Goal: Entertainment & Leisure: Browse casually

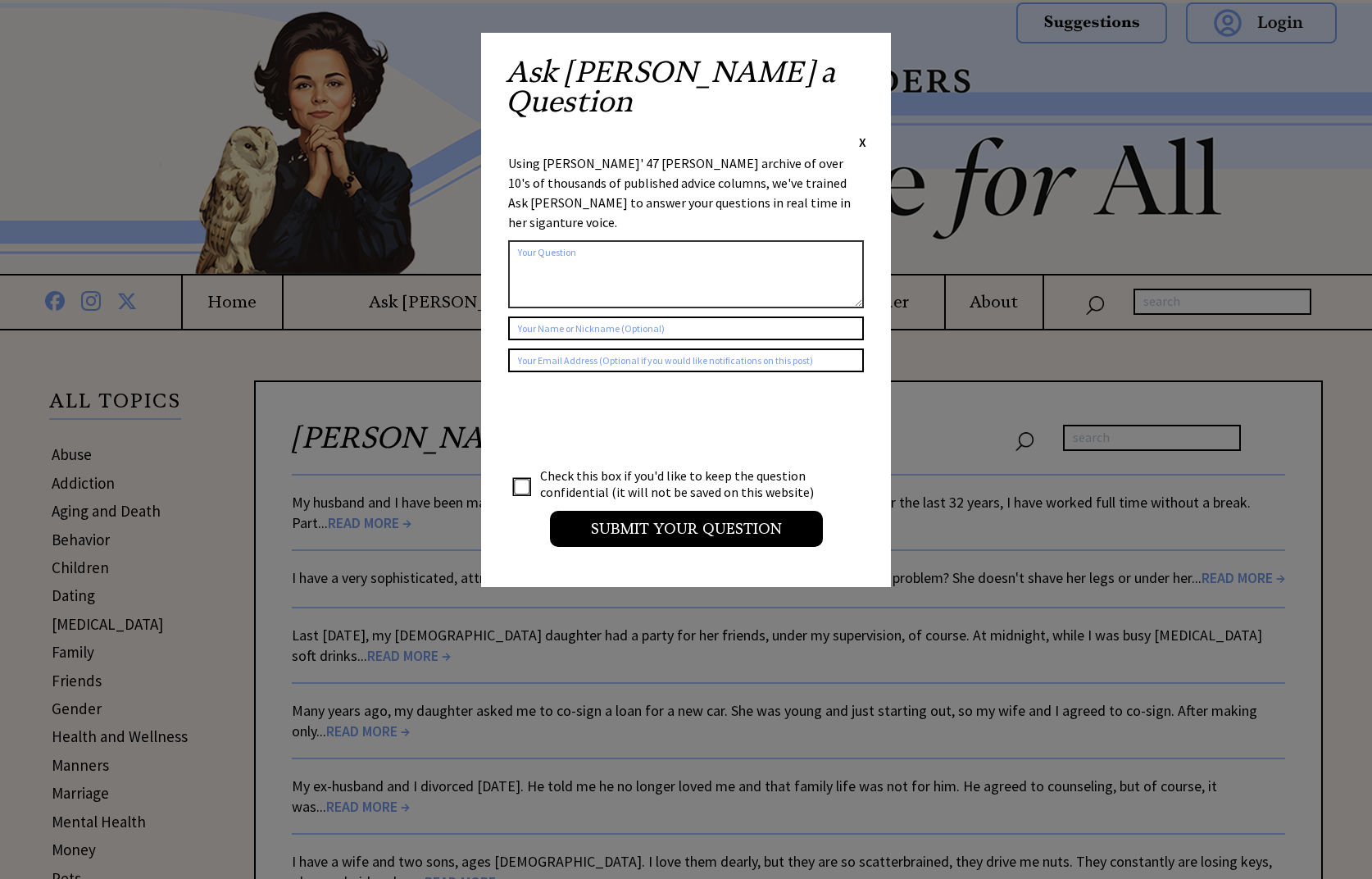
click at [862, 134] on span "X" at bounding box center [862, 141] width 8 height 16
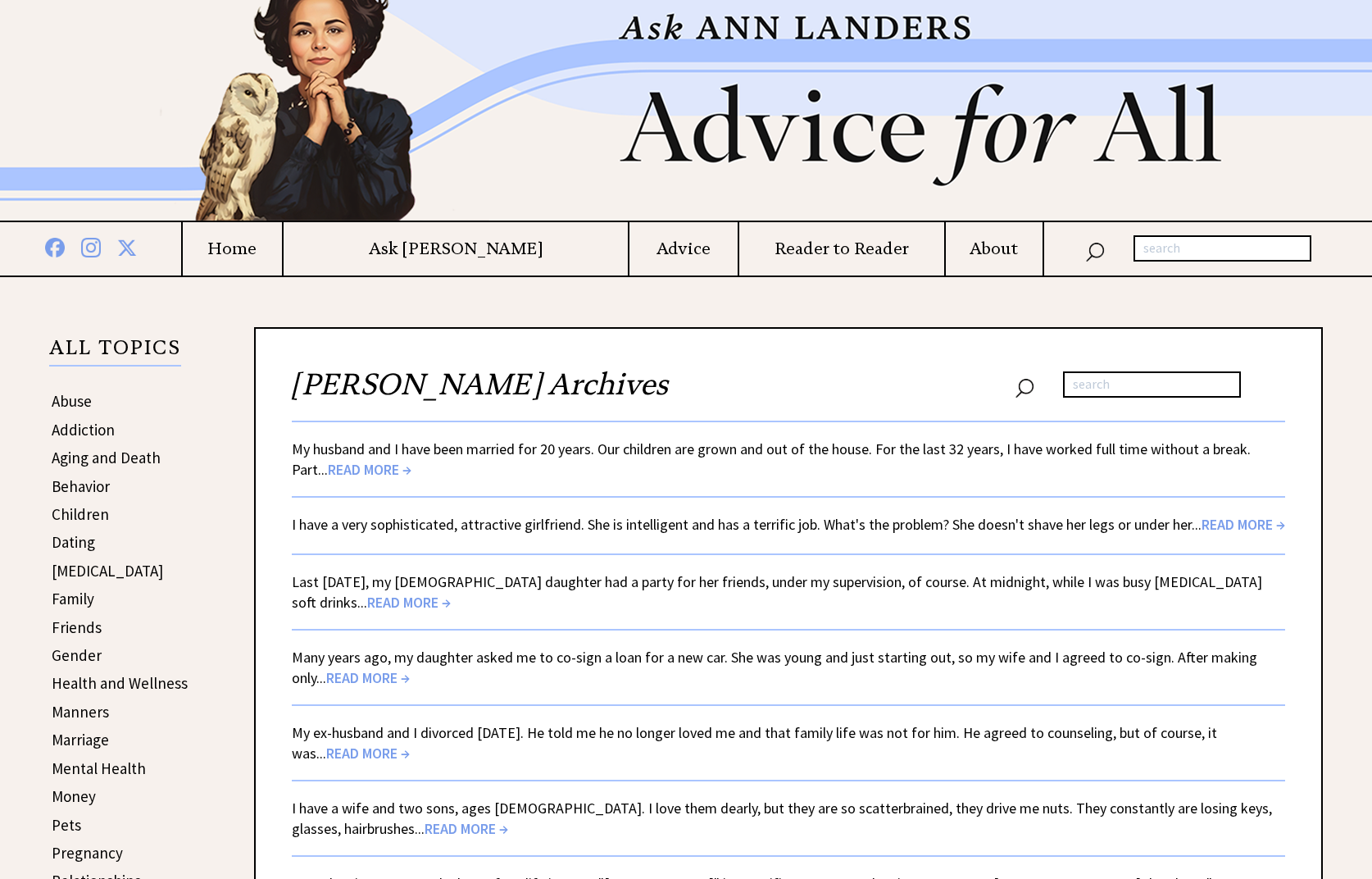
scroll to position [82, 0]
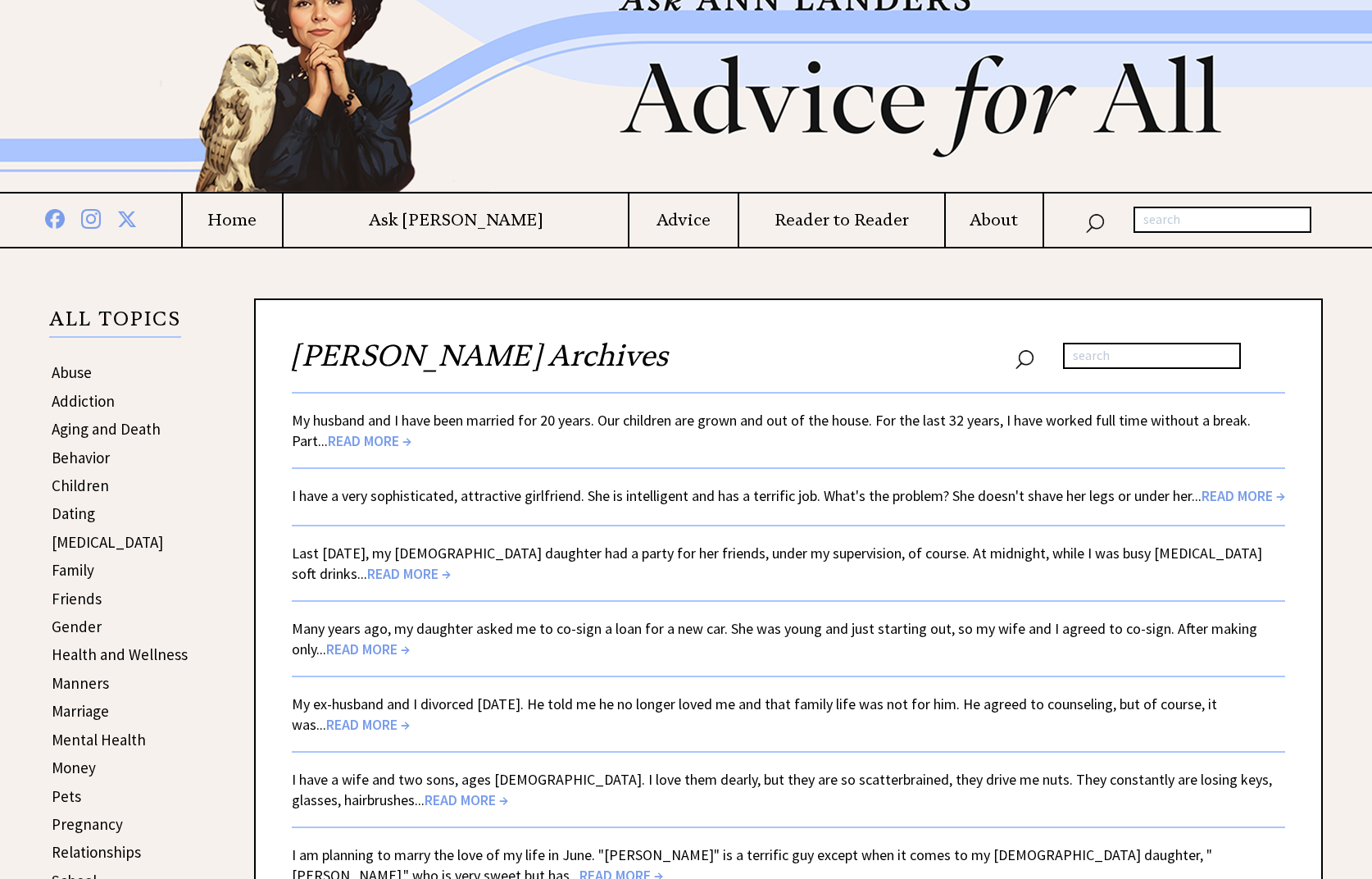
click at [1259, 495] on span "READ MORE →" at bounding box center [1243, 495] width 84 height 19
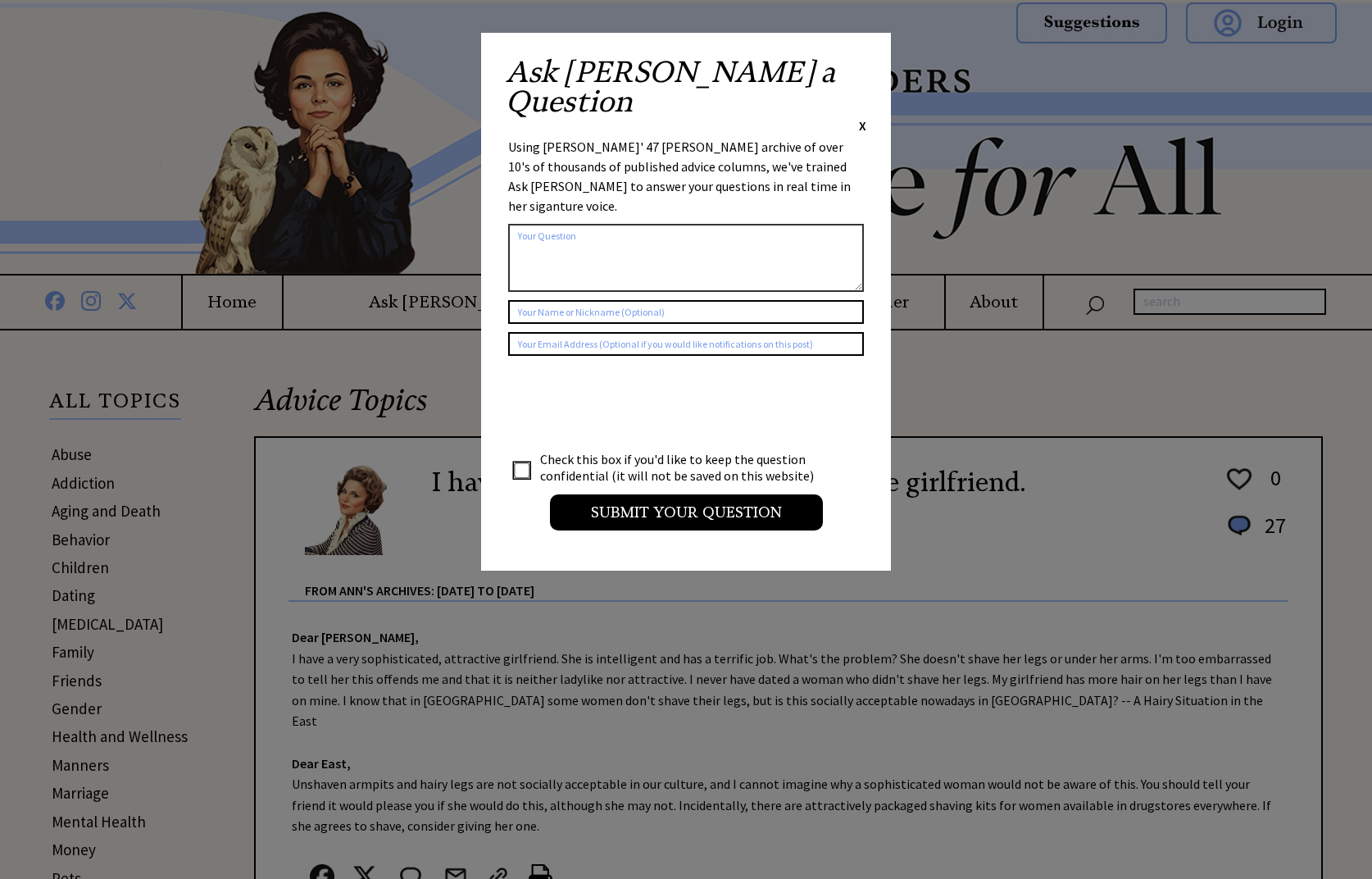
click at [861, 117] on span "X" at bounding box center [862, 125] width 8 height 16
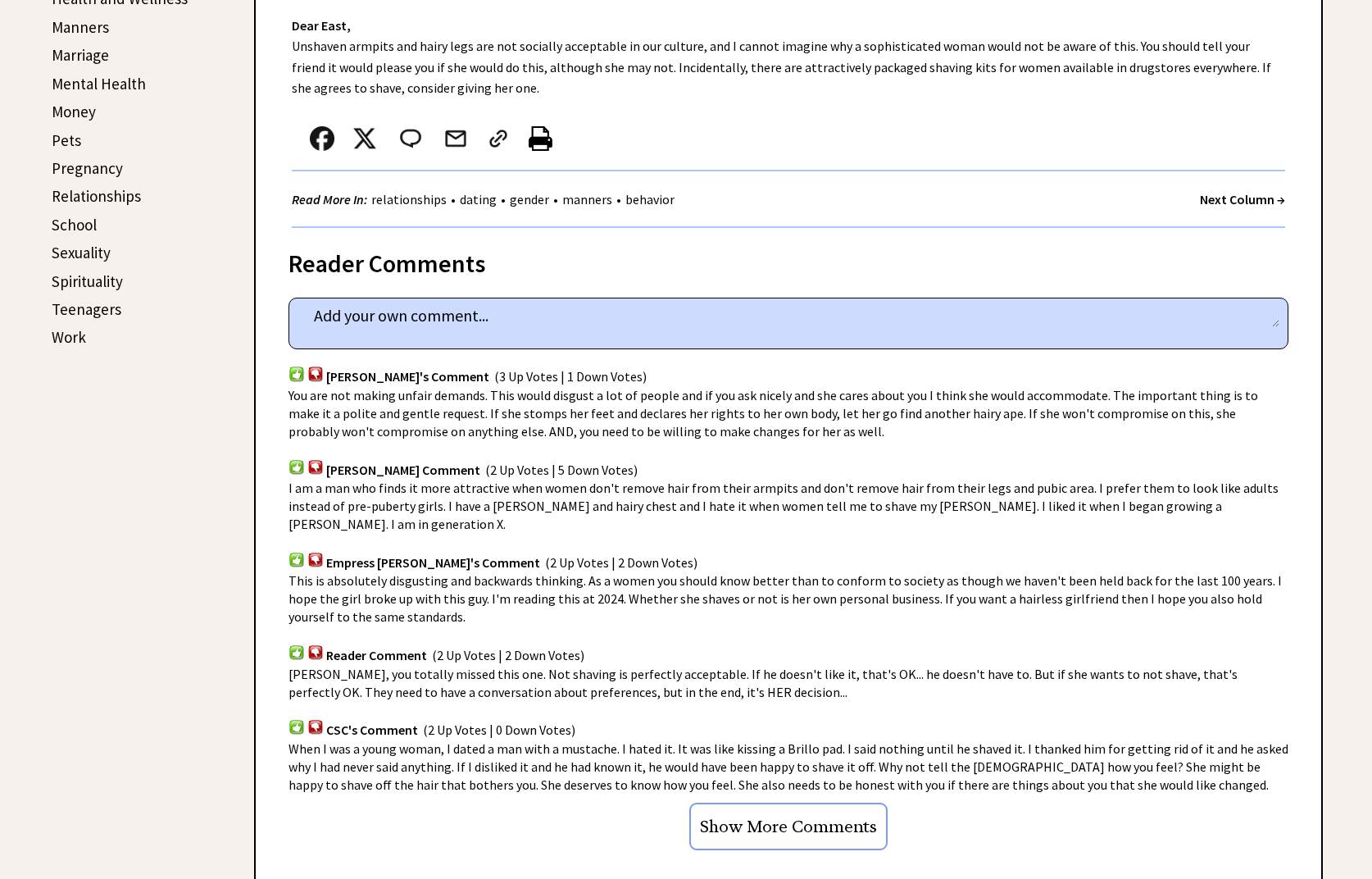
scroll to position [820, 0]
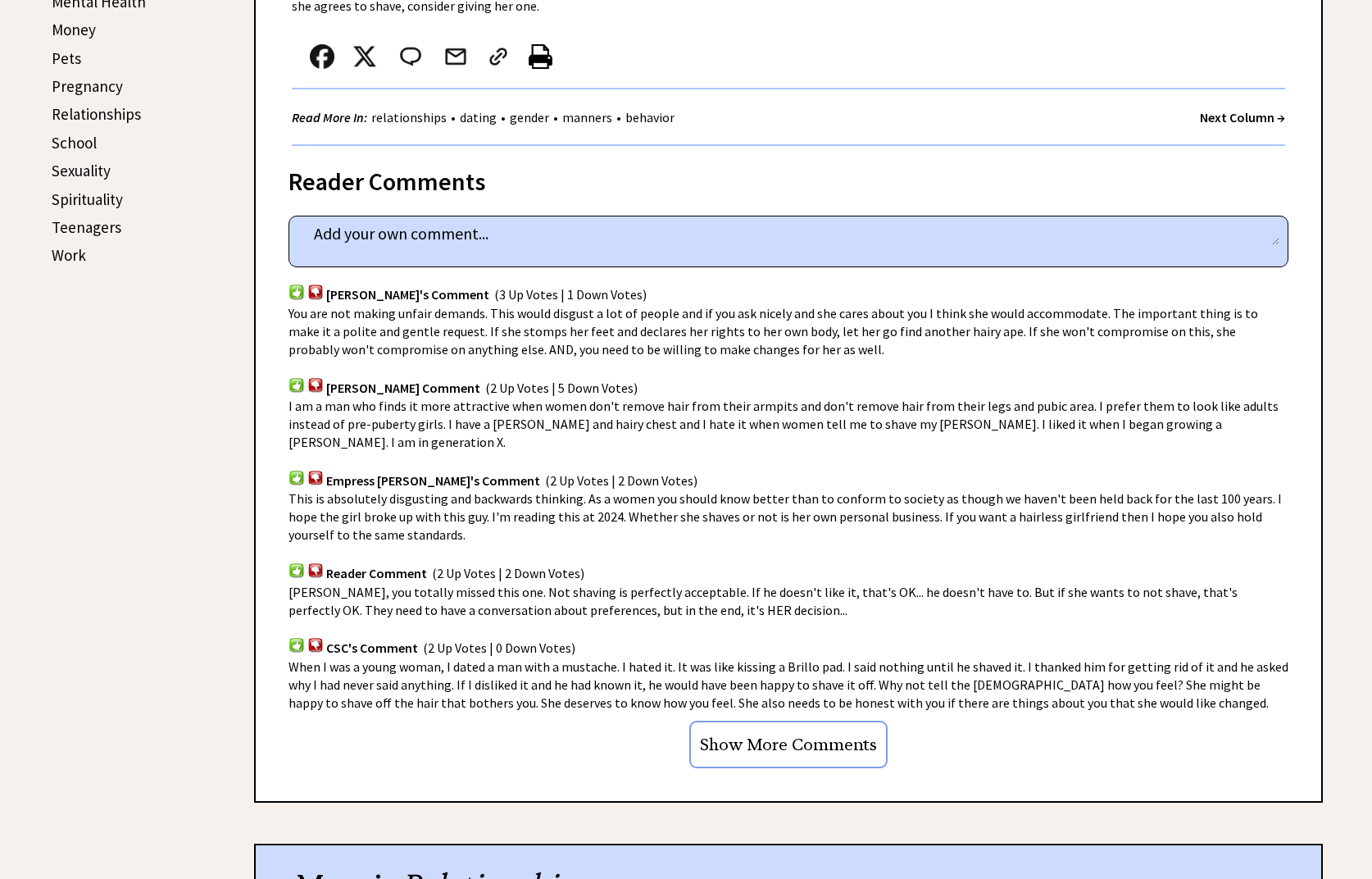
click at [774, 721] on input "Show More Comments" at bounding box center [788, 745] width 199 height 47
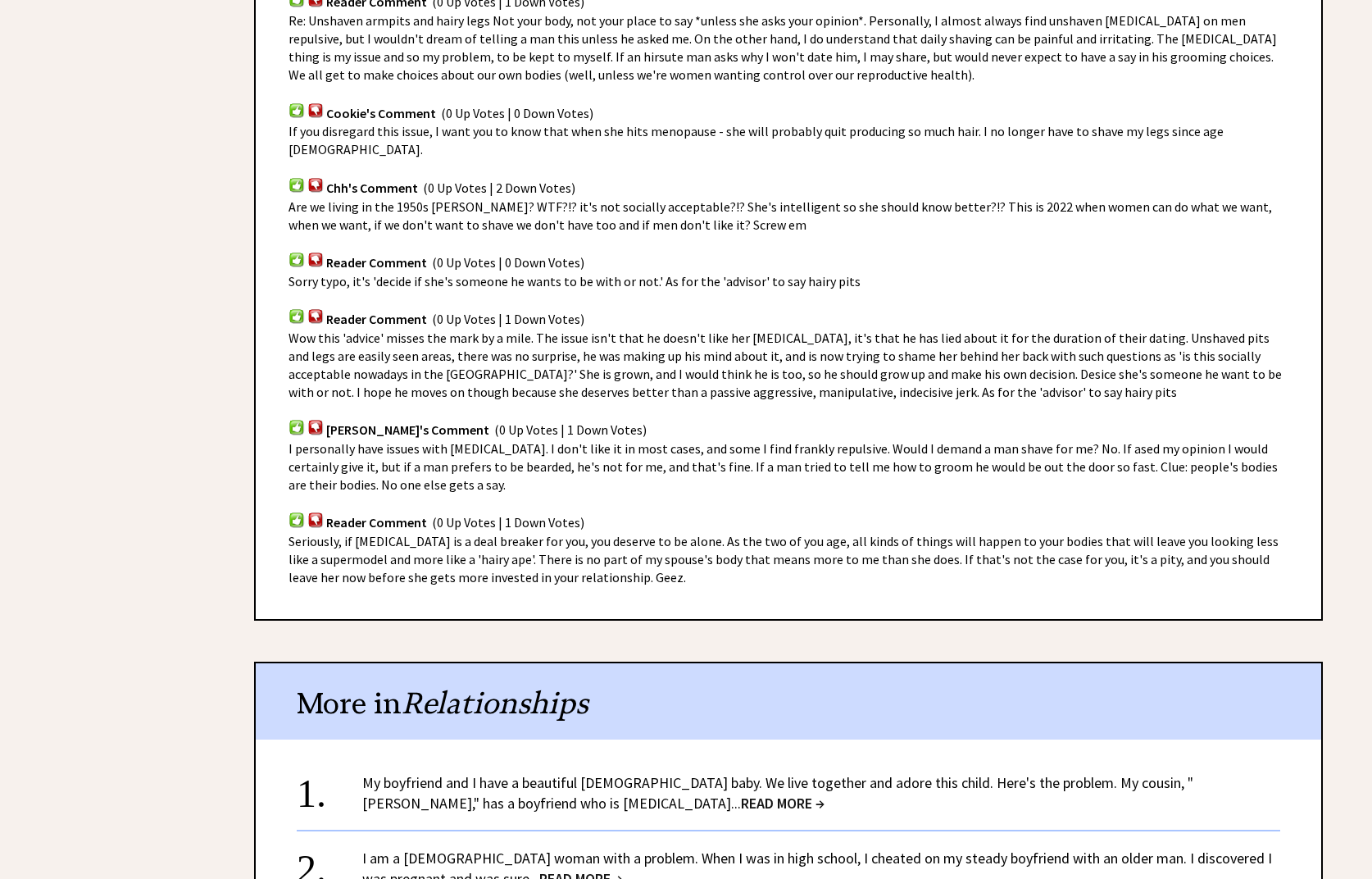
scroll to position [2869, 0]
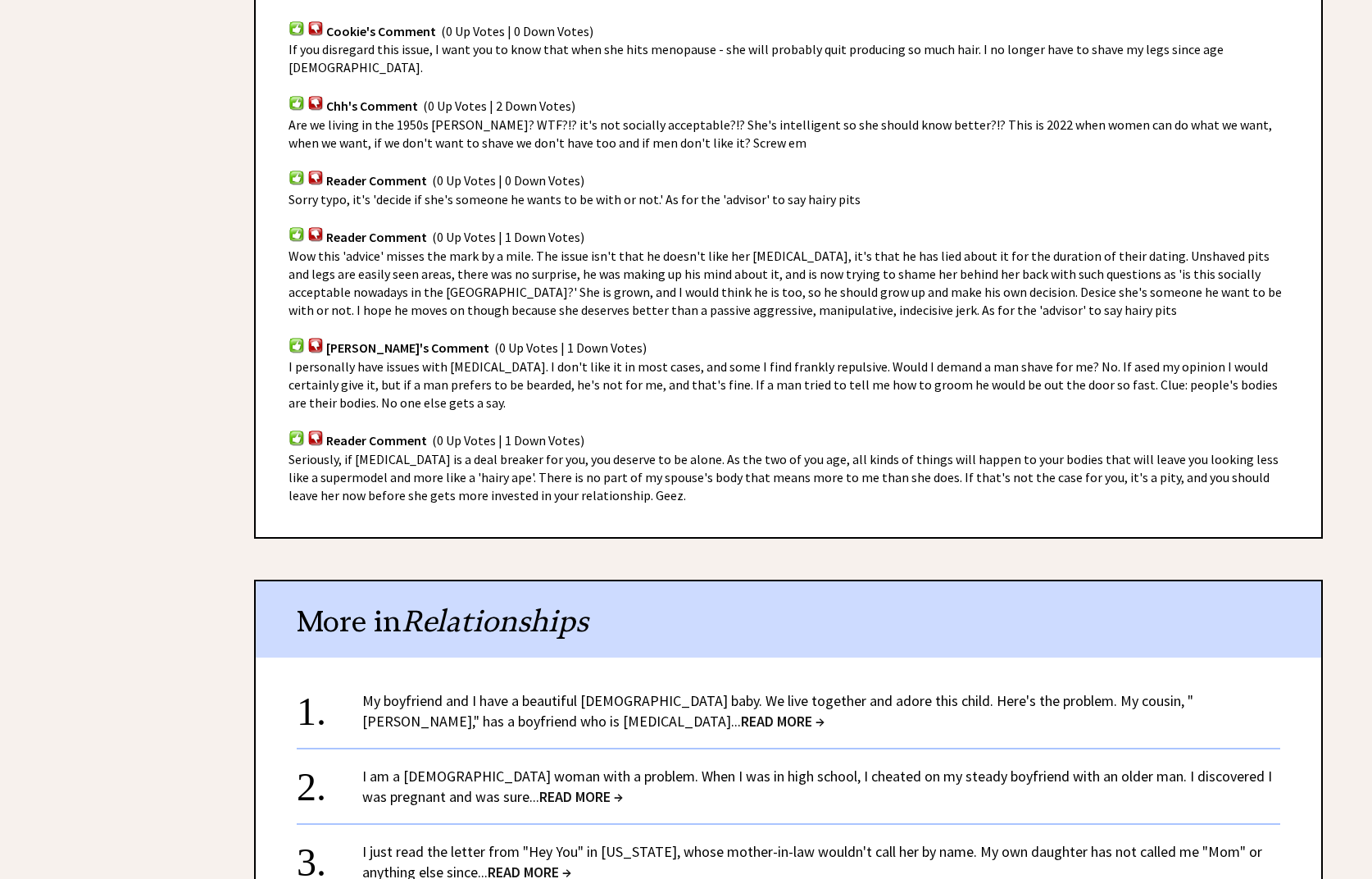
click at [741, 712] on span "READ MORE →" at bounding box center [782, 721] width 84 height 19
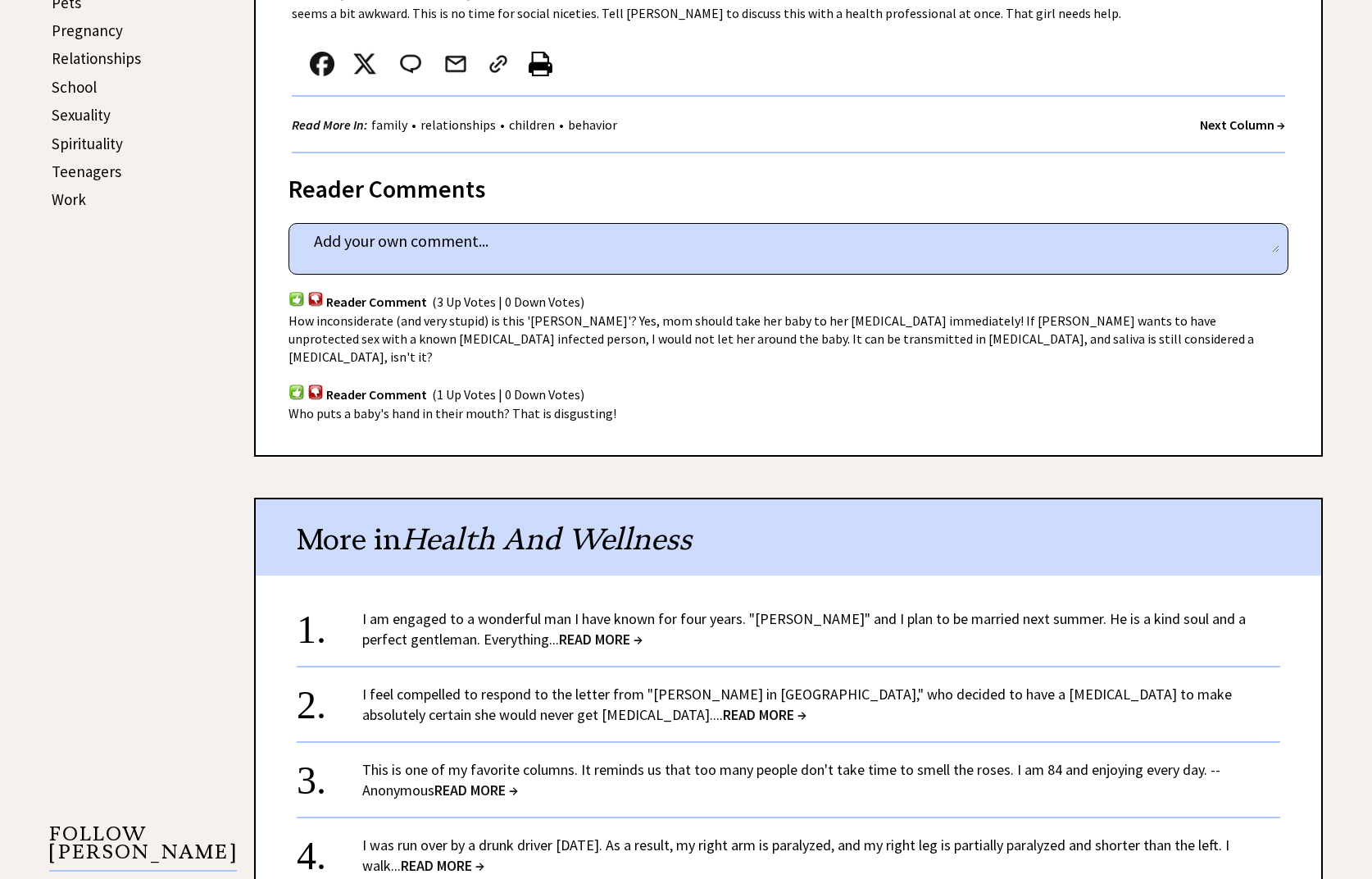
scroll to position [902, 0]
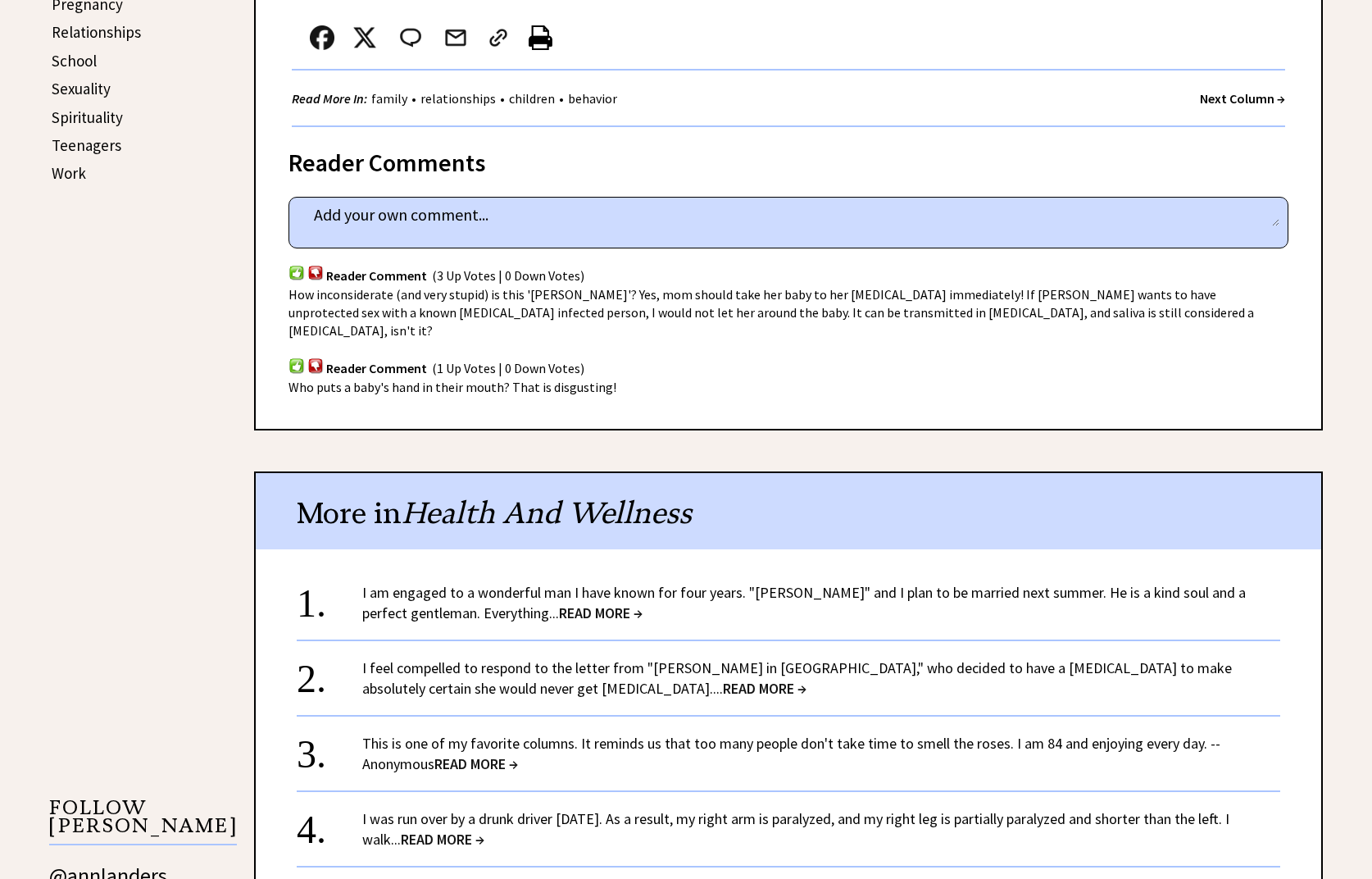
click at [722, 679] on span "READ MORE →" at bounding box center [764, 688] width 84 height 19
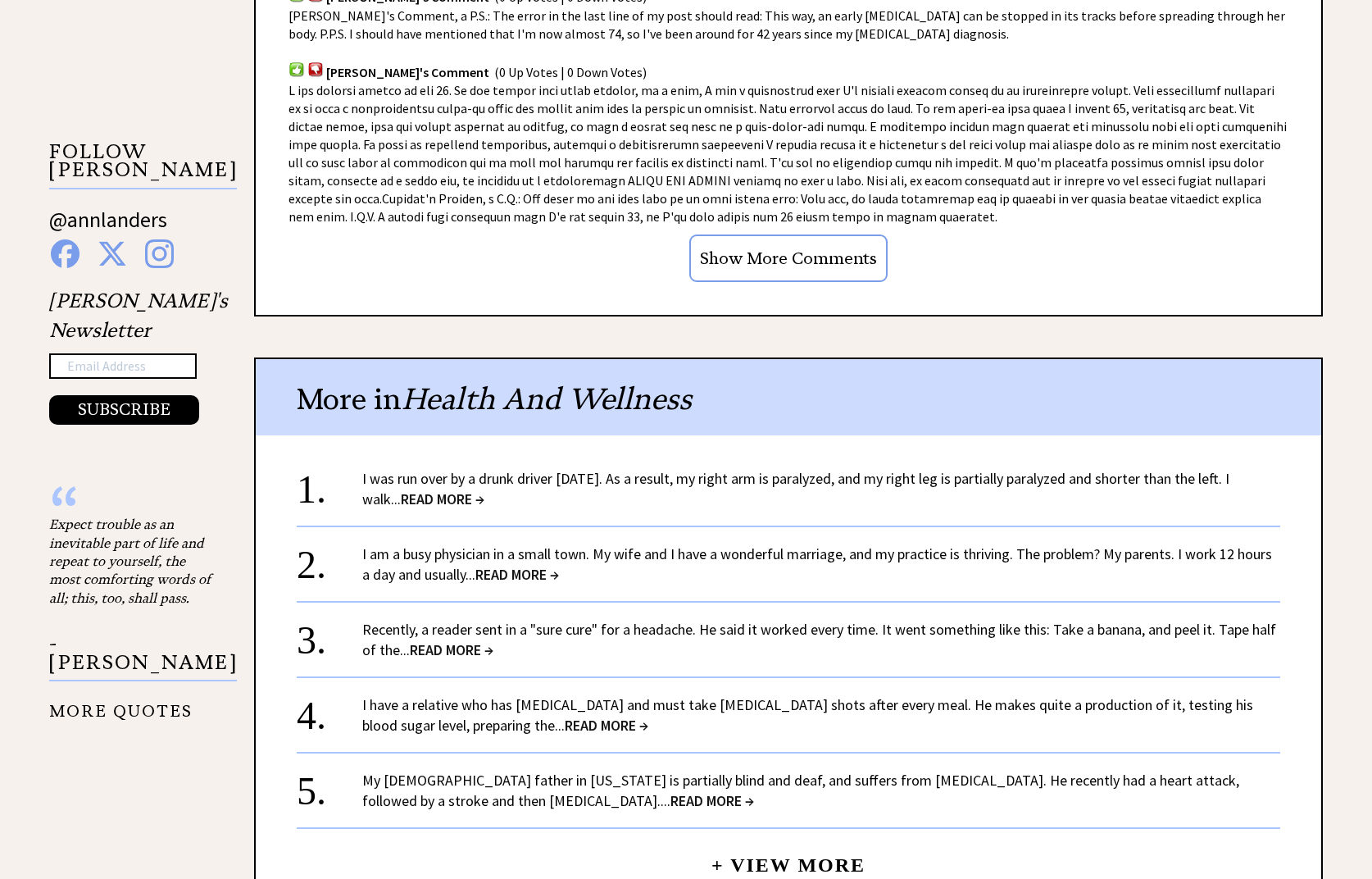
scroll to position [1640, 0]
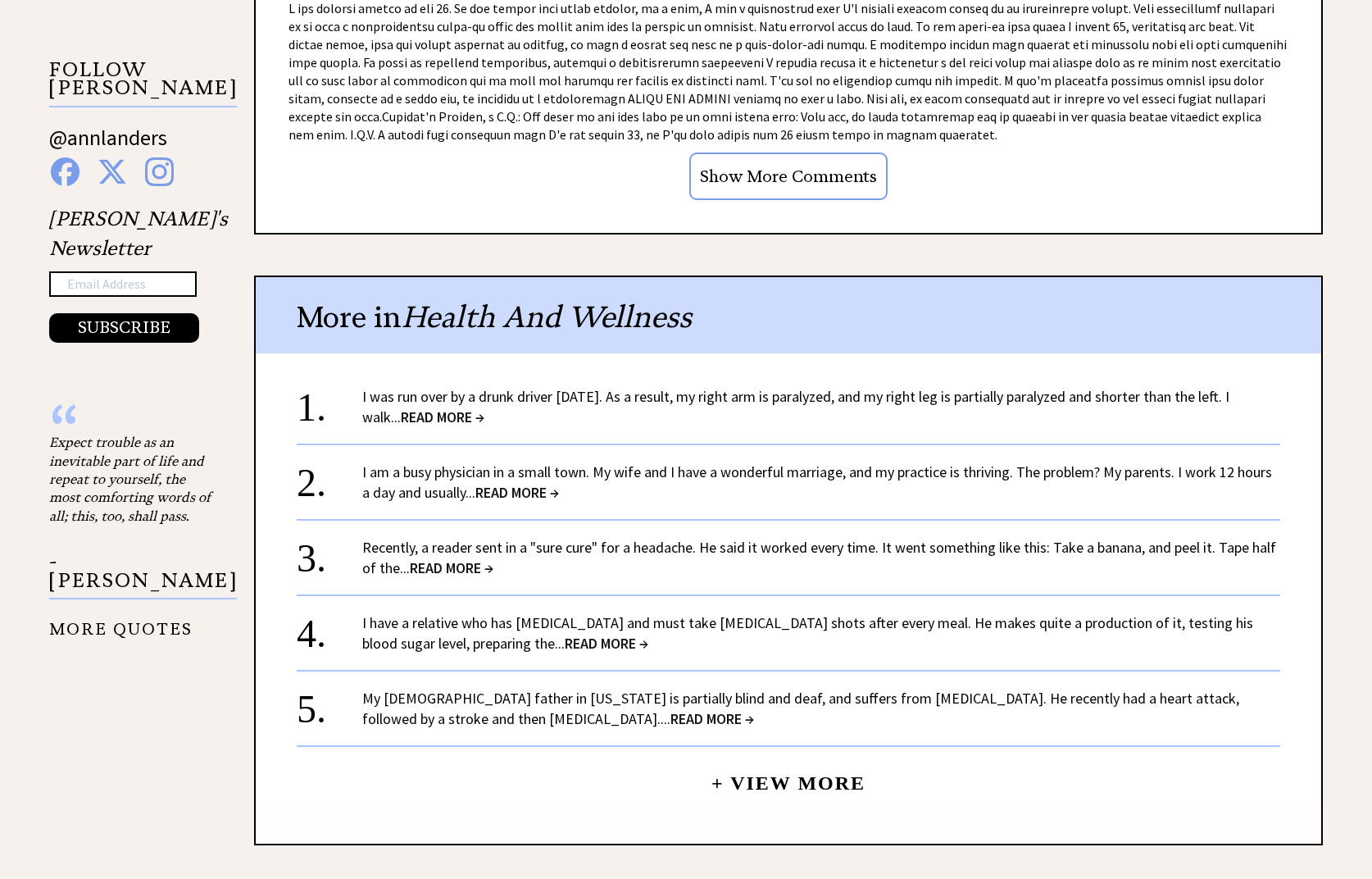
click at [530, 483] on span "READ MORE →" at bounding box center [517, 492] width 84 height 19
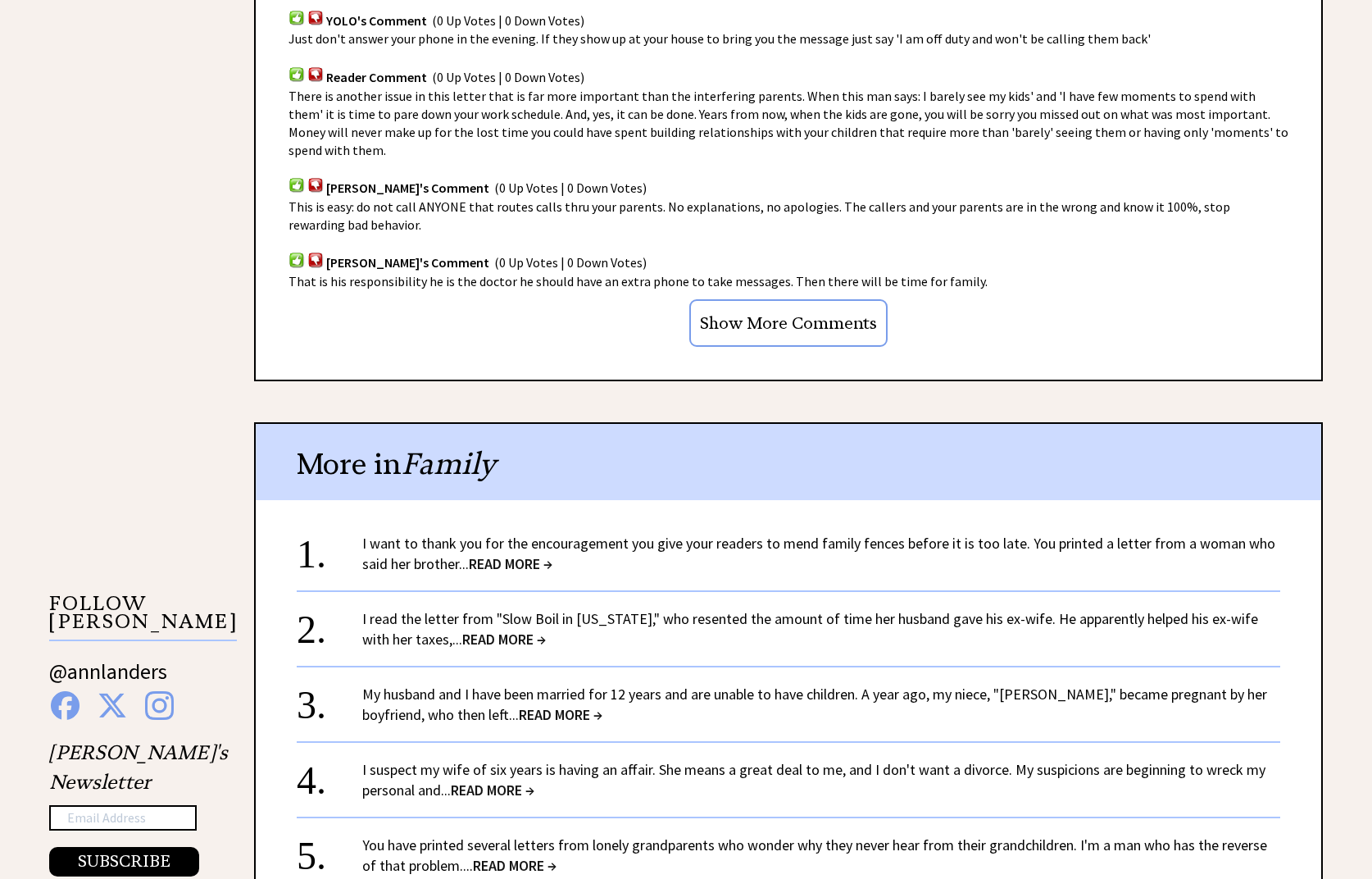
scroll to position [1230, 0]
click at [519, 710] on span "READ MORE →" at bounding box center [560, 713] width 84 height 19
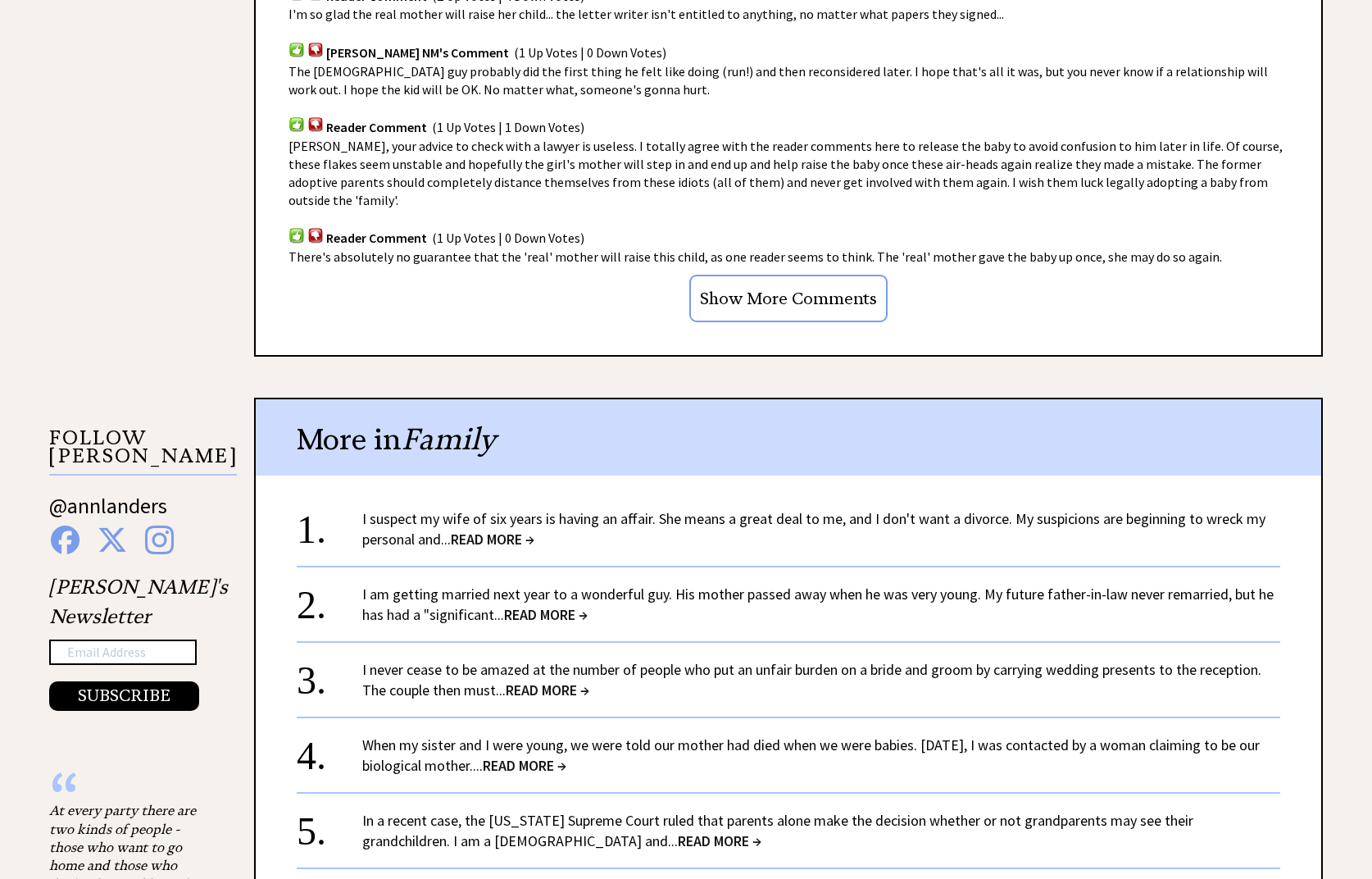
scroll to position [1312, 0]
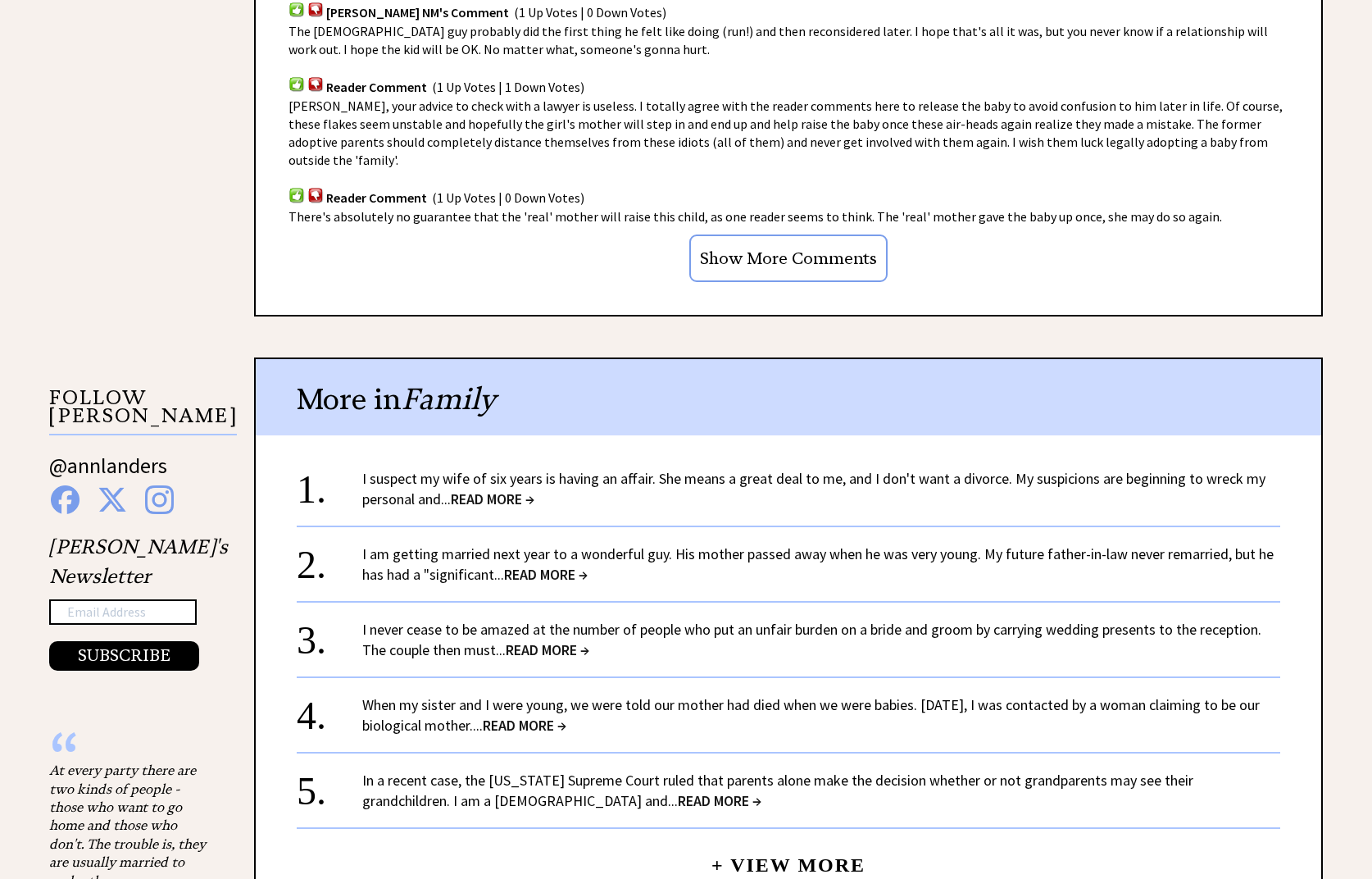
click at [566, 565] on span "READ MORE →" at bounding box center [546, 574] width 84 height 19
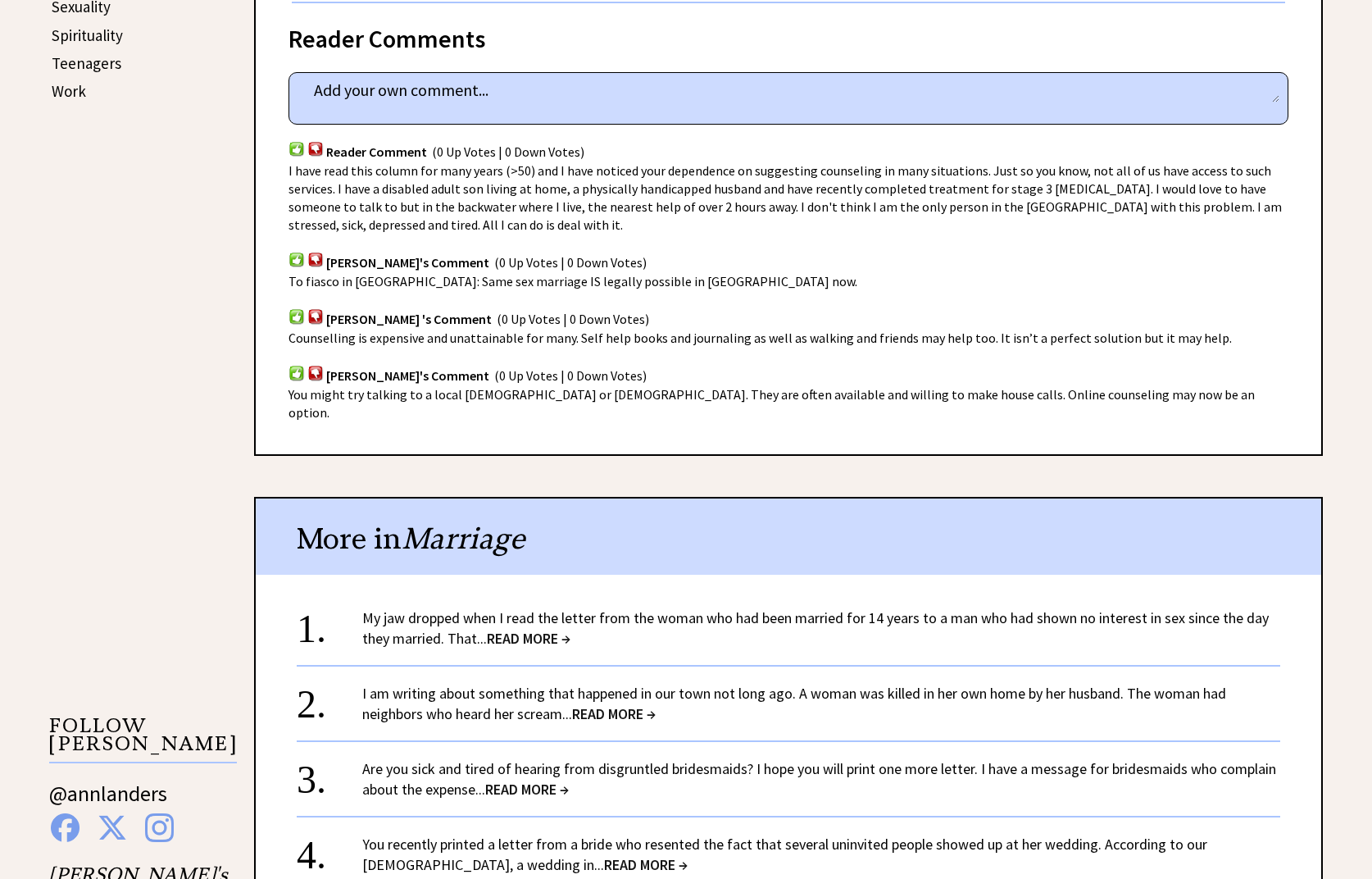
scroll to position [1066, 0]
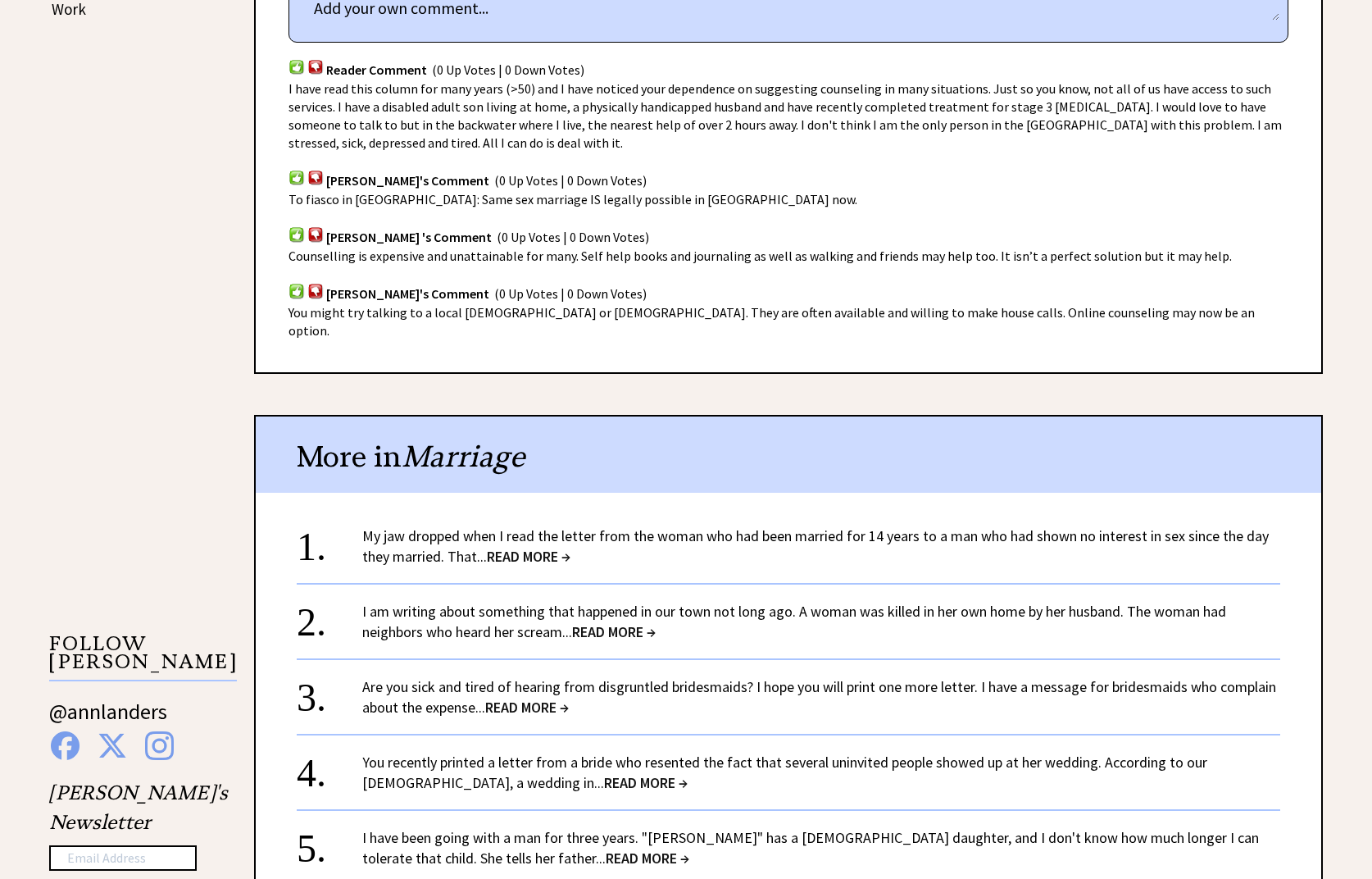
click at [627, 622] on span "READ MORE →" at bounding box center [613, 631] width 84 height 19
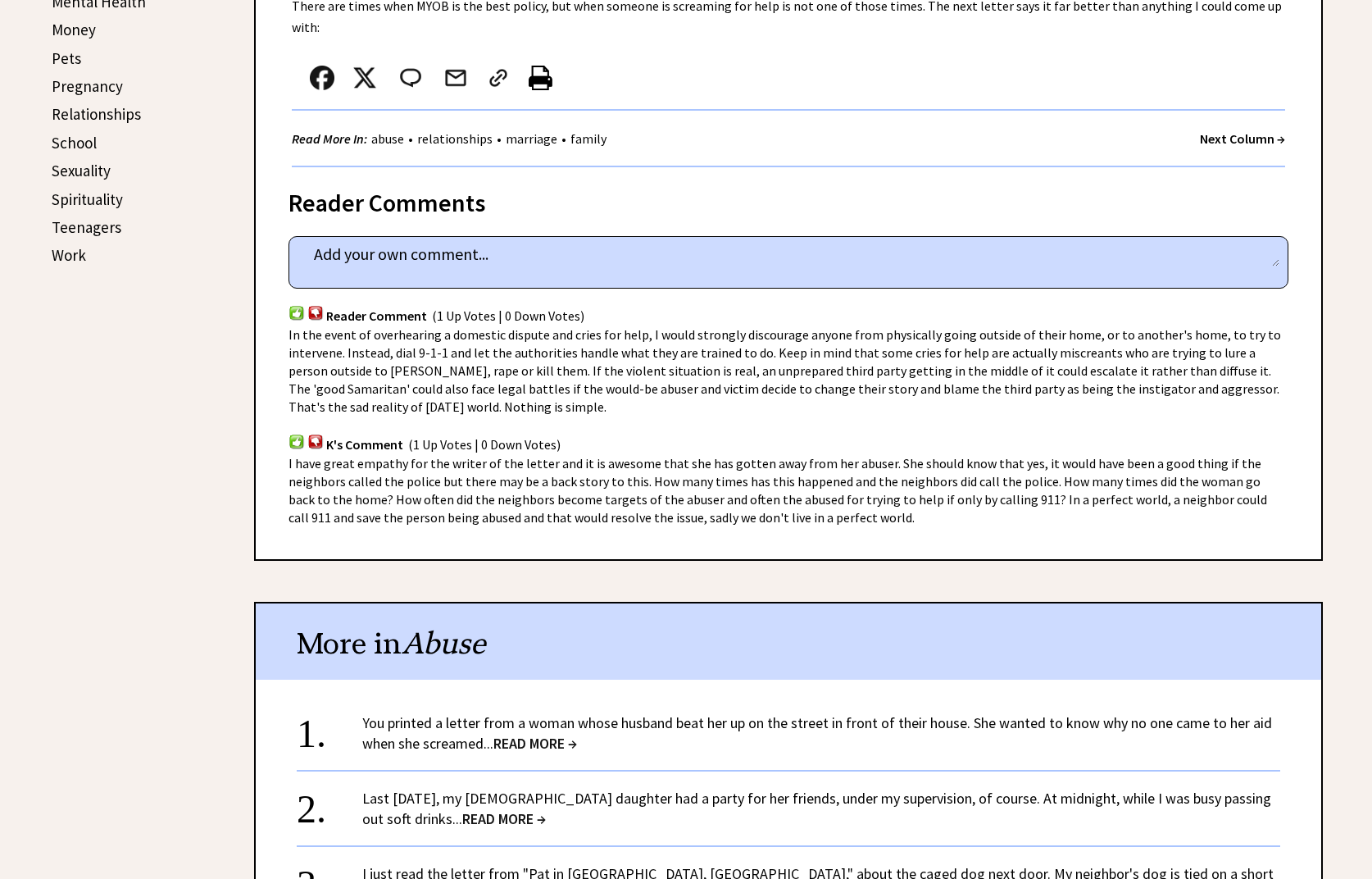
scroll to position [902, 0]
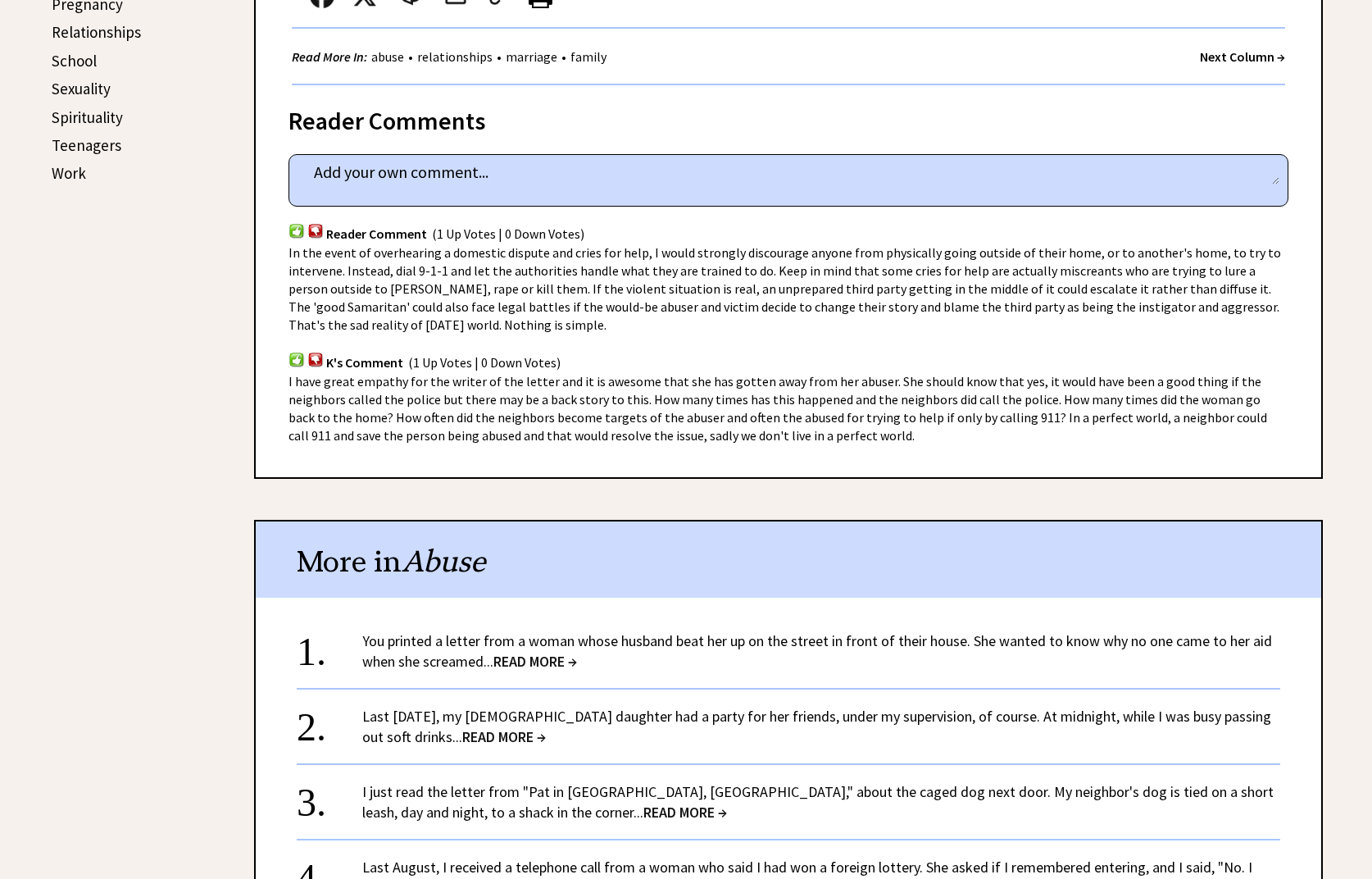
click at [557, 652] on span "READ MORE →" at bounding box center [535, 661] width 84 height 19
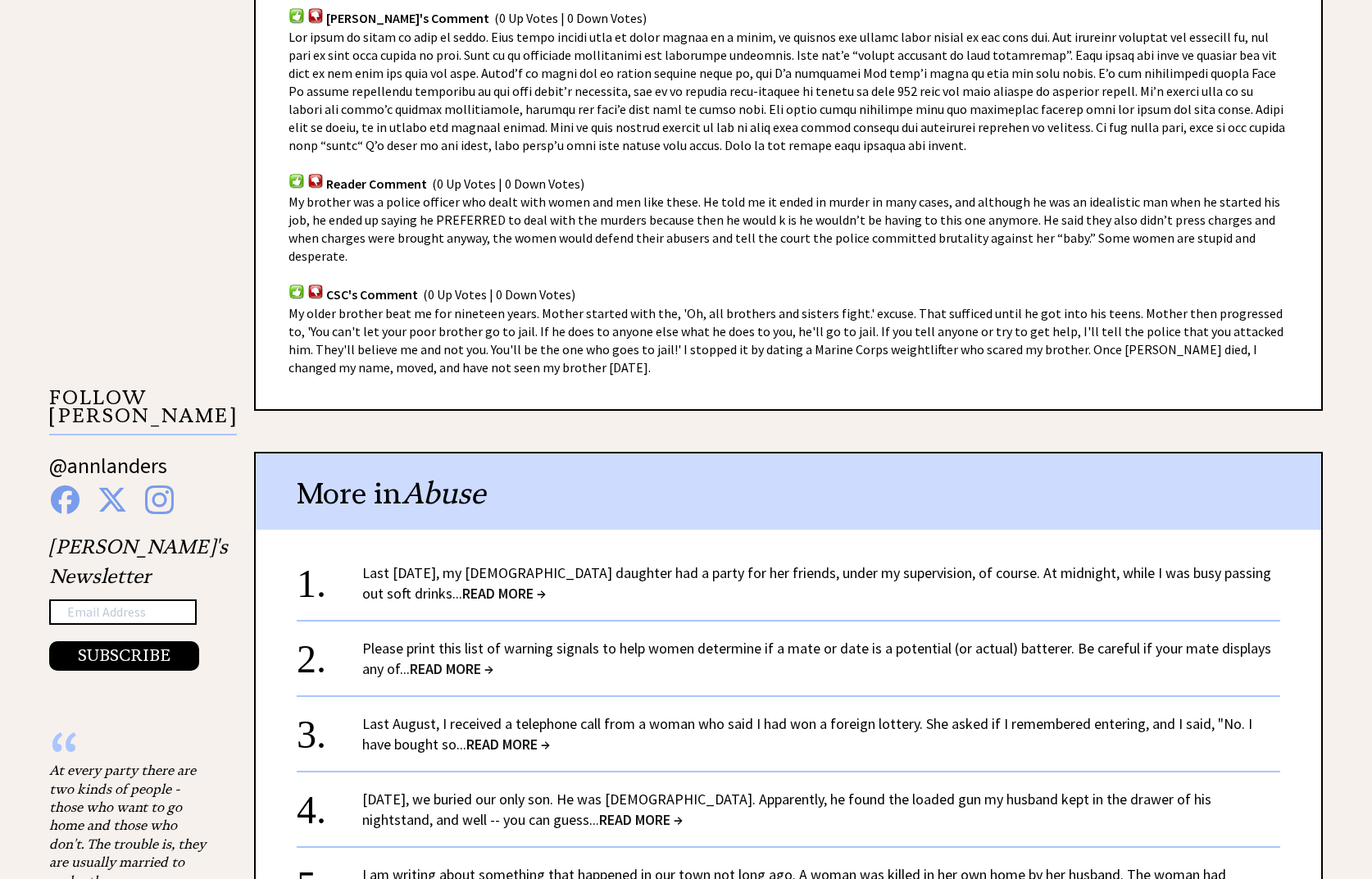
scroll to position [1394, 0]
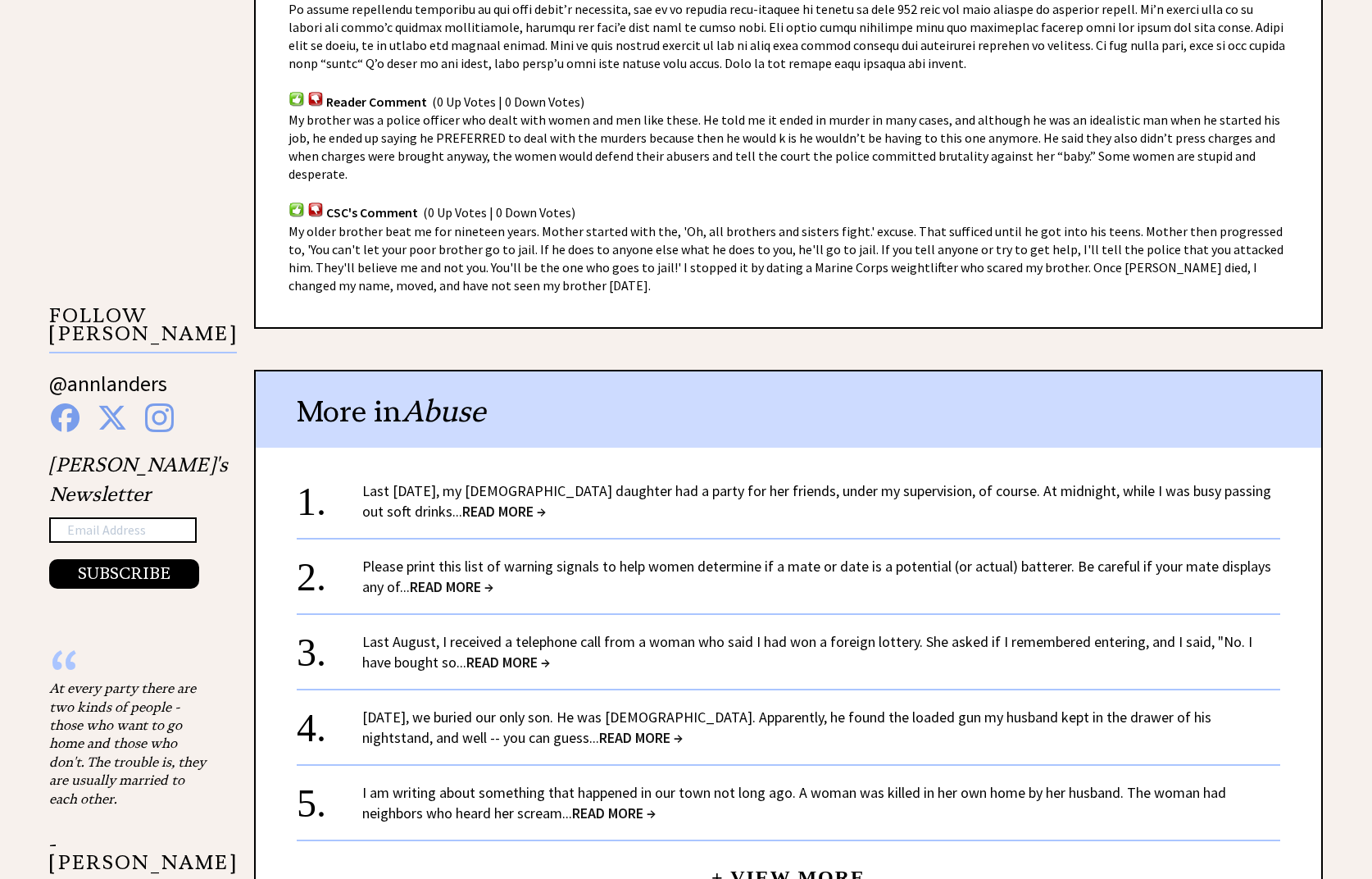
click at [484, 502] on span "READ MORE →" at bounding box center [504, 511] width 84 height 19
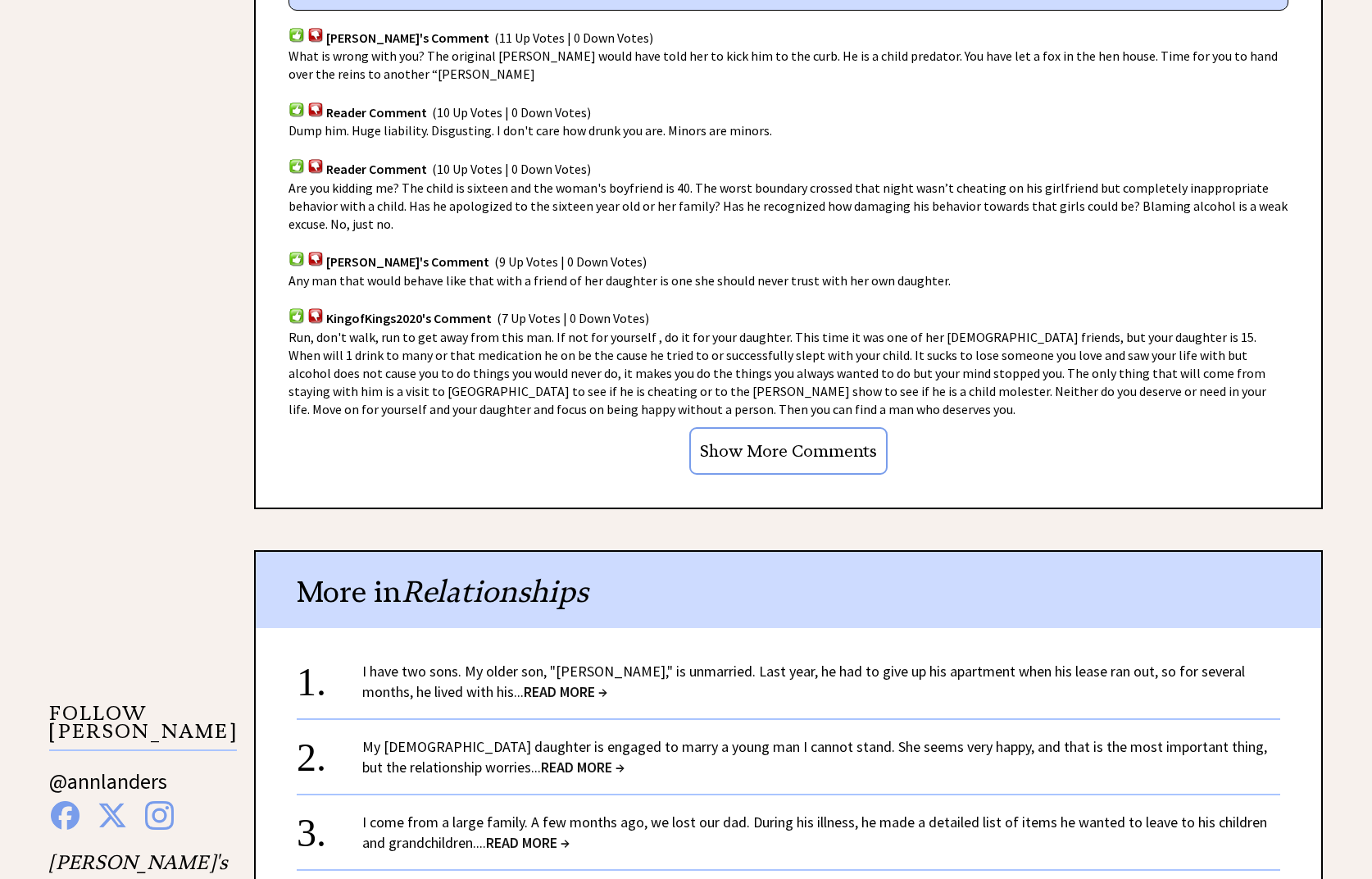
scroll to position [1148, 0]
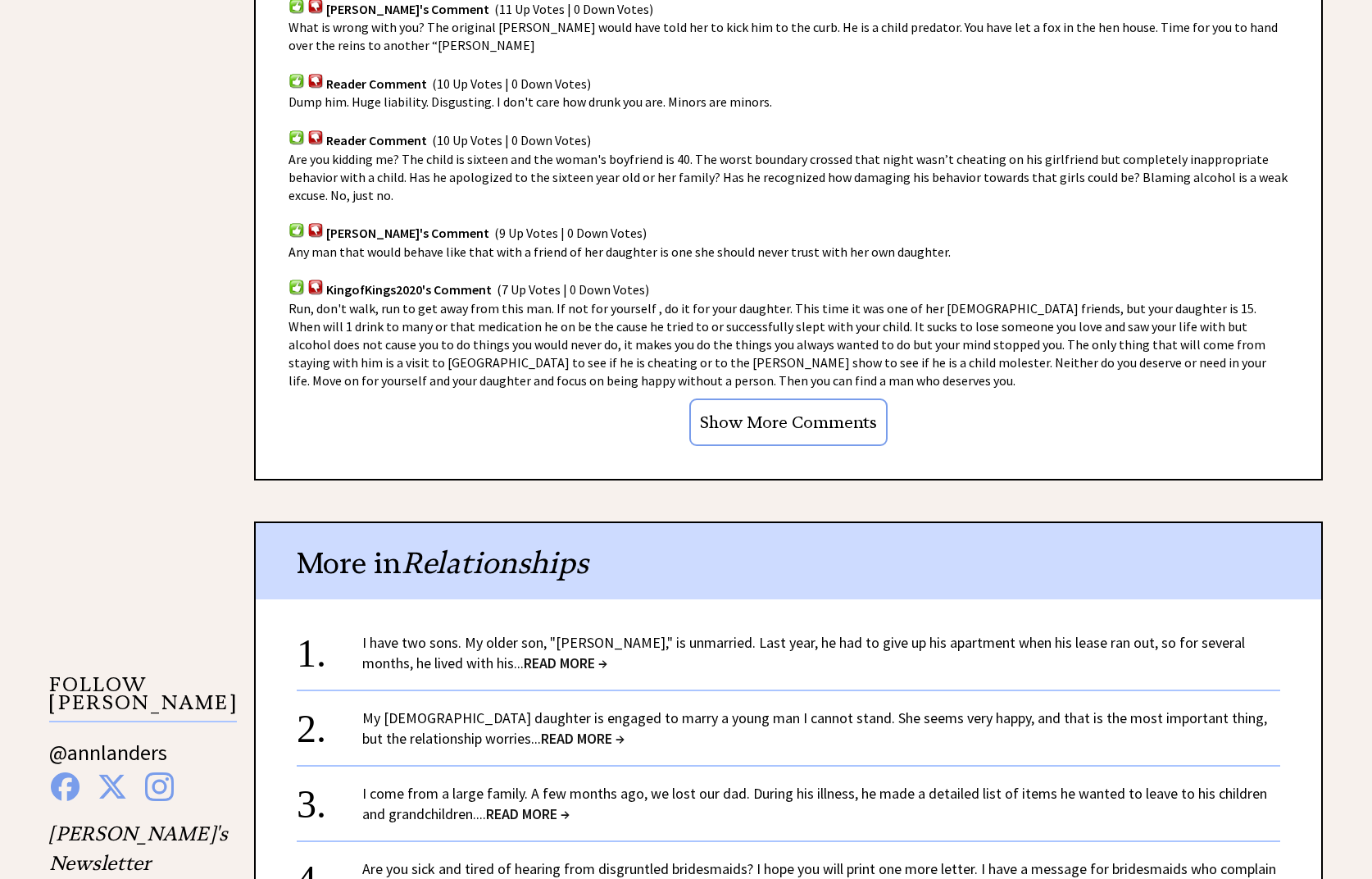
click at [514, 805] on span "READ MORE →" at bounding box center [527, 814] width 84 height 19
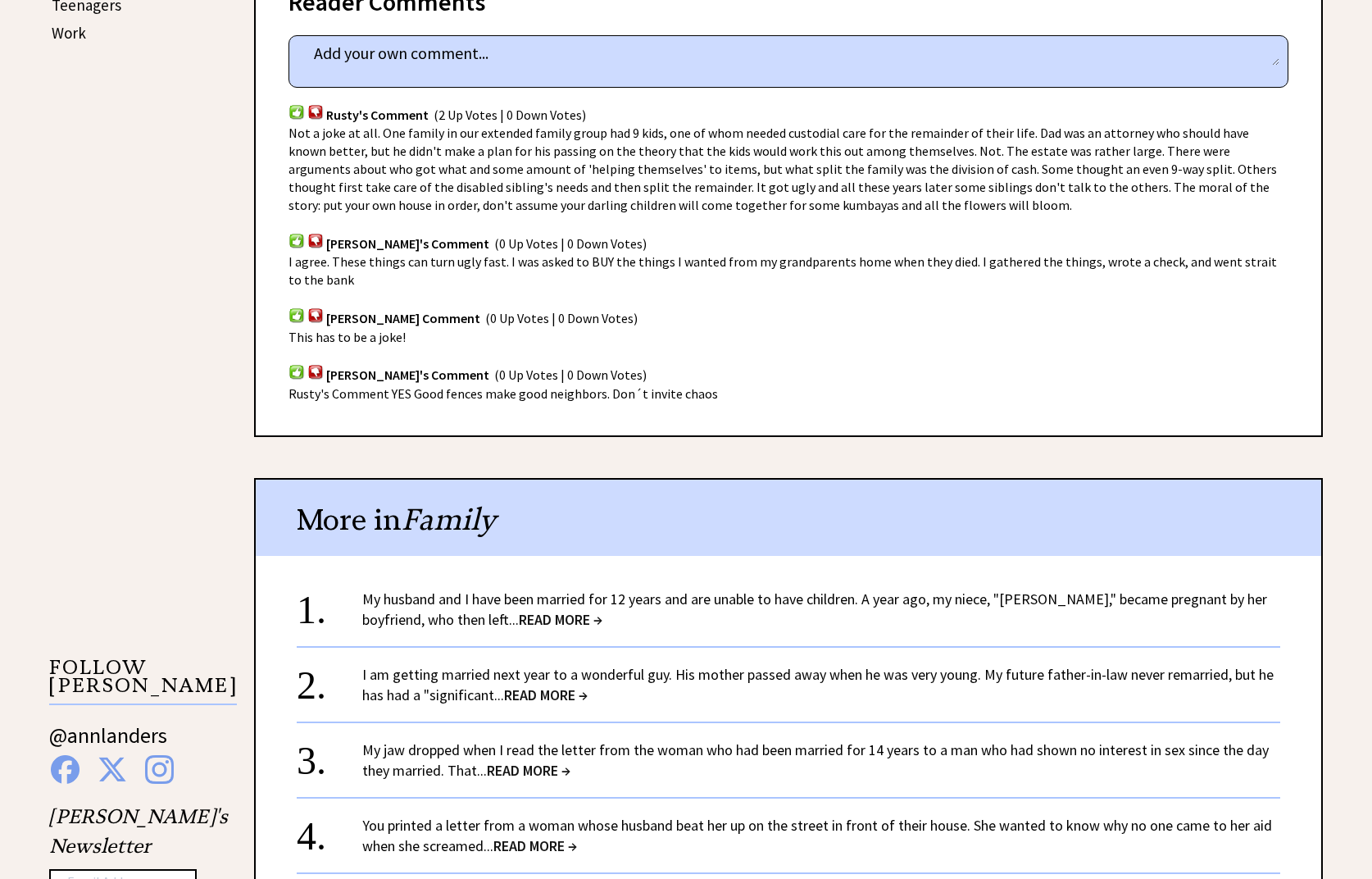
scroll to position [1066, 0]
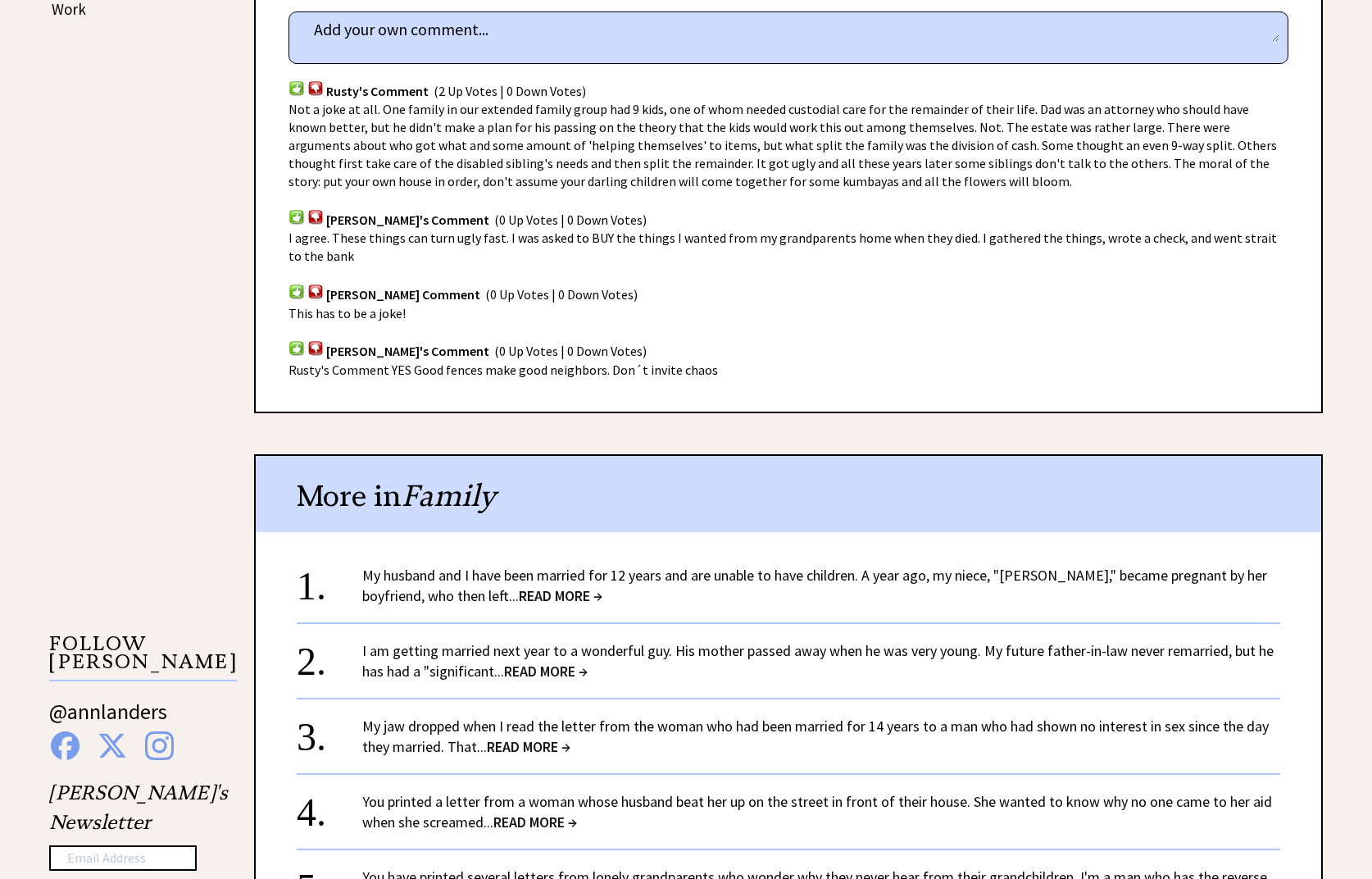
click at [564, 669] on span "READ MORE →" at bounding box center [546, 671] width 84 height 19
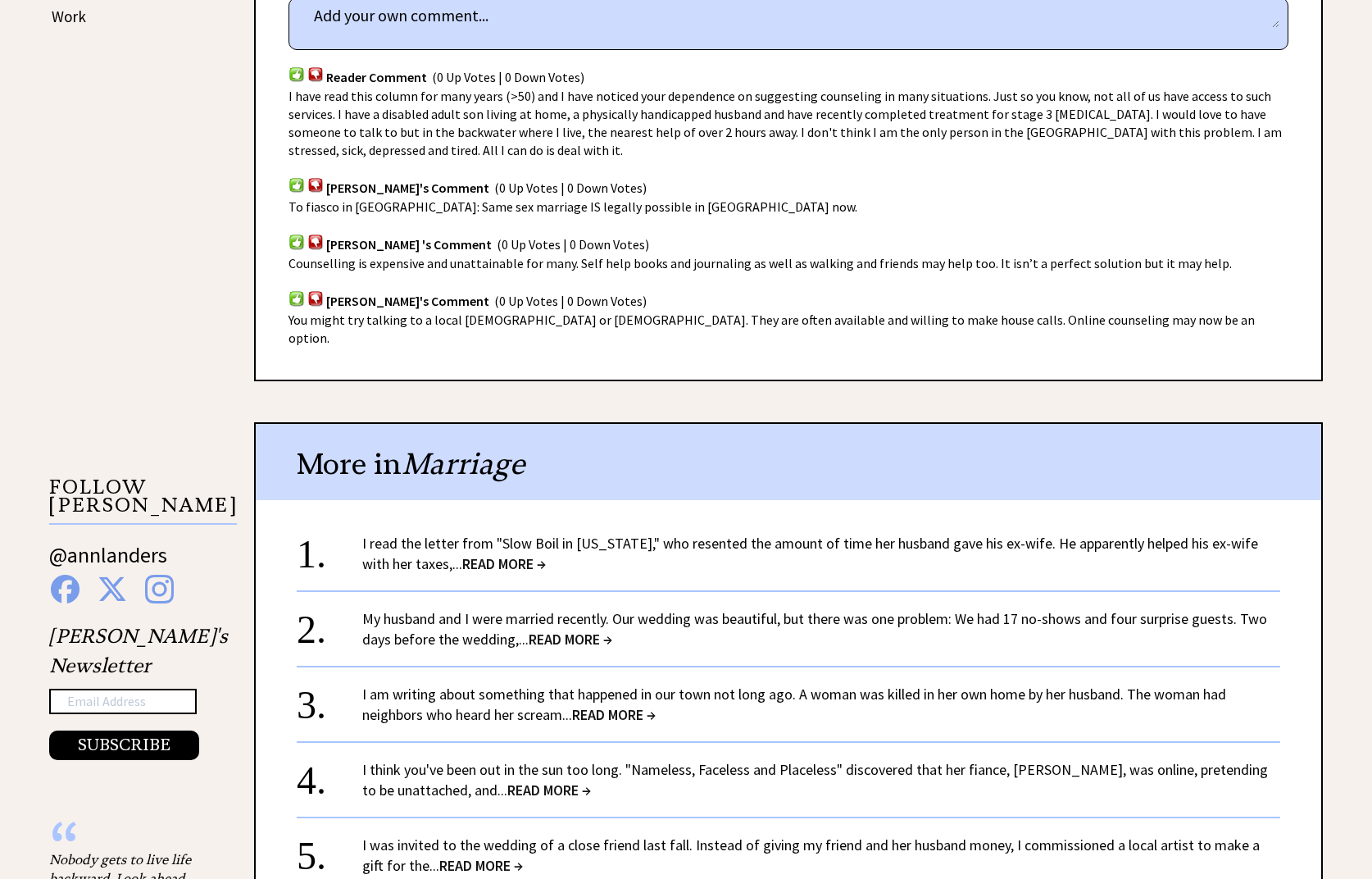
scroll to position [1066, 0]
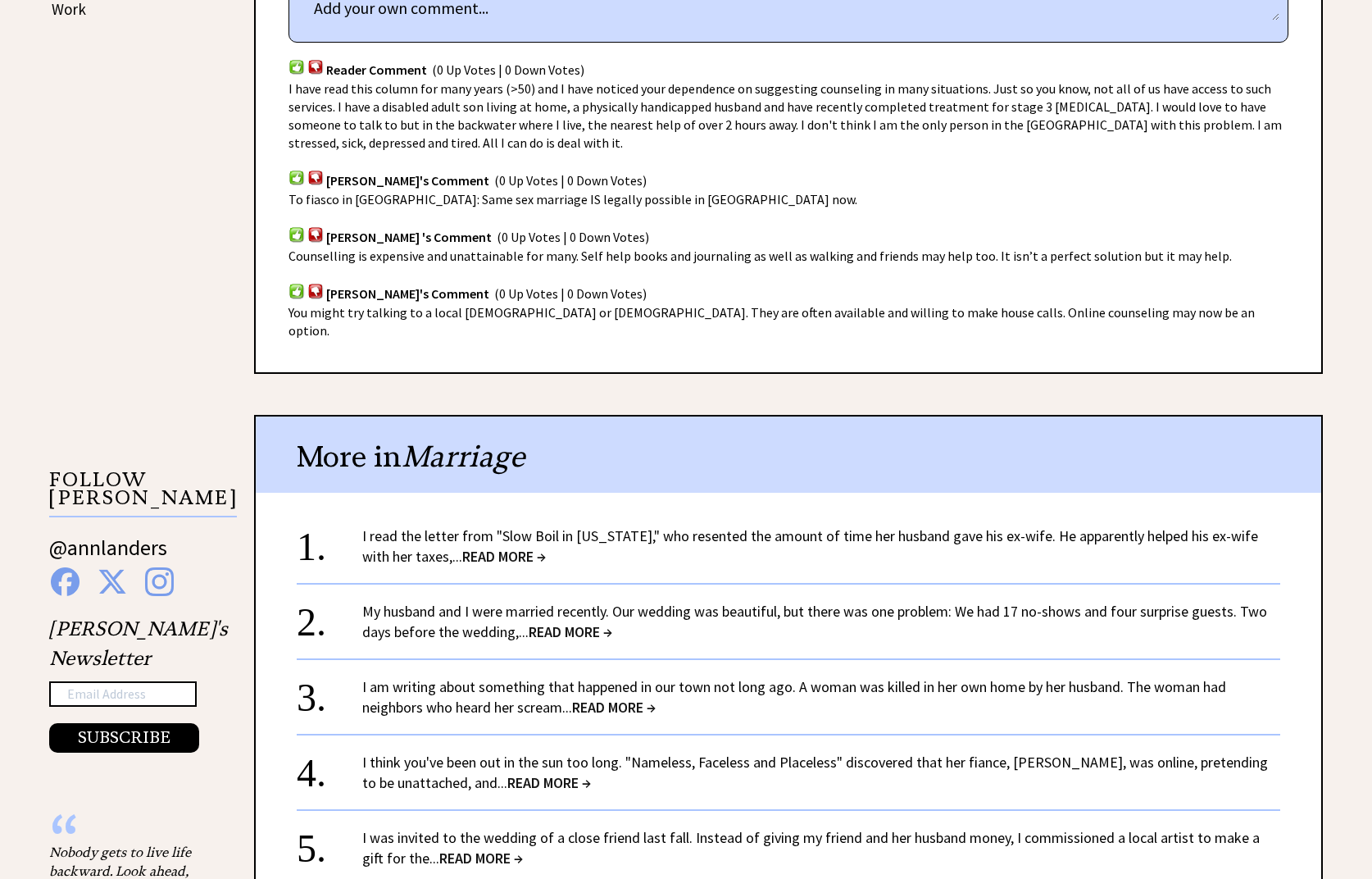
click at [581, 622] on span "READ MORE →" at bounding box center [570, 631] width 84 height 19
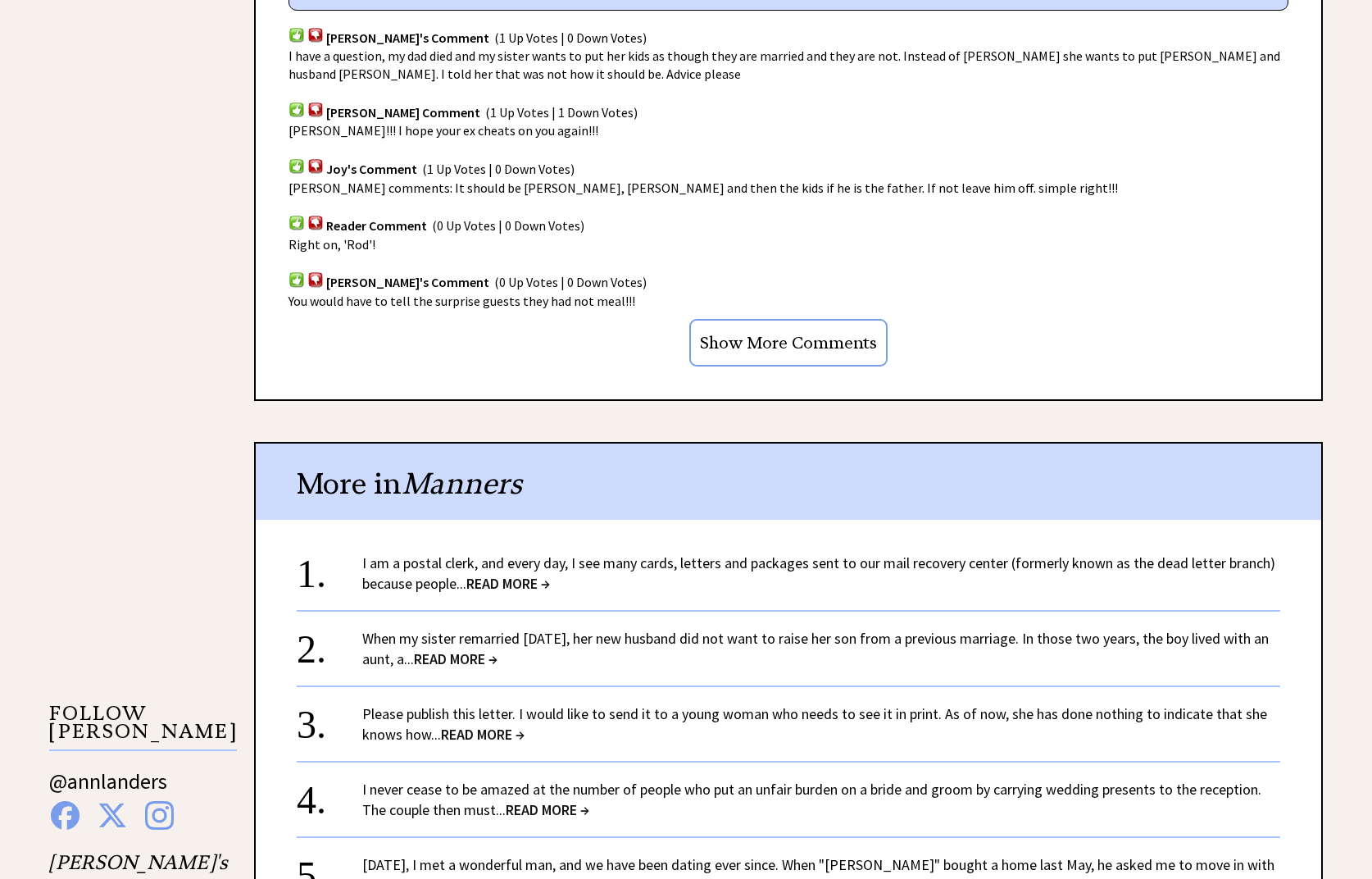
scroll to position [1148, 0]
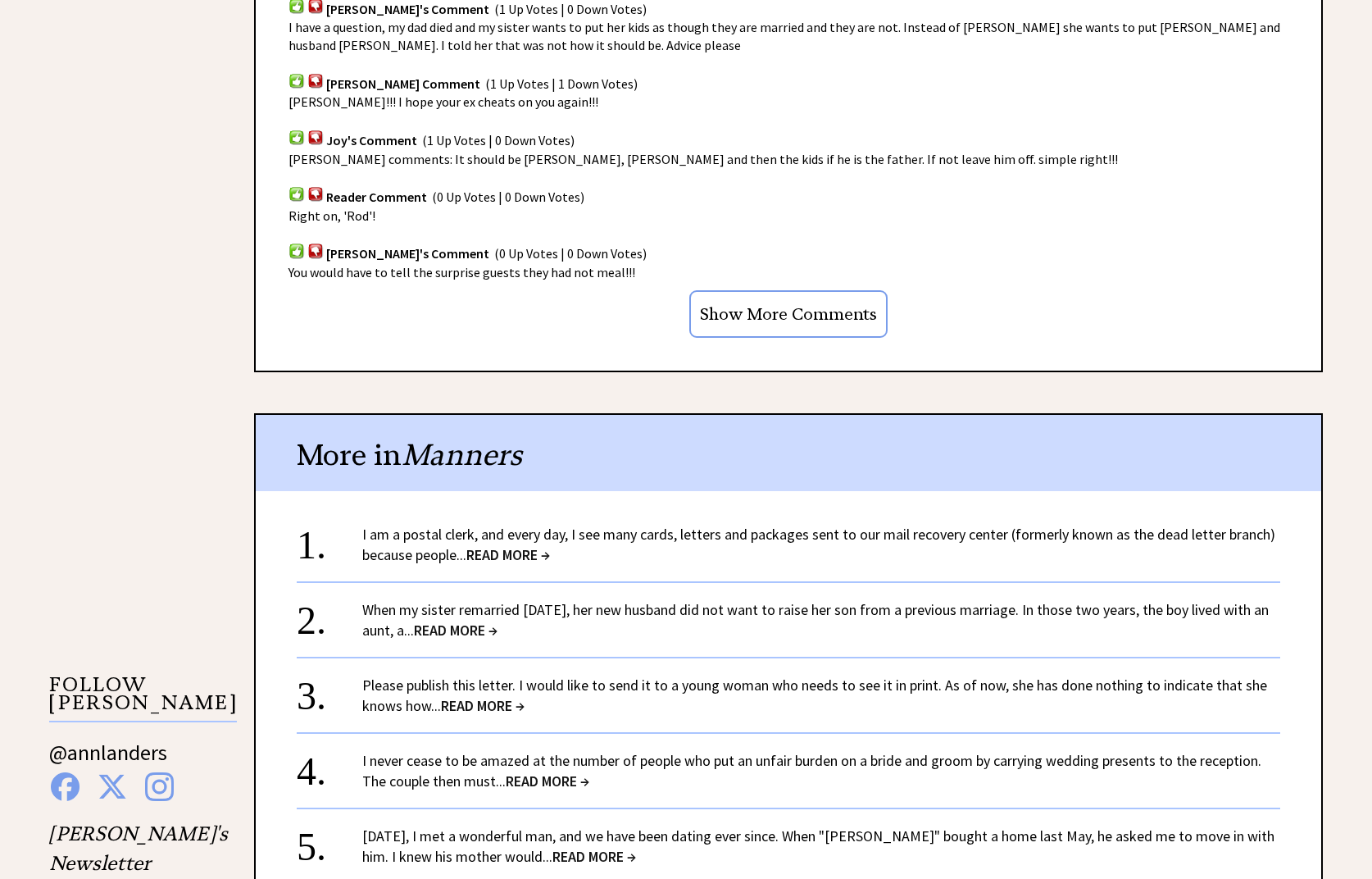
click at [498, 630] on span "READ MORE →" at bounding box center [455, 630] width 84 height 19
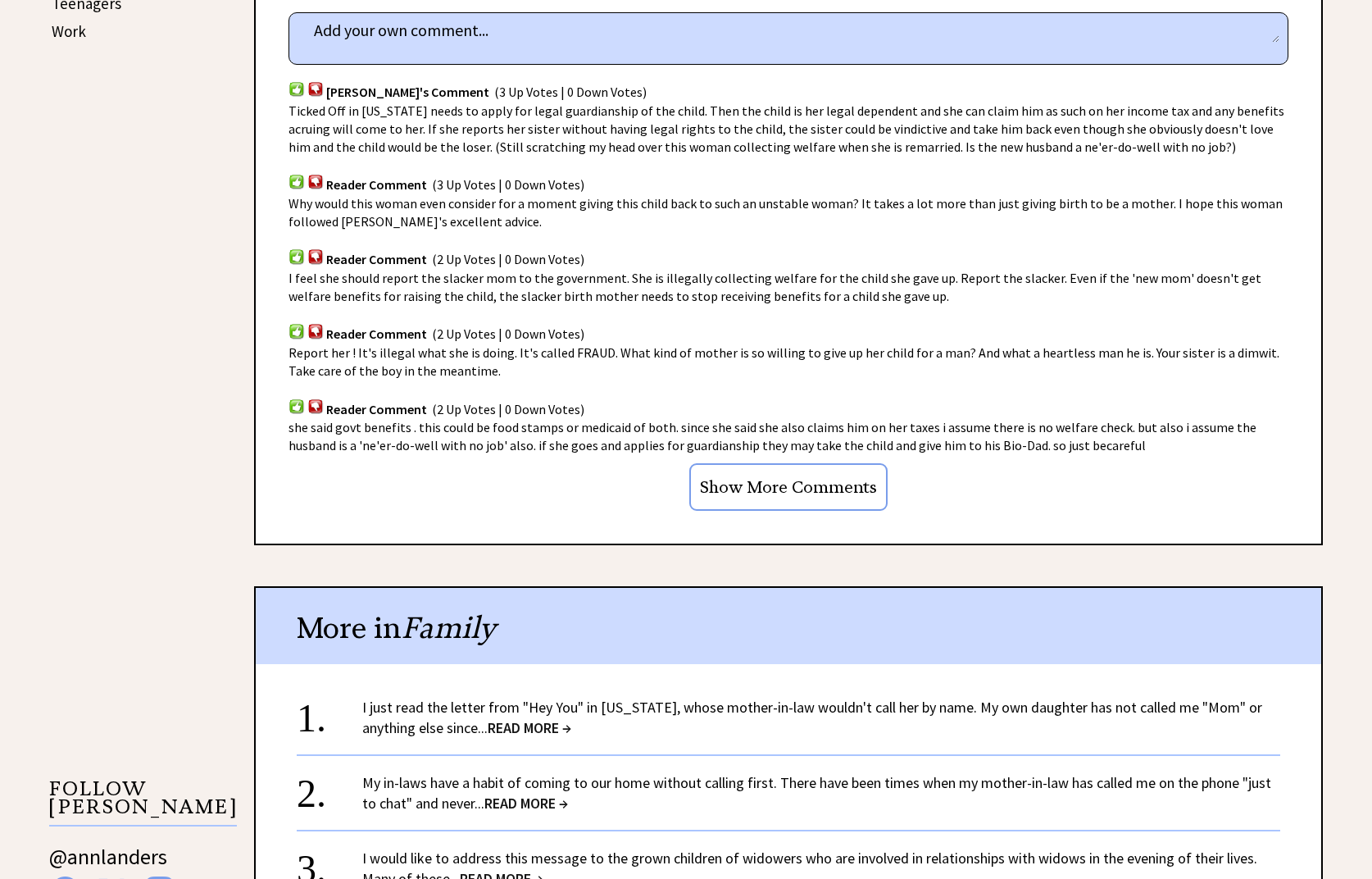
scroll to position [1066, 0]
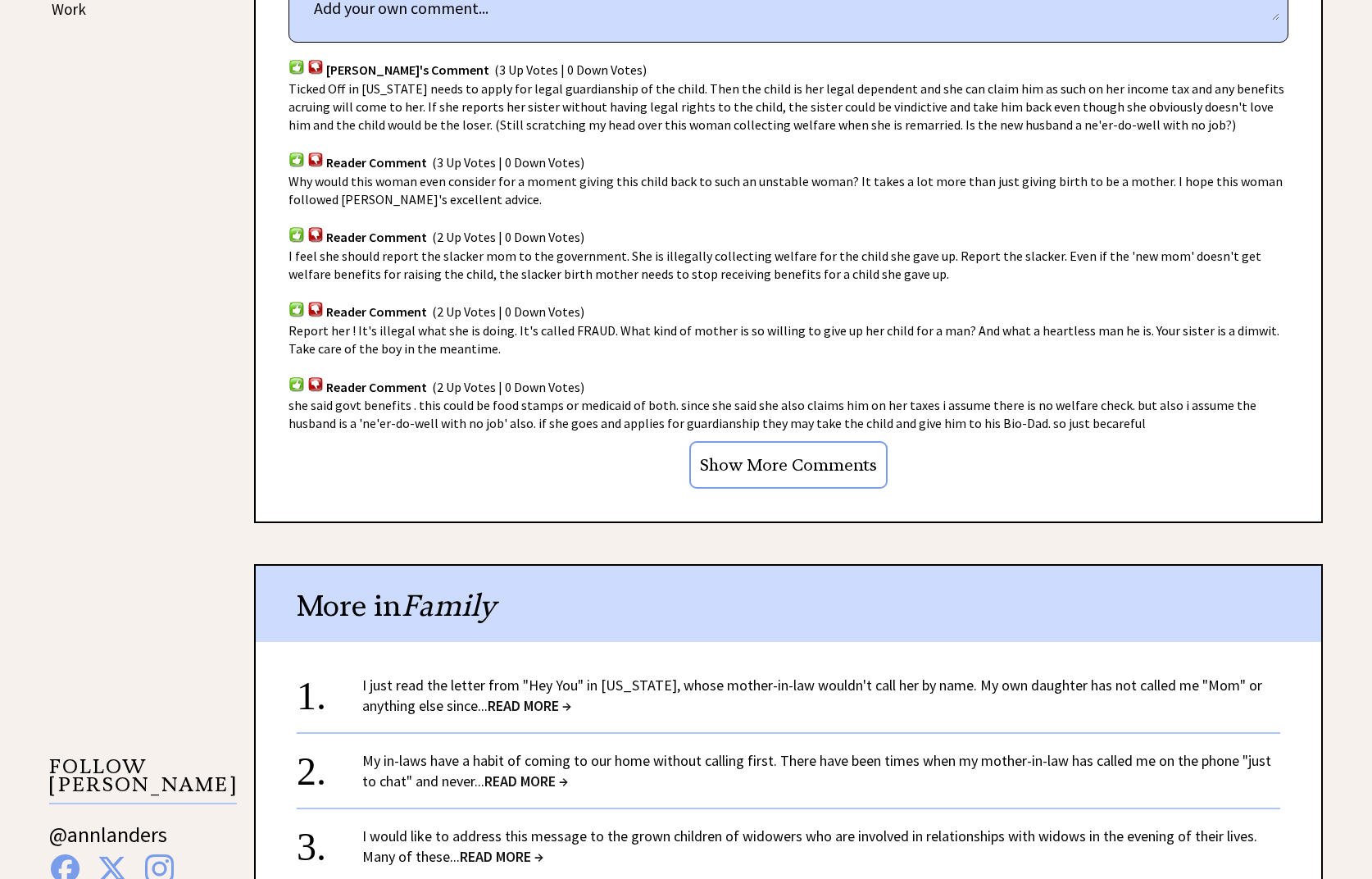
click at [542, 772] on span "READ MORE →" at bounding box center [525, 781] width 84 height 19
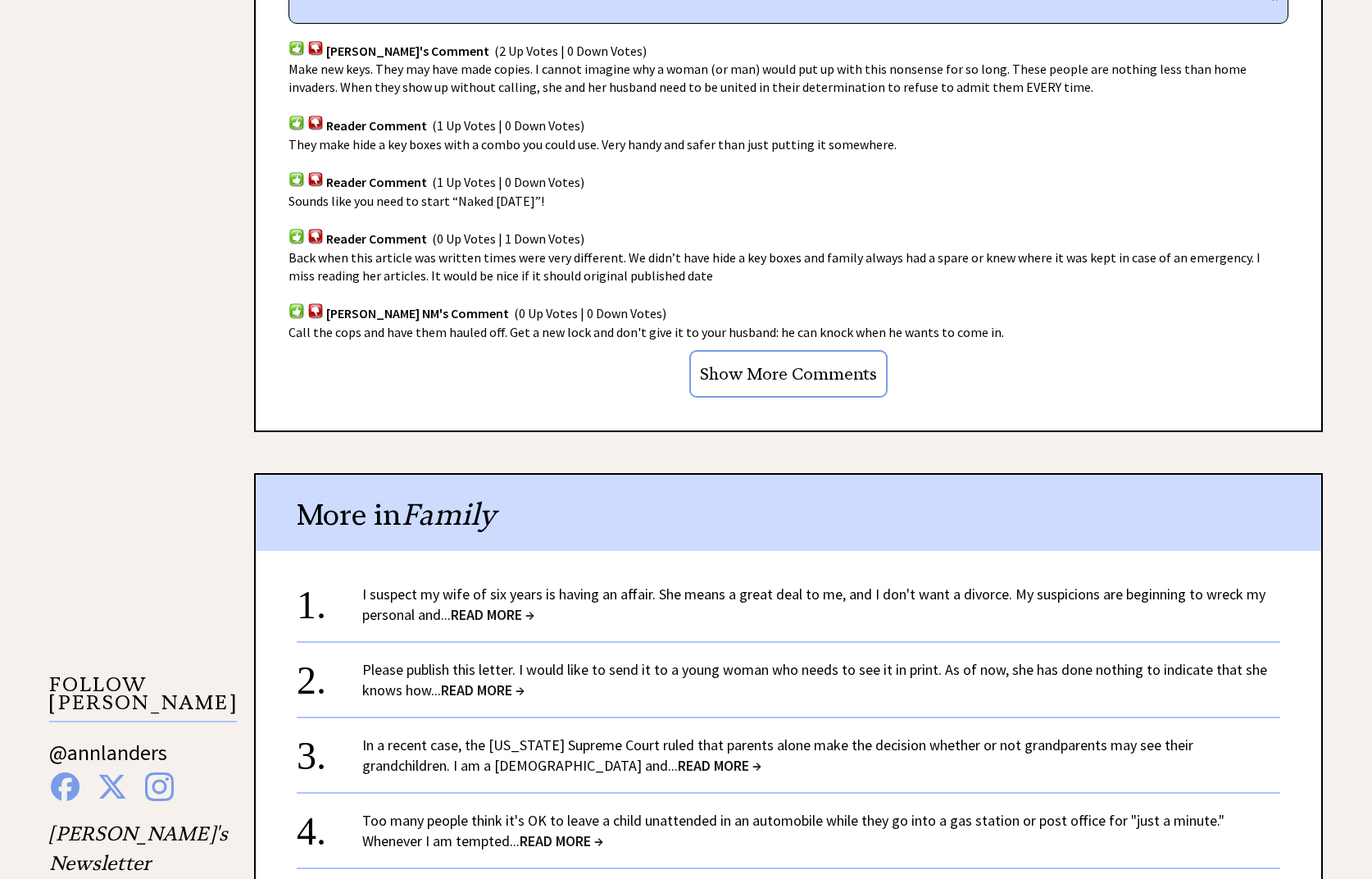
scroll to position [1230, 0]
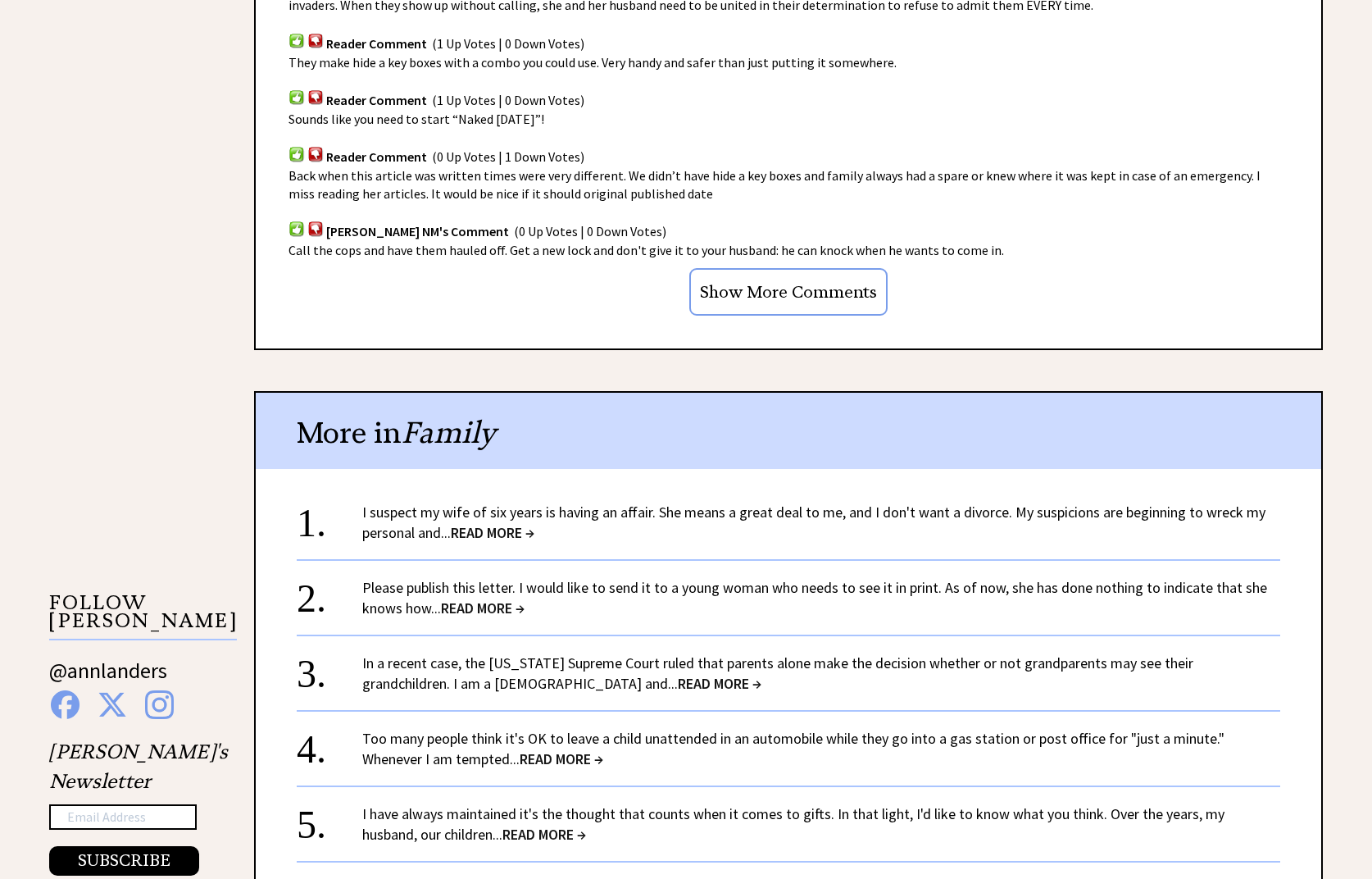
click at [678, 685] on span "READ MORE →" at bounding box center [719, 683] width 84 height 19
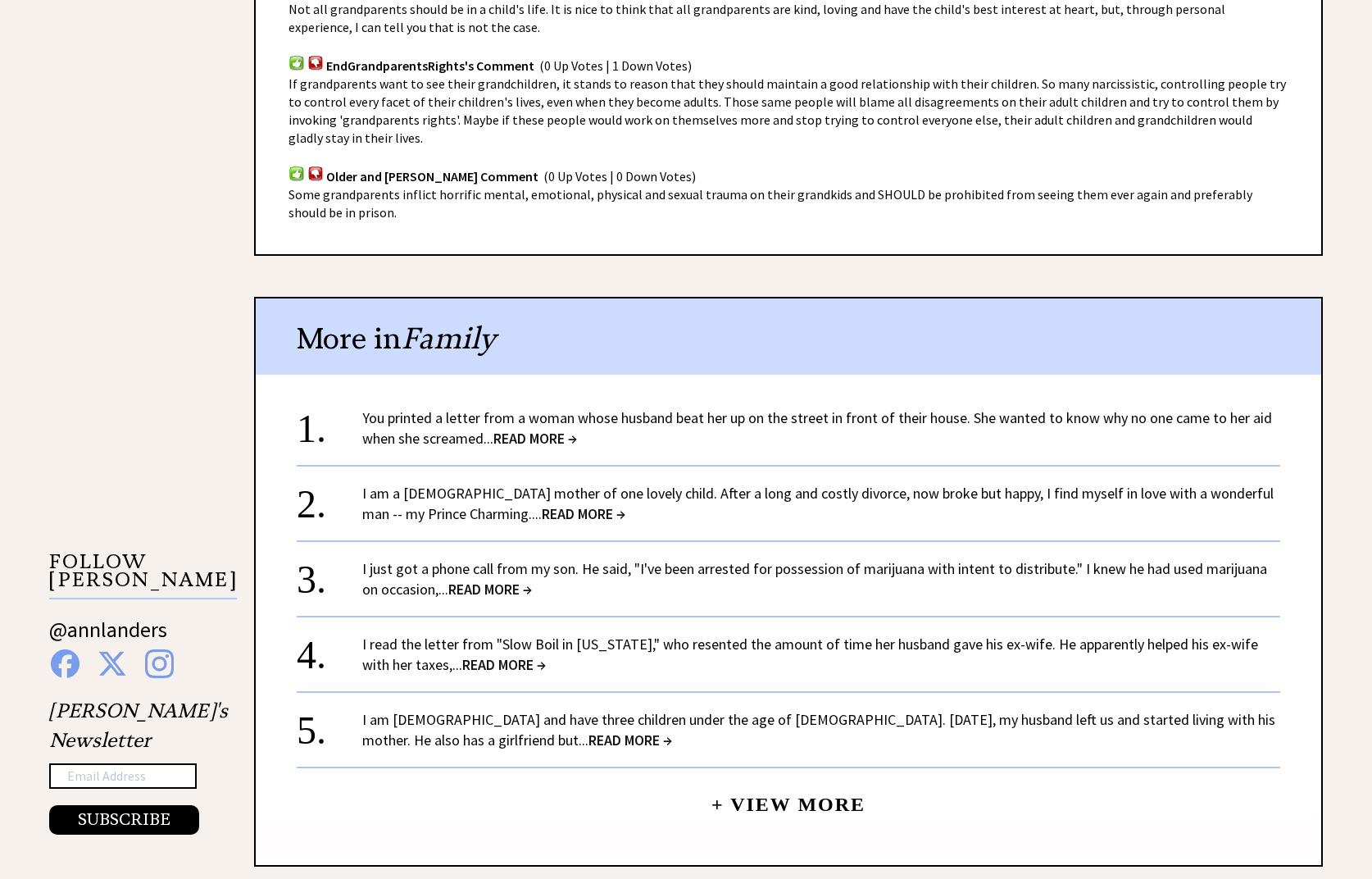
scroll to position [1230, 0]
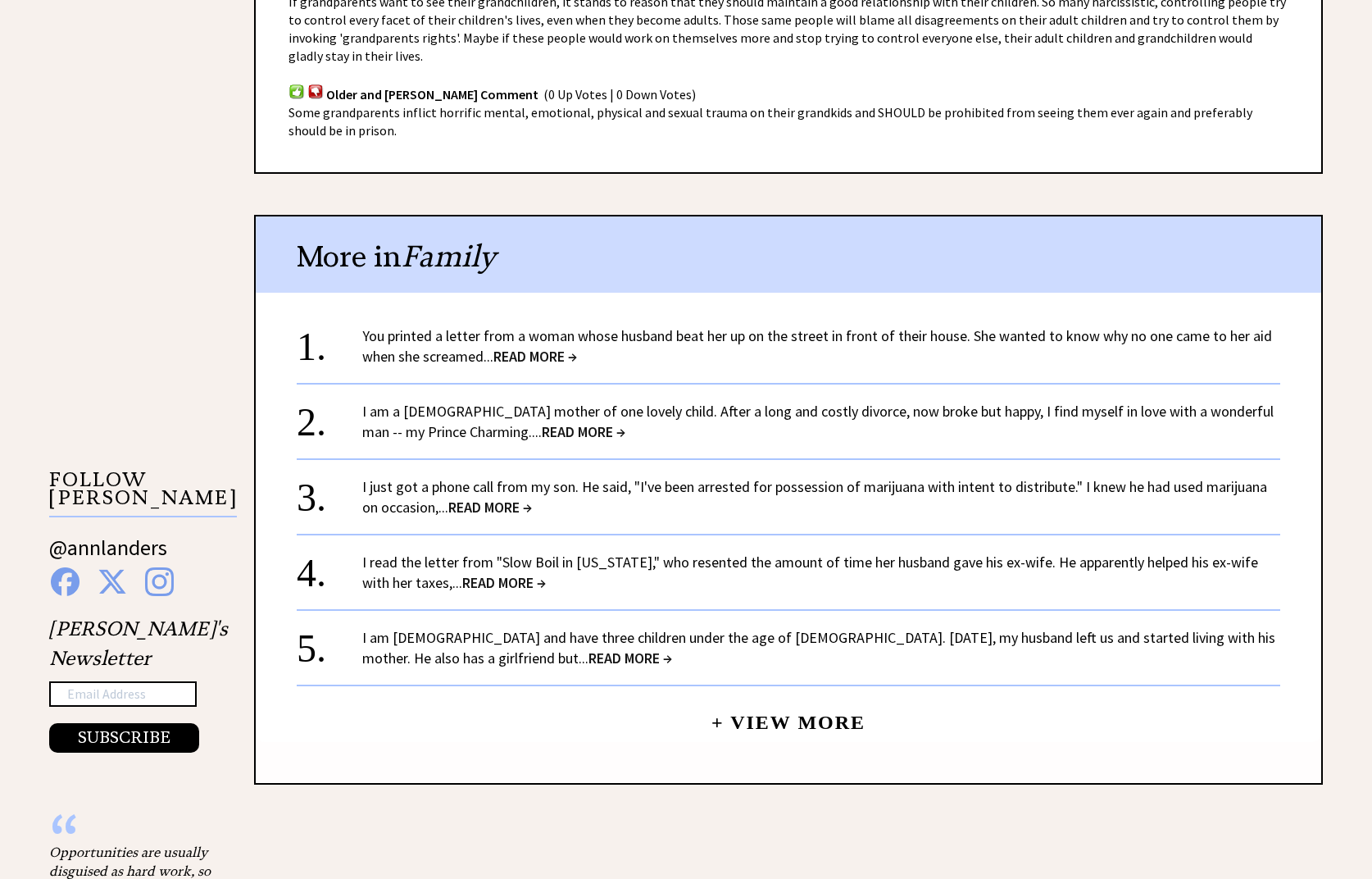
click at [588, 658] on span "READ MORE →" at bounding box center [629, 658] width 84 height 19
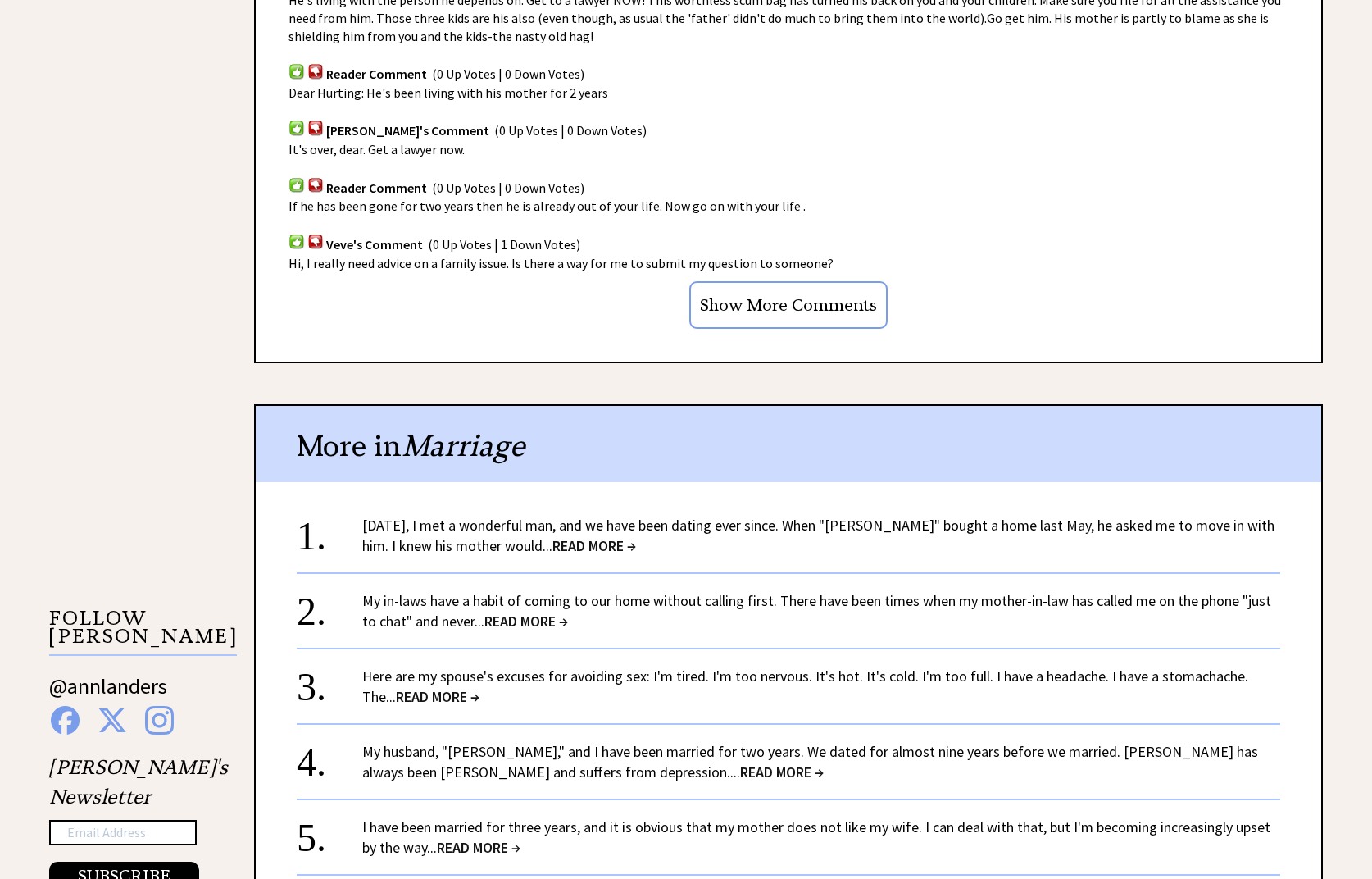
scroll to position [1148, 0]
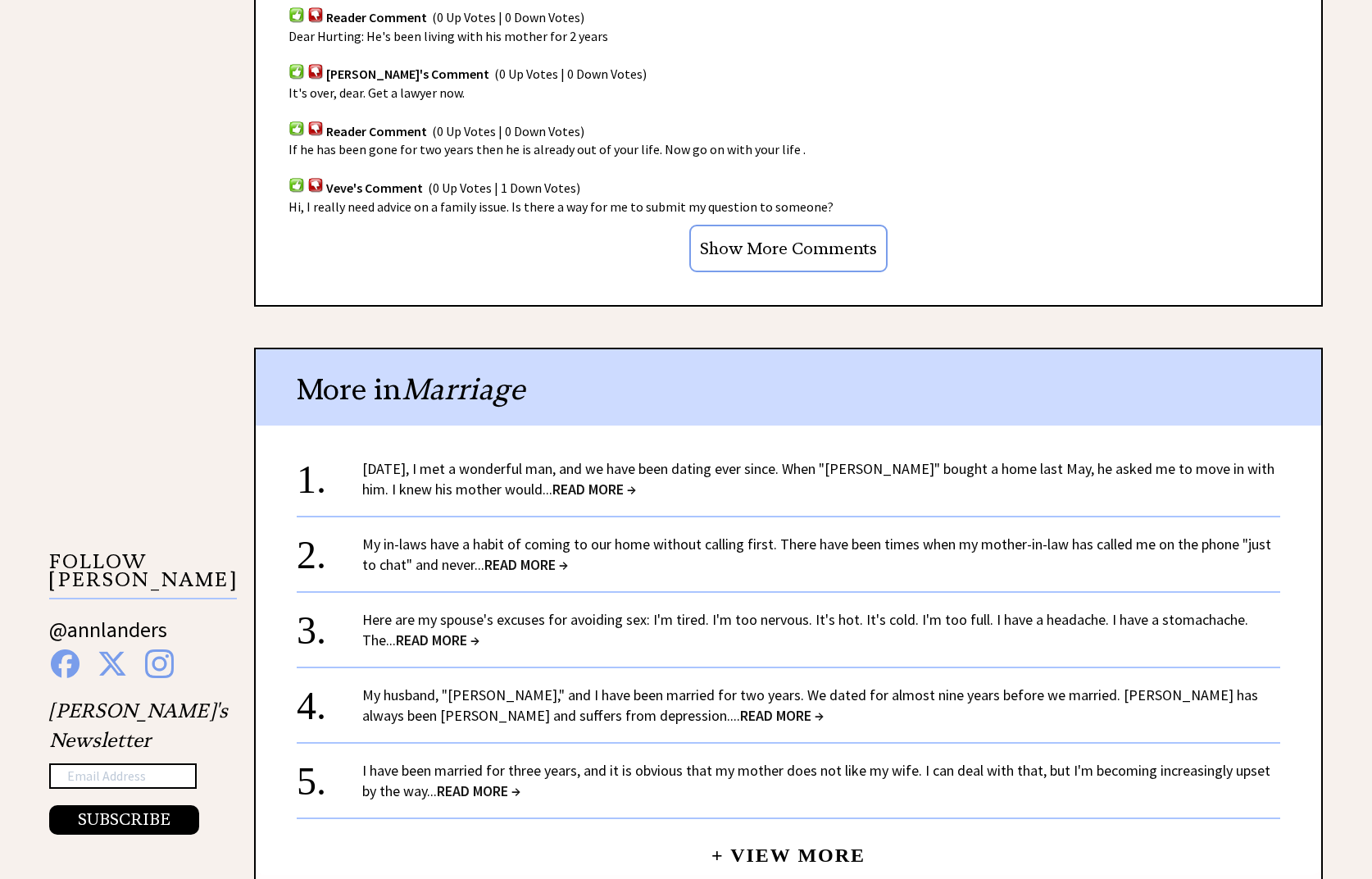
click at [421, 631] on span "READ MORE →" at bounding box center [437, 640] width 84 height 19
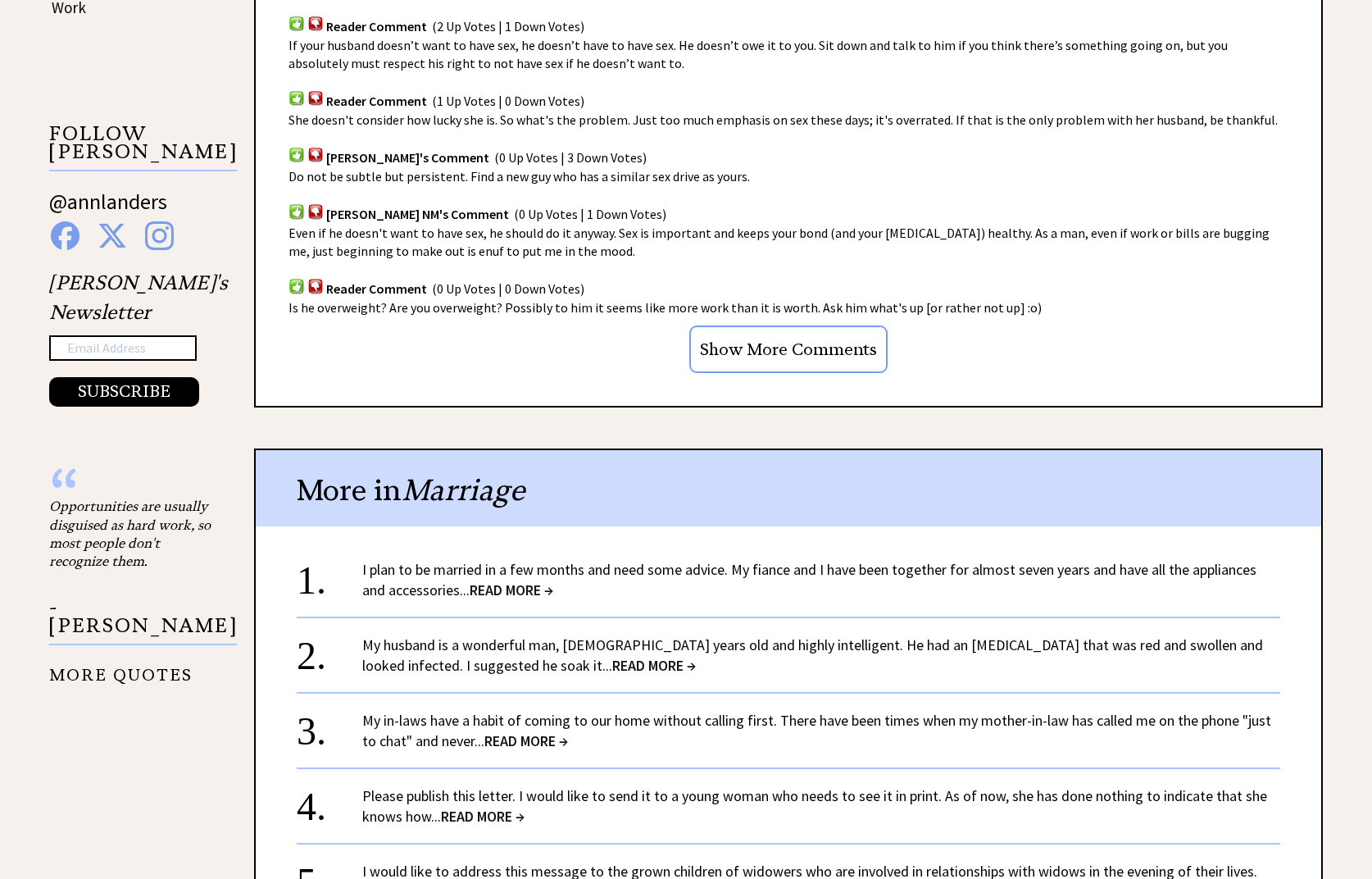
scroll to position [1148, 0]
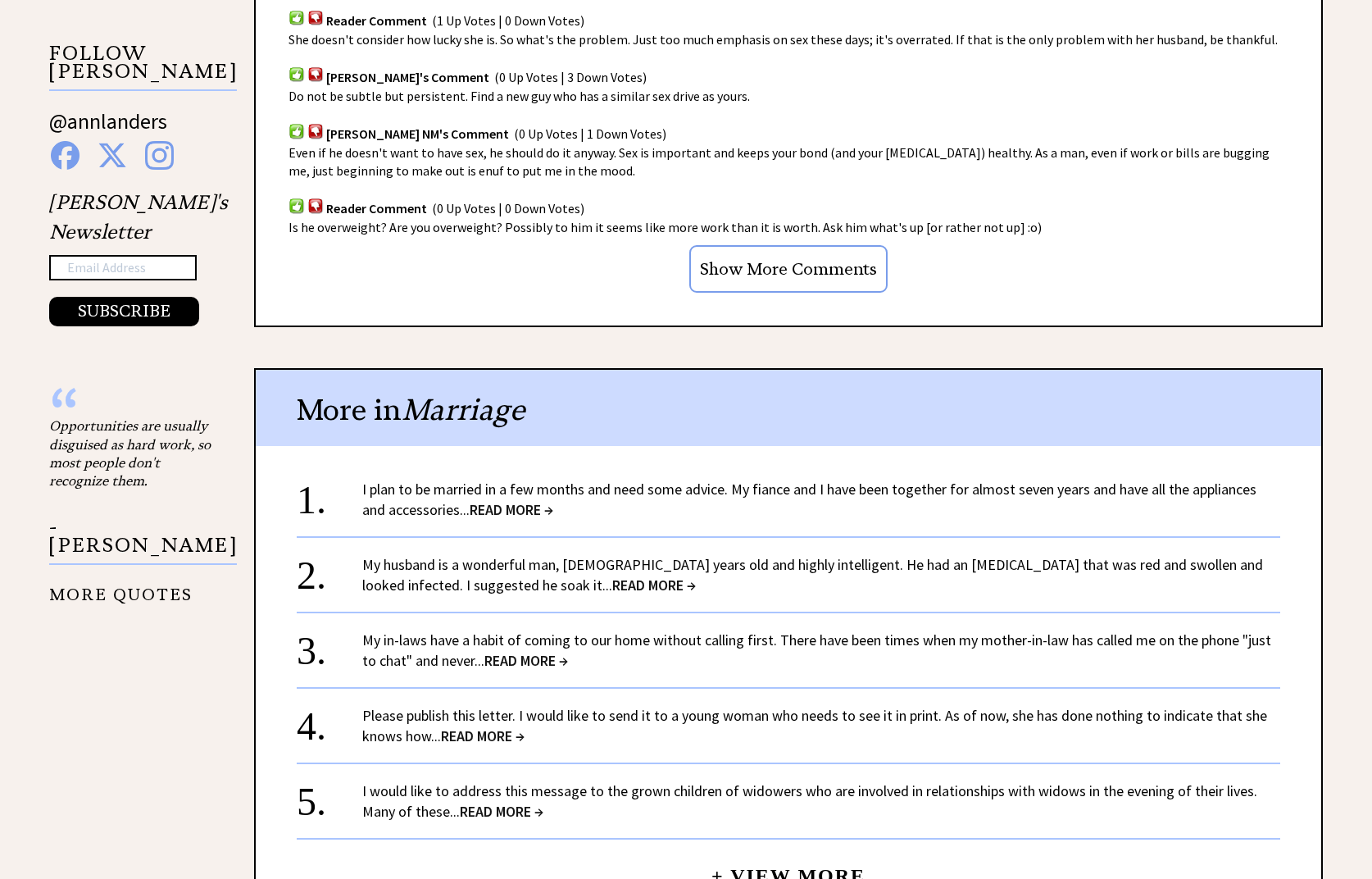
click at [612, 584] on span "READ MORE →" at bounding box center [654, 585] width 84 height 19
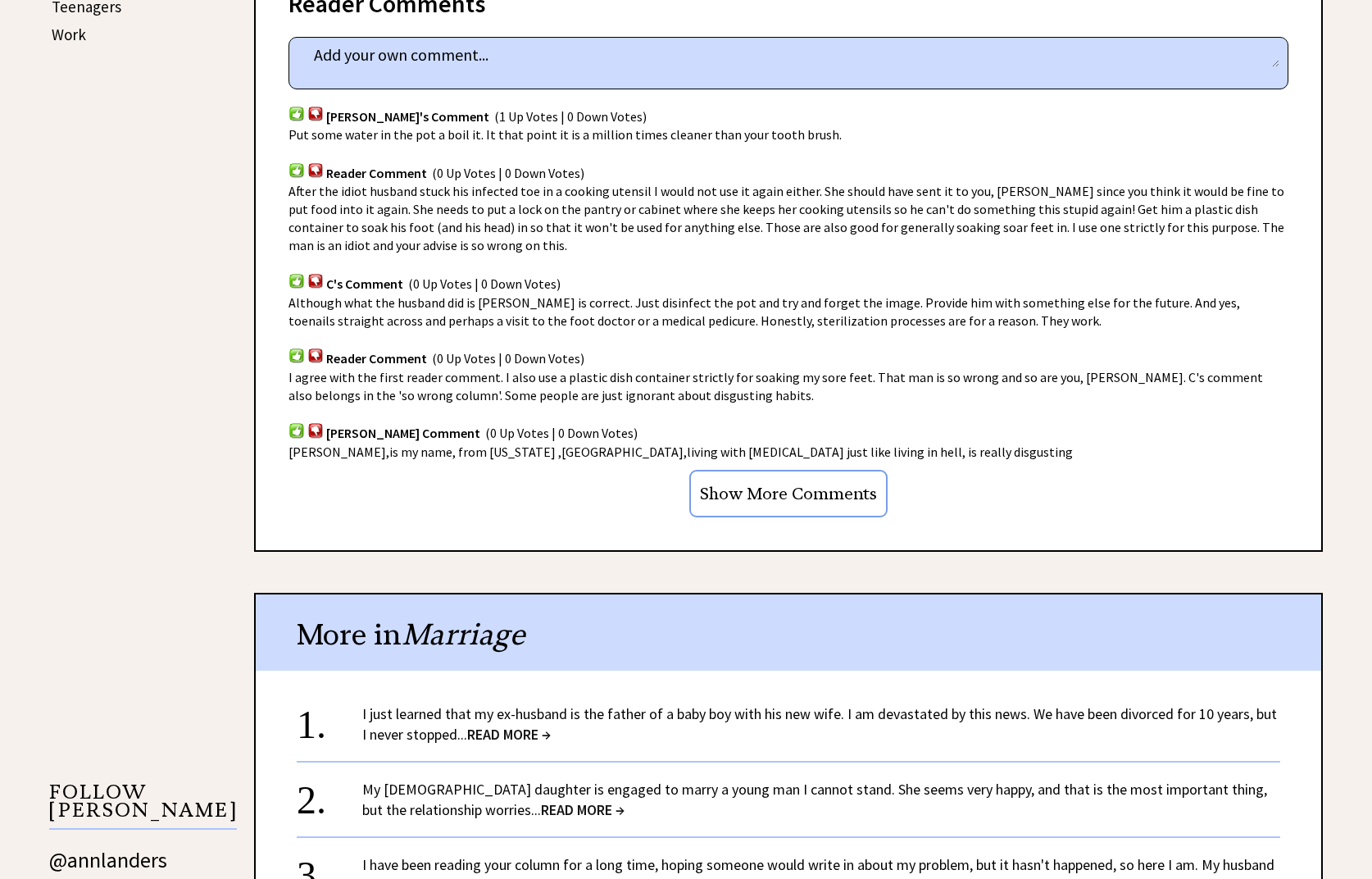
scroll to position [1066, 0]
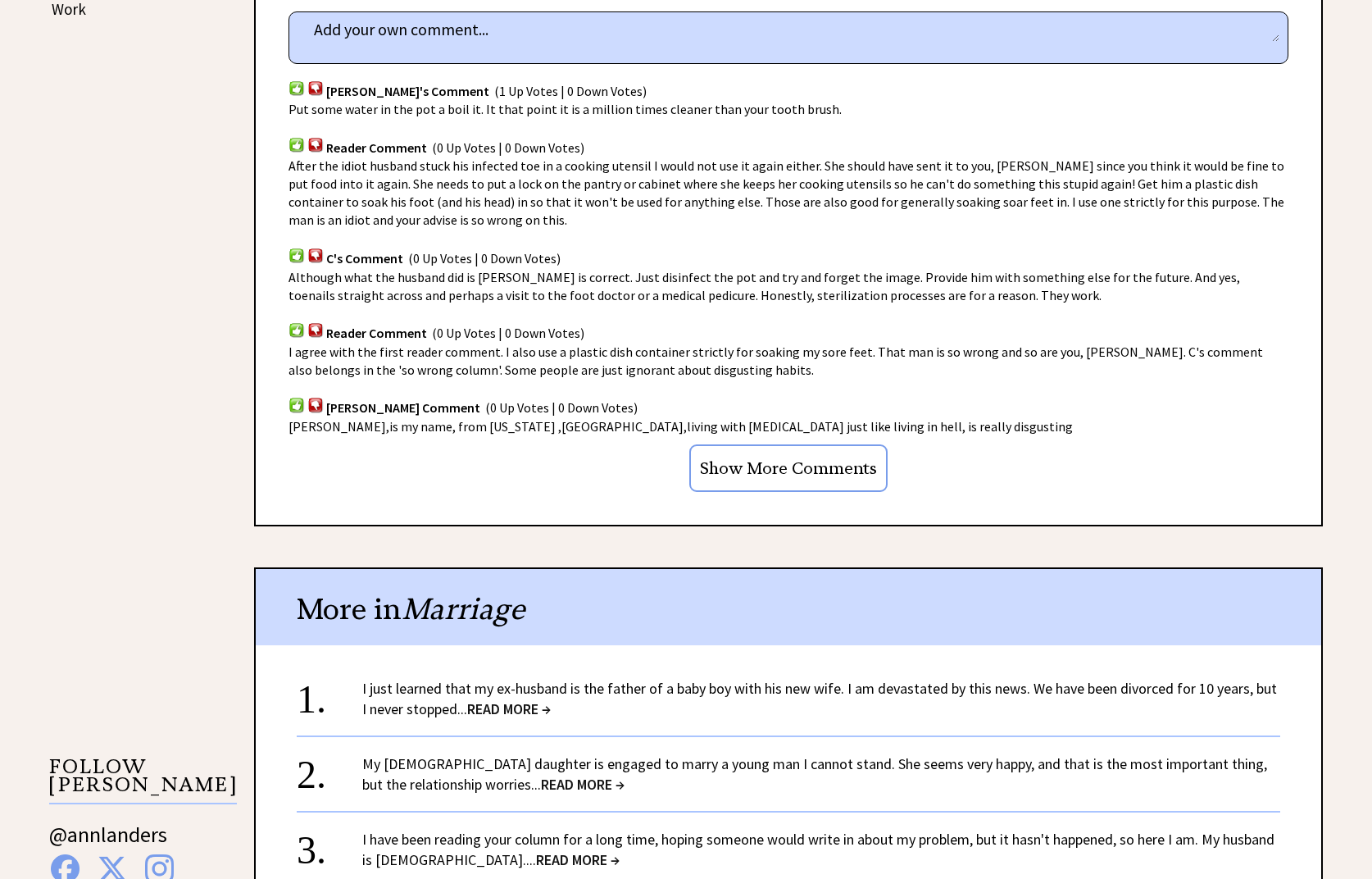
click at [511, 699] on span "READ MORE →" at bounding box center [509, 708] width 84 height 19
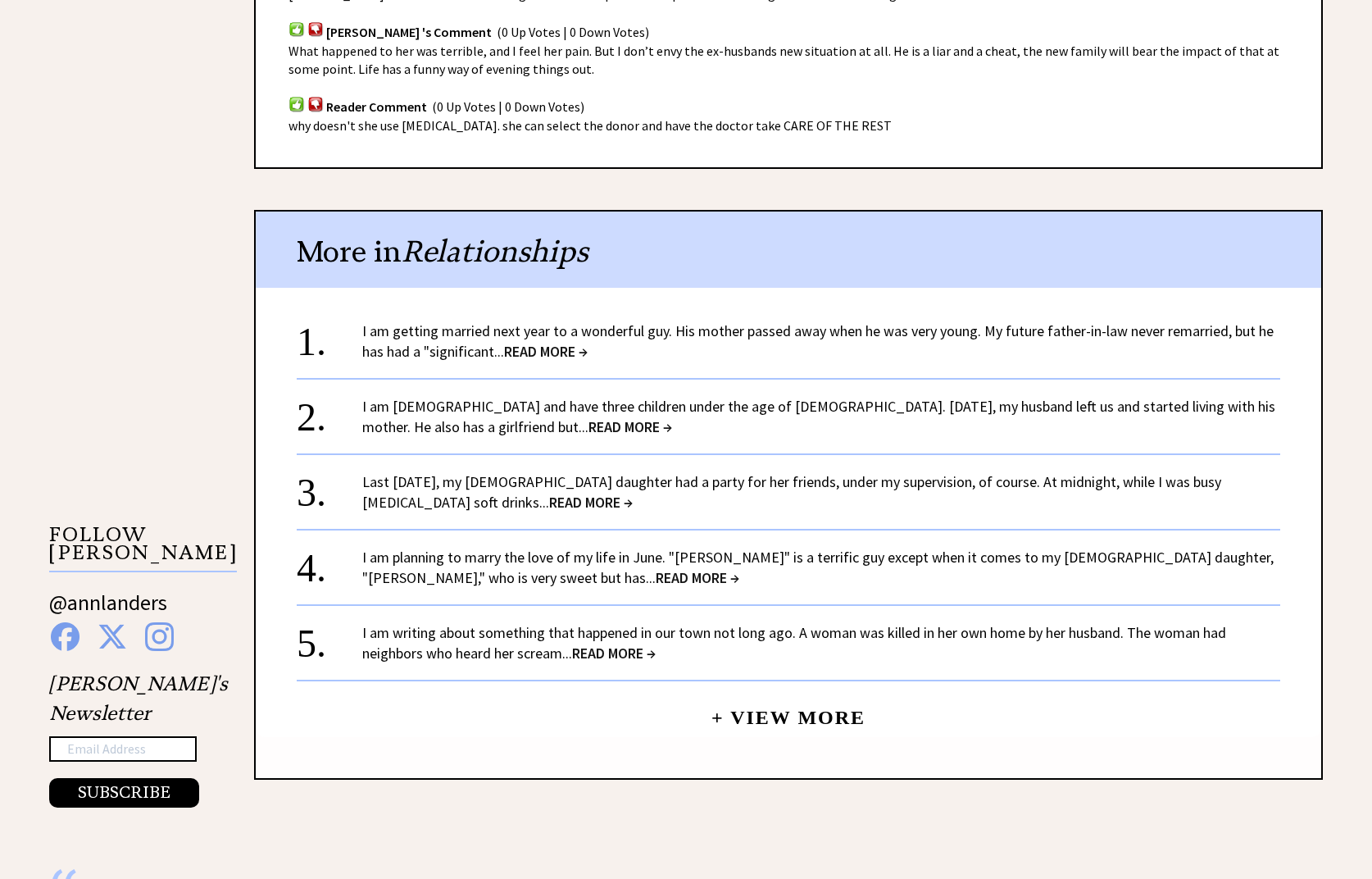
scroll to position [1312, 0]
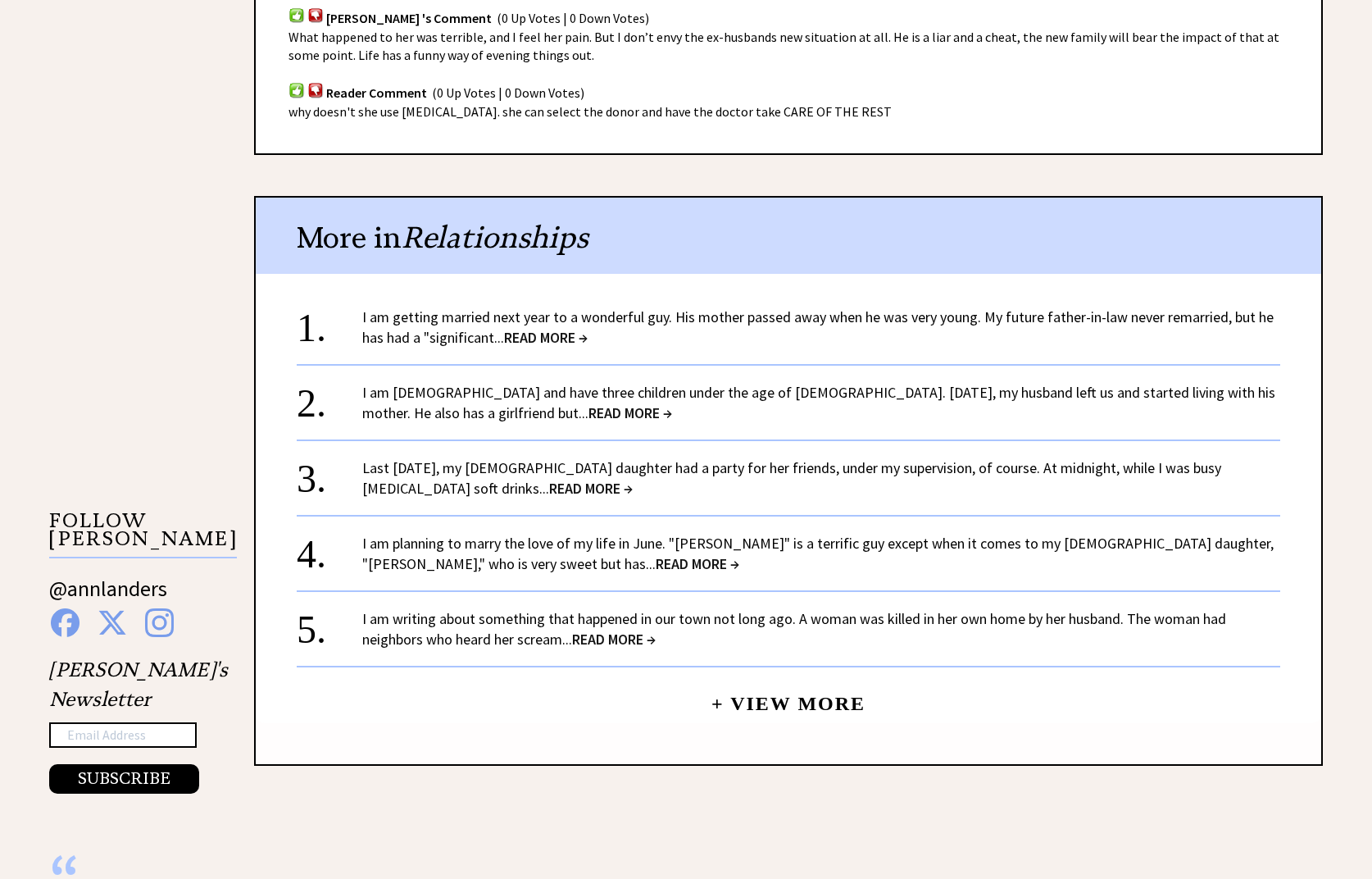
click at [754, 679] on link "+ View More" at bounding box center [788, 696] width 154 height 35
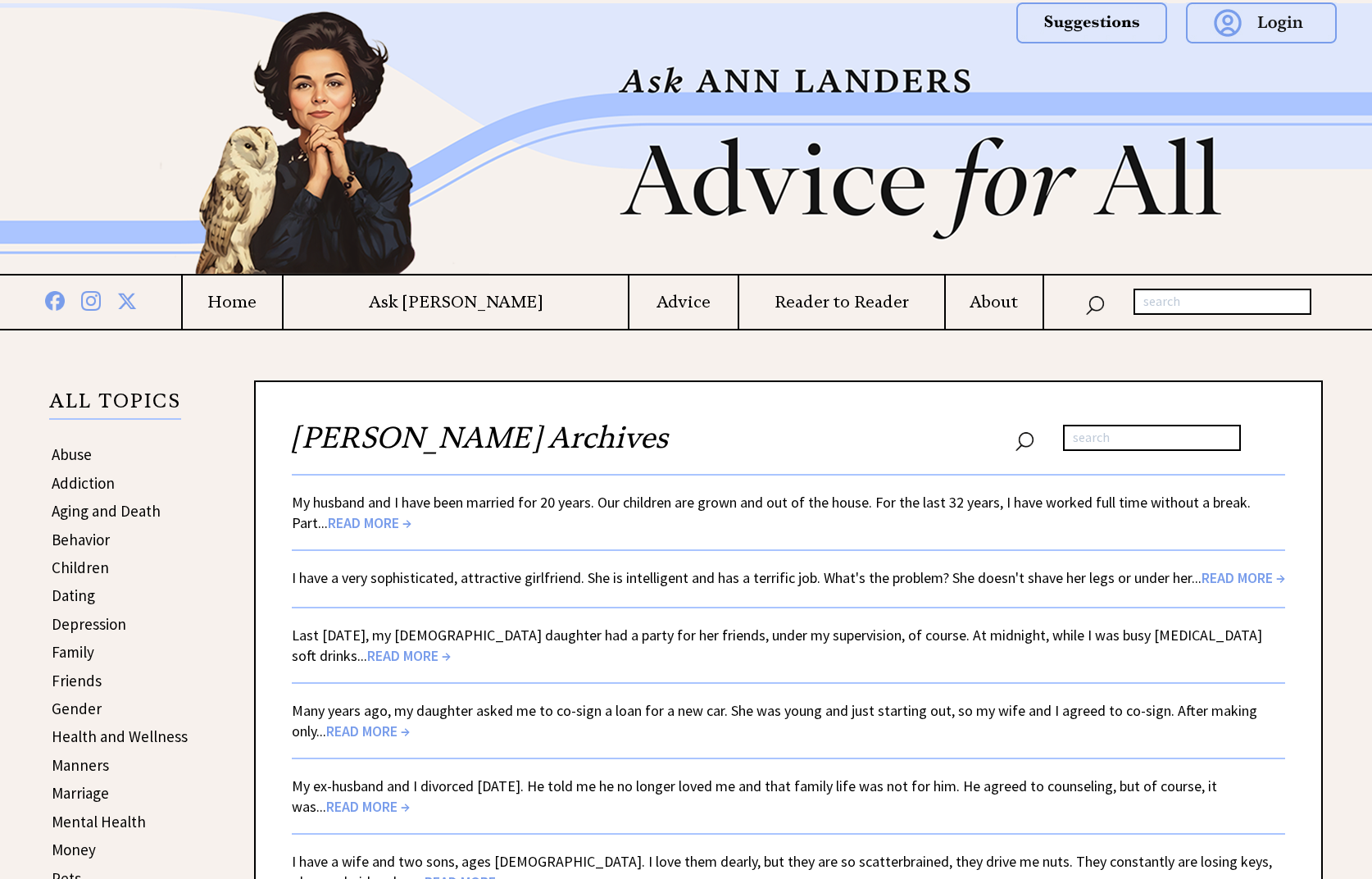
click at [344, 740] on span "READ MORE →" at bounding box center [368, 731] width 84 height 19
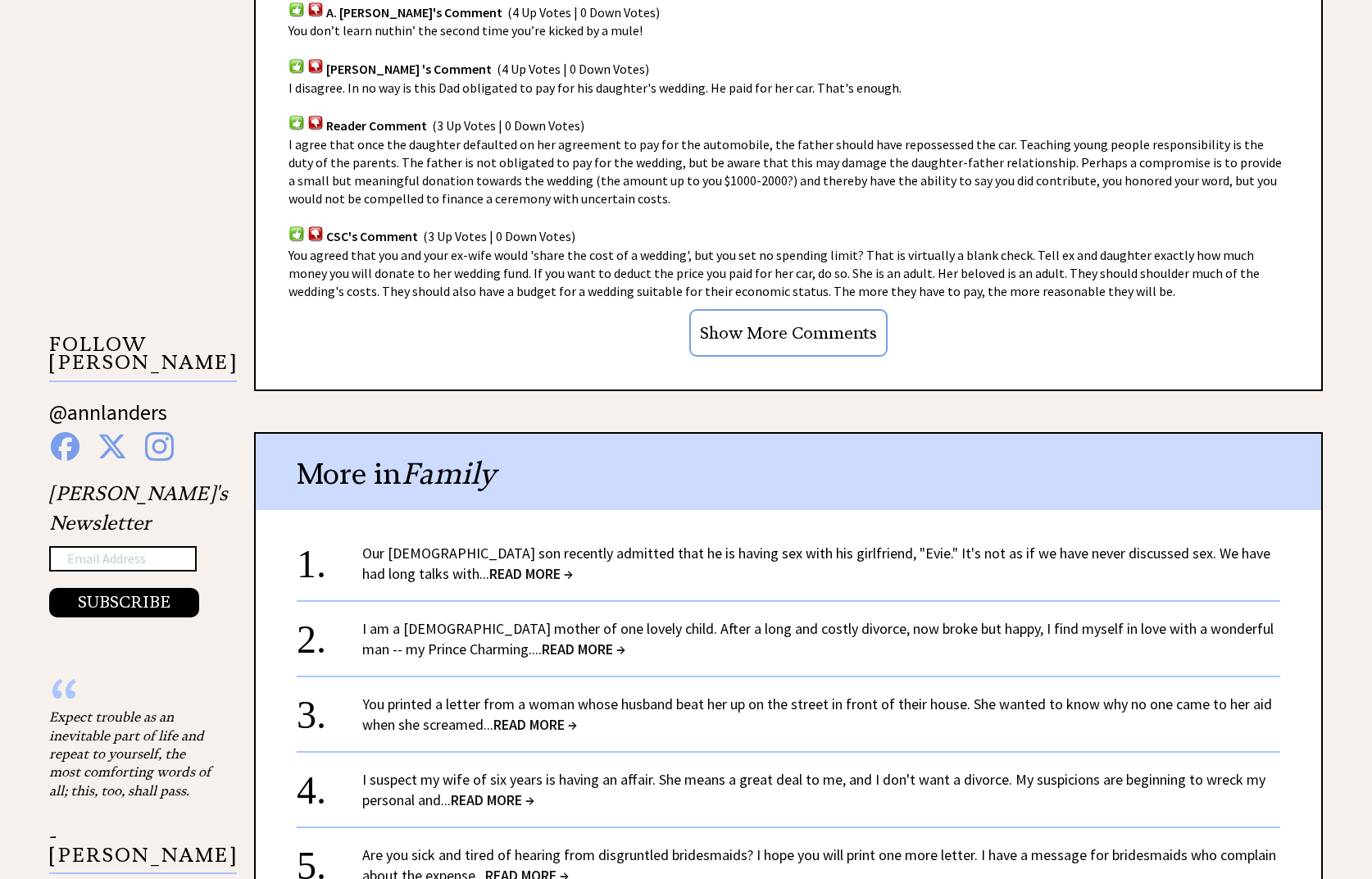
scroll to position [1230, 0]
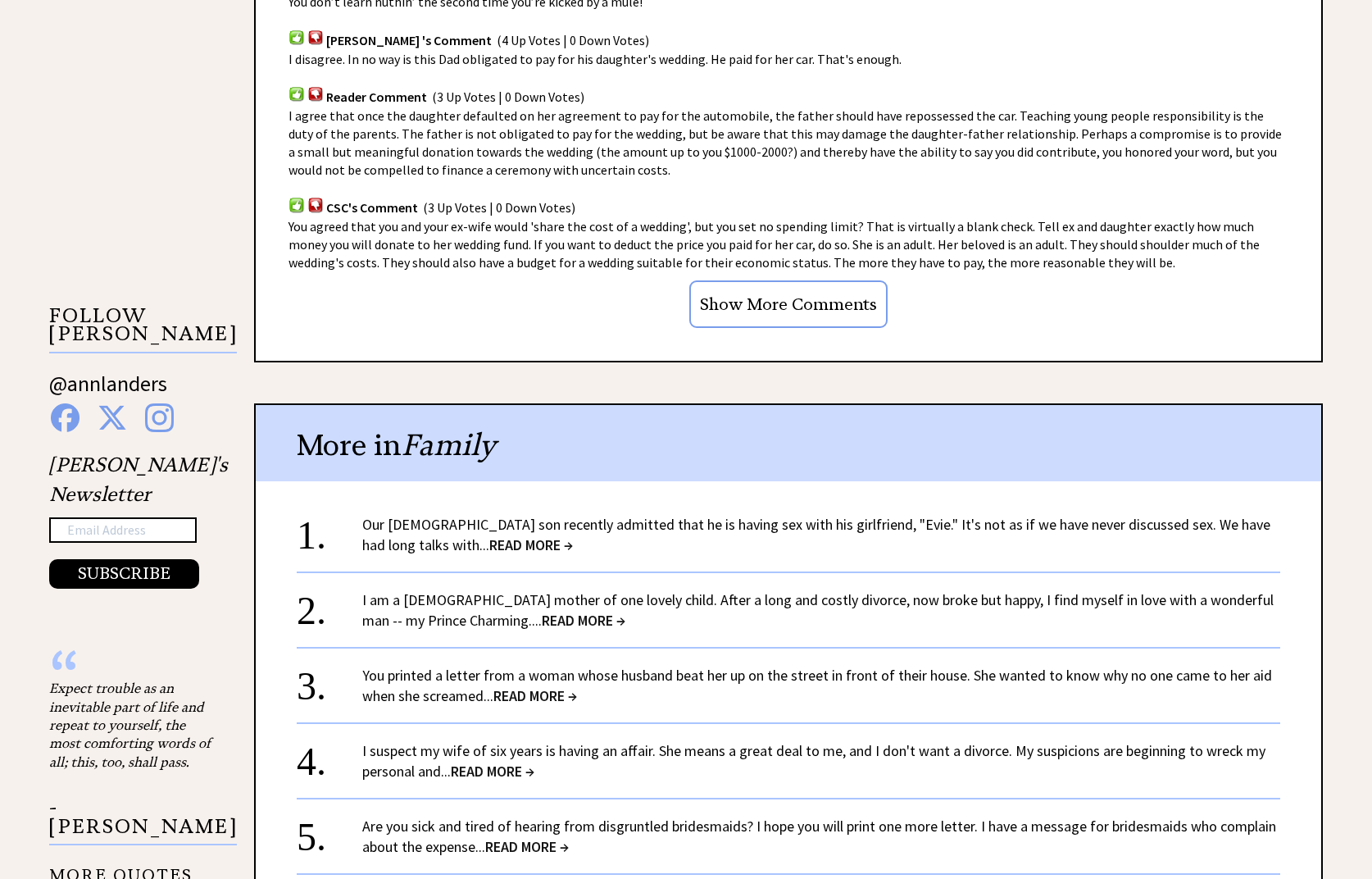
click at [489, 543] on span "READ MORE →" at bounding box center [531, 544] width 84 height 19
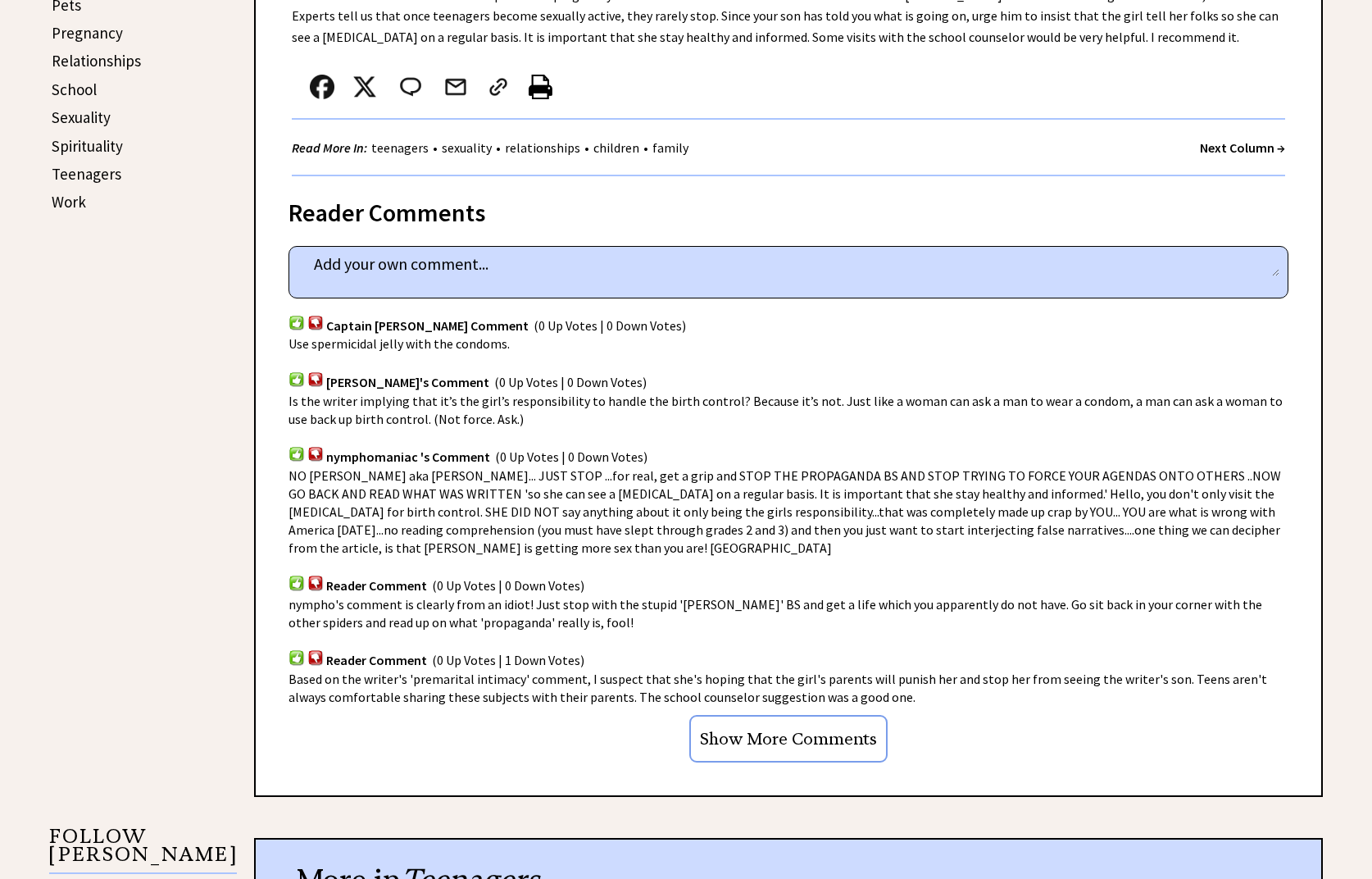
scroll to position [902, 0]
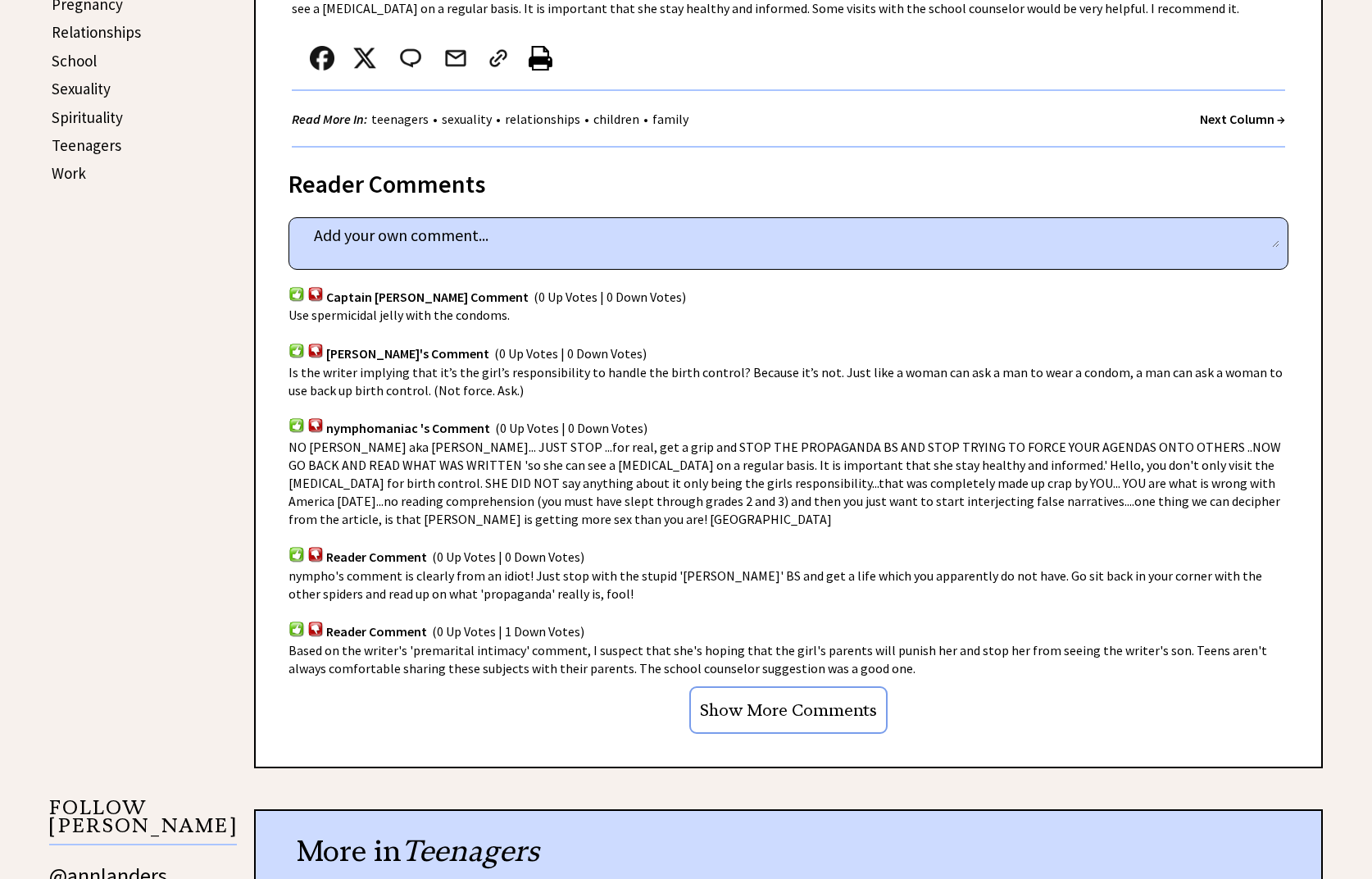
click at [807, 712] on input "Show More Comments" at bounding box center [788, 710] width 199 height 47
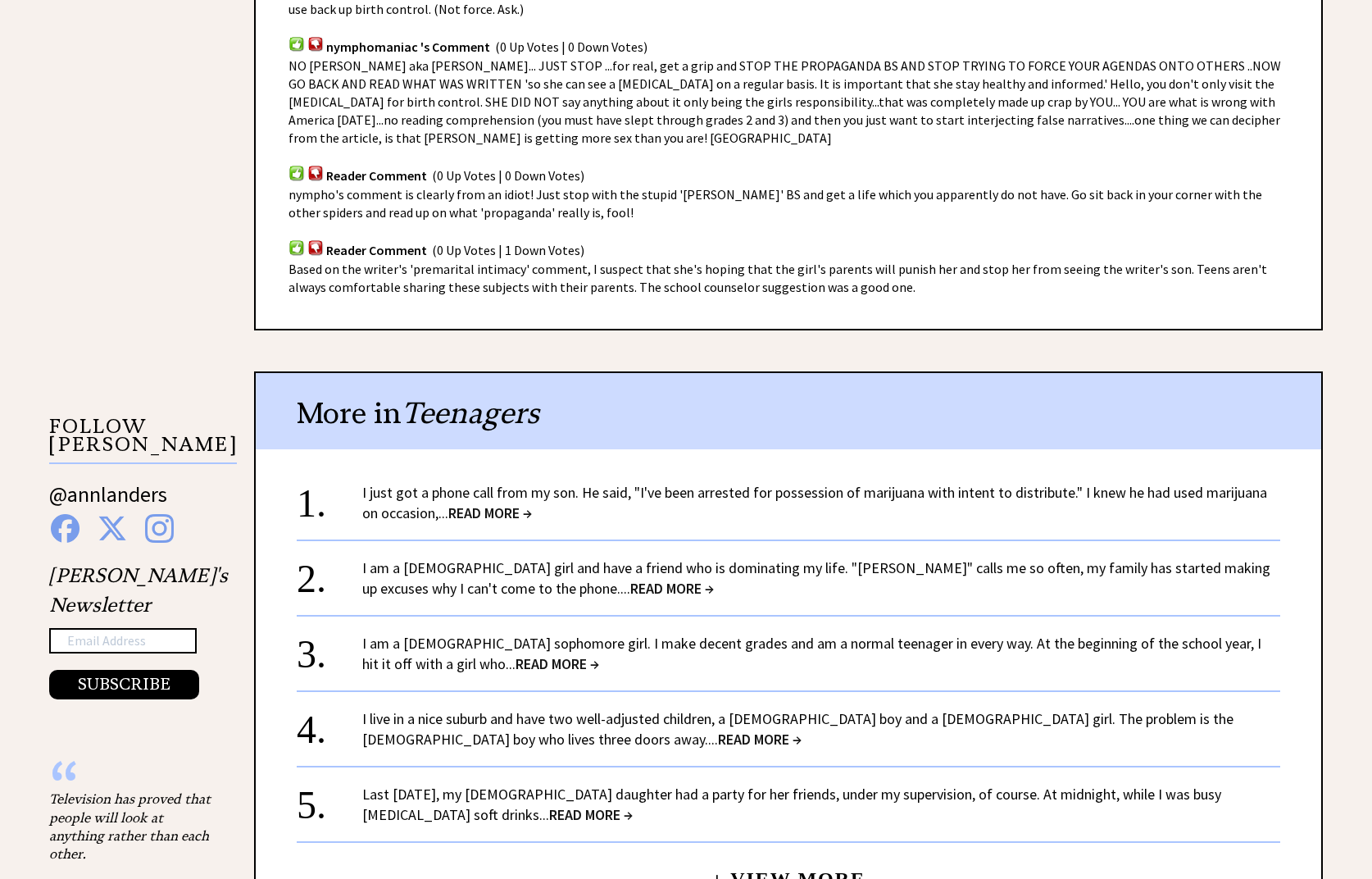
scroll to position [1312, 0]
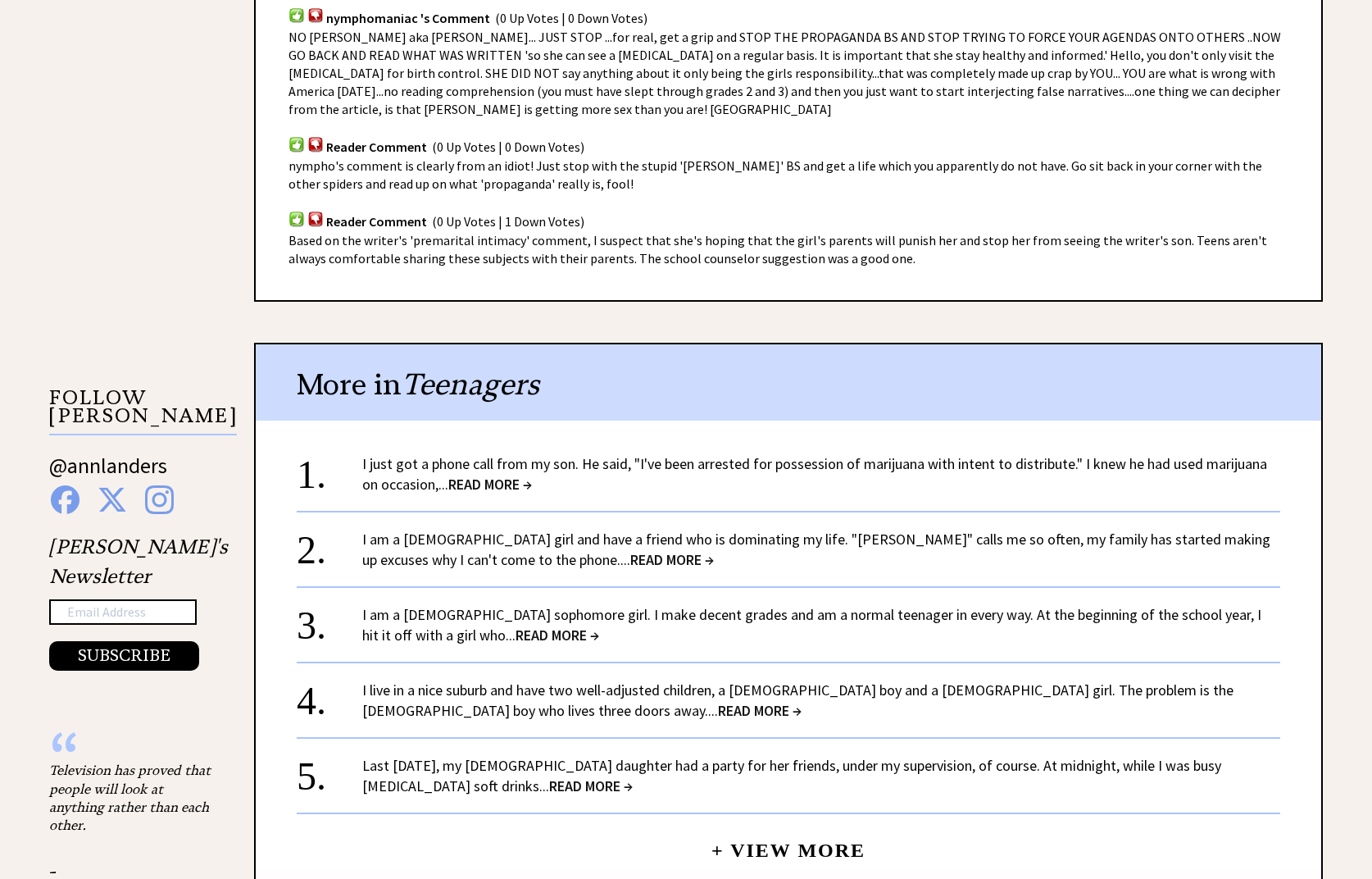
click at [718, 712] on span "READ MORE →" at bounding box center [760, 710] width 84 height 19
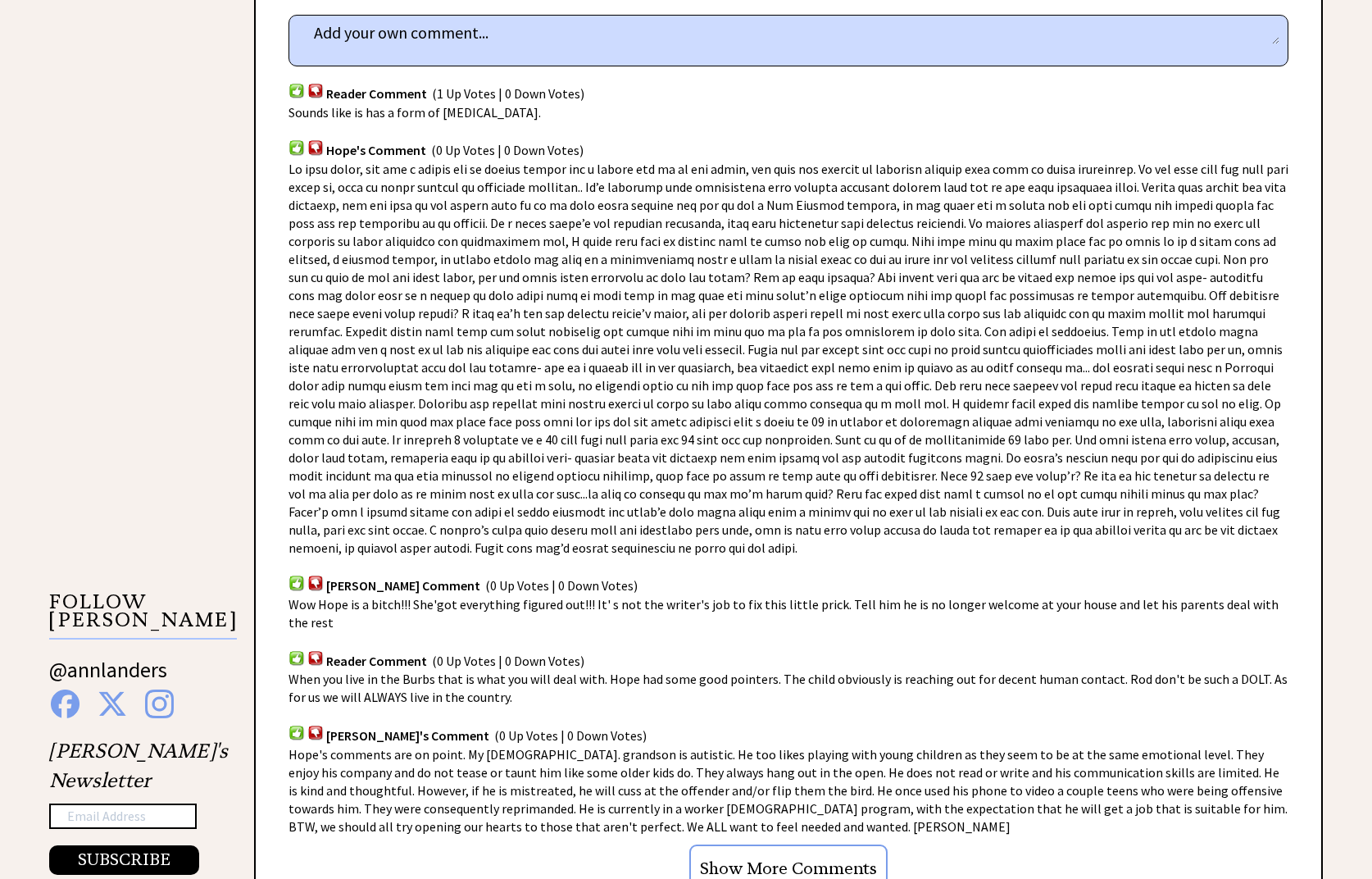
scroll to position [1148, 0]
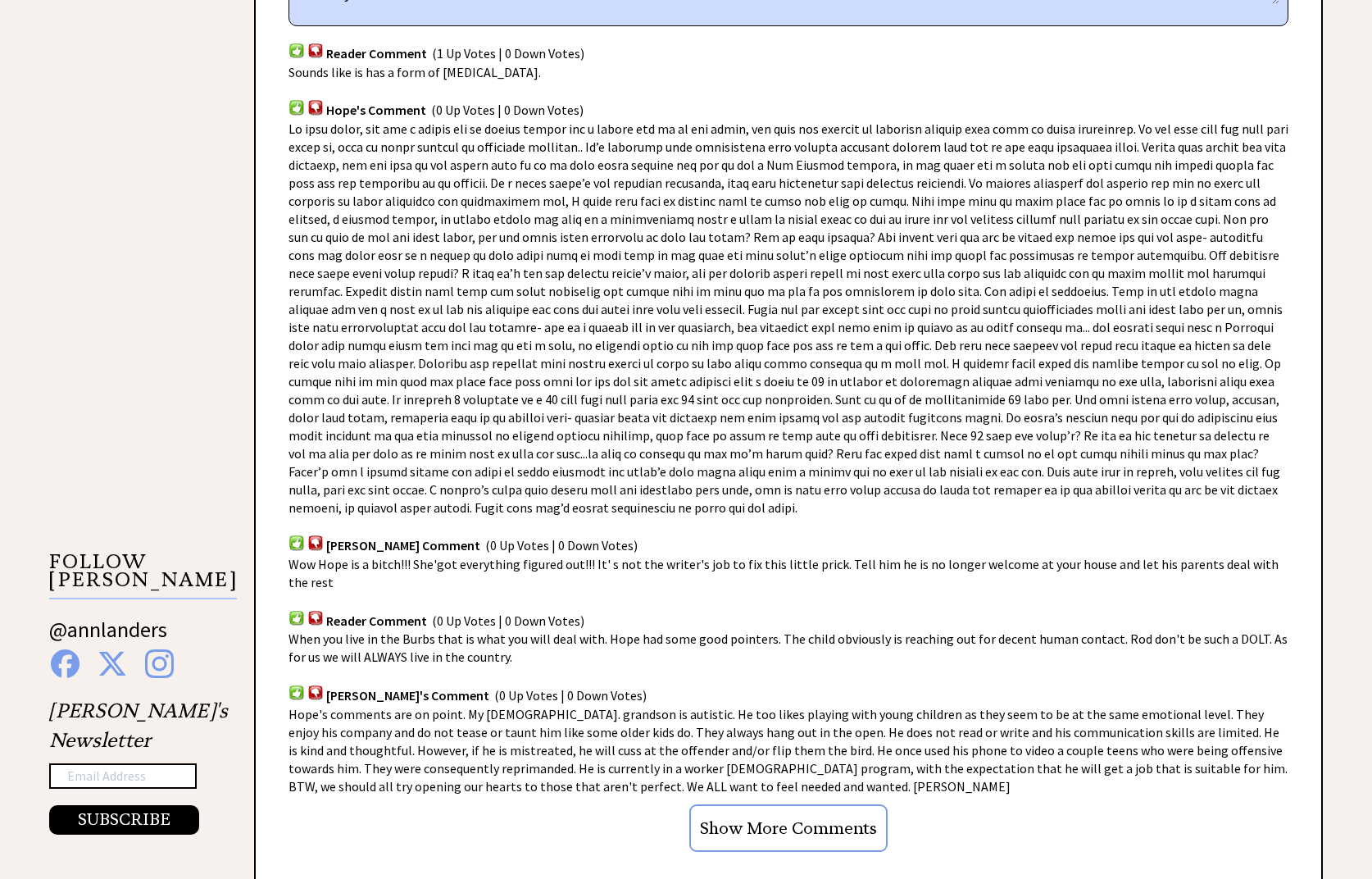
click at [803, 805] on input "Show More Comments" at bounding box center [788, 828] width 199 height 47
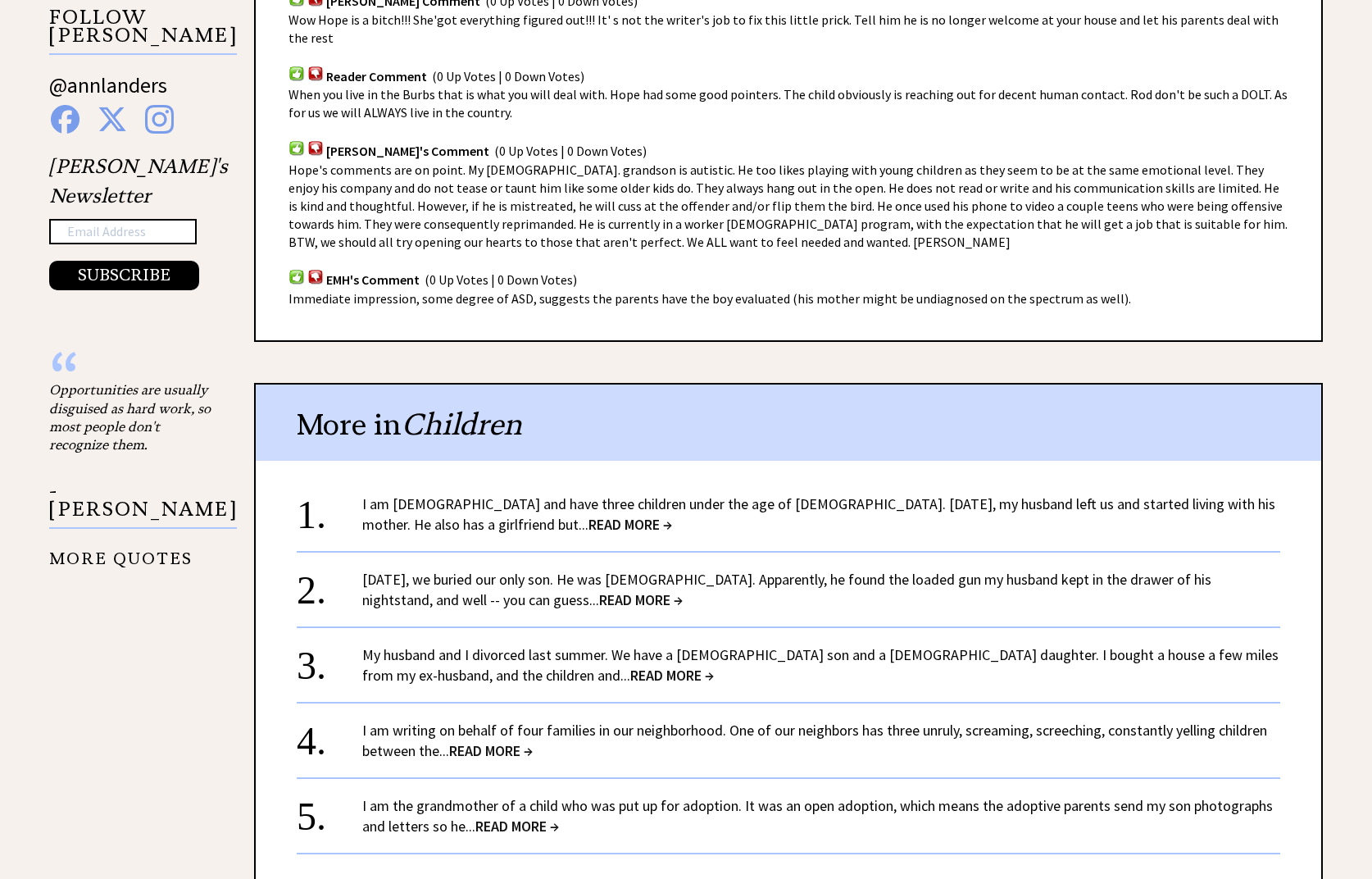
scroll to position [1722, 0]
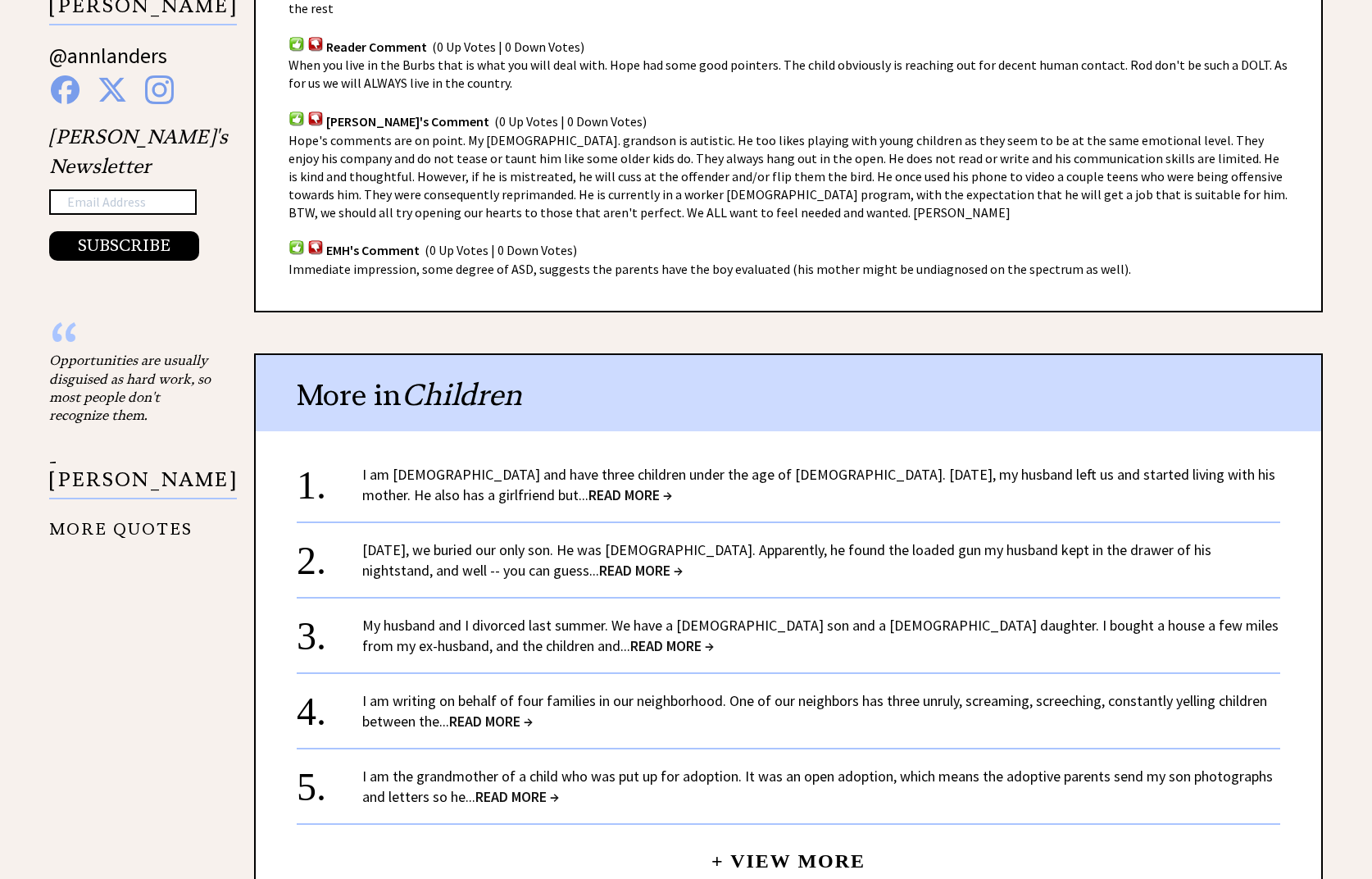
click at [512, 712] on span "READ MORE →" at bounding box center [491, 721] width 84 height 19
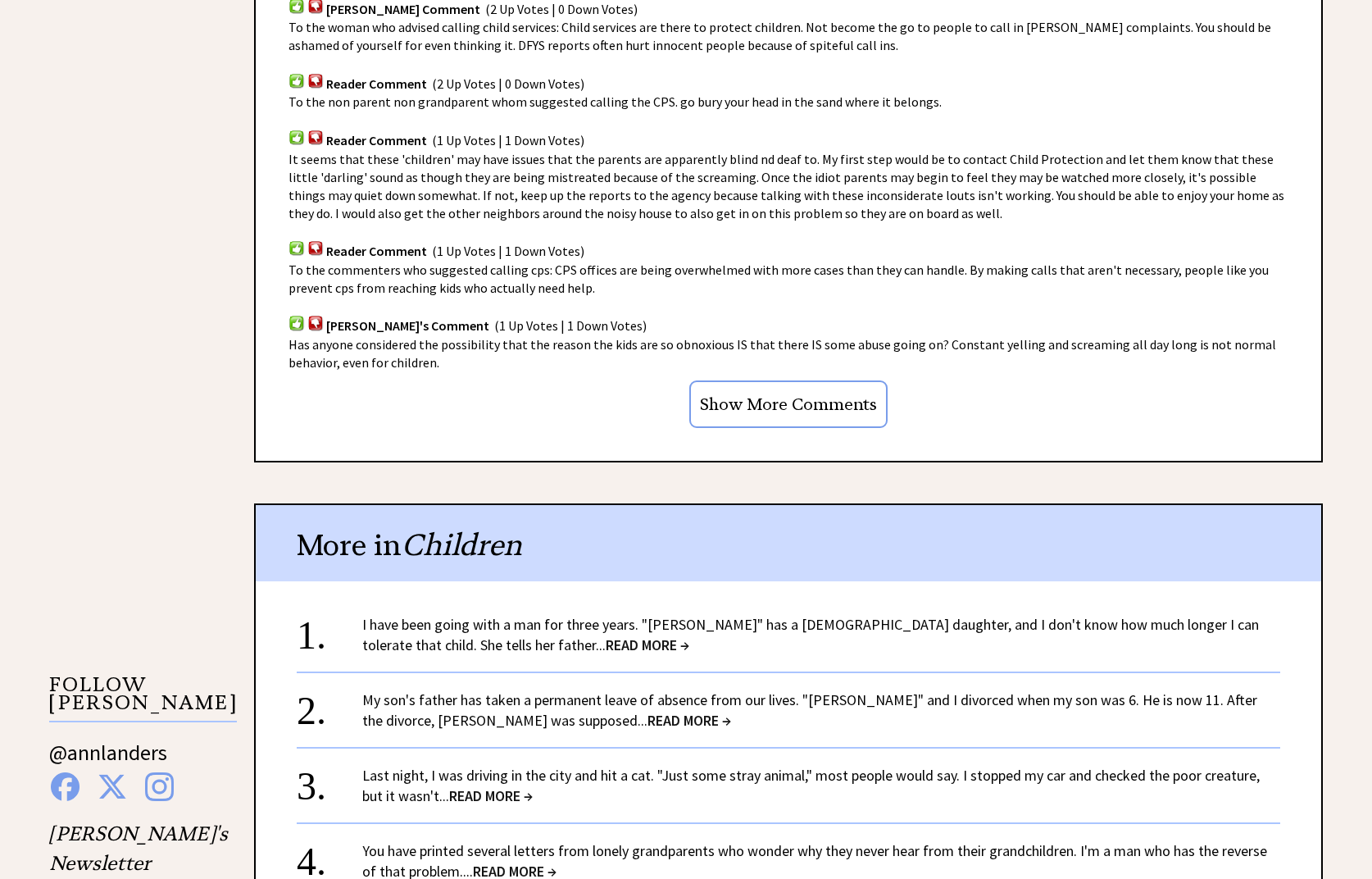
scroll to position [1230, 0]
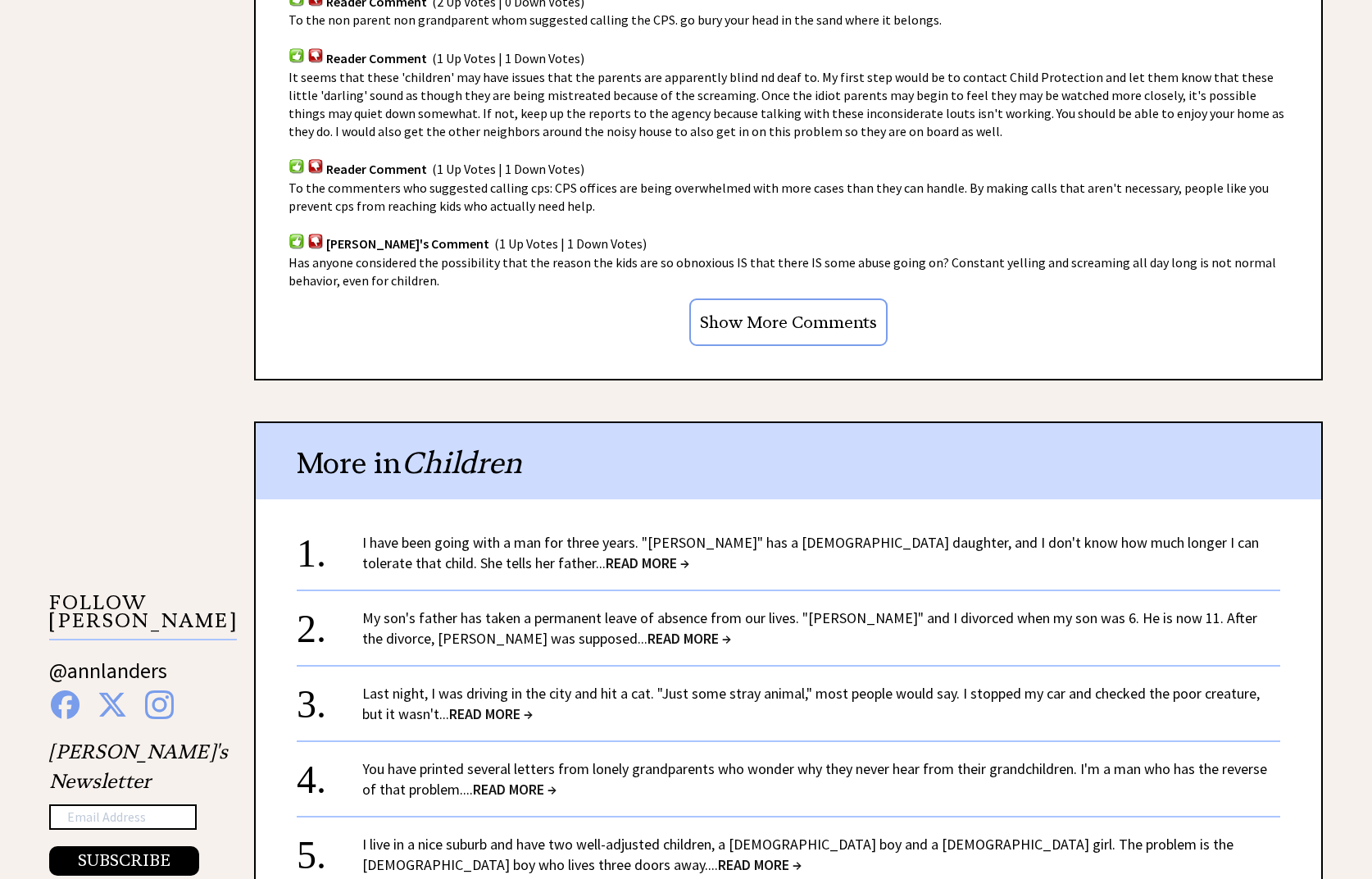
click at [606, 564] on span "READ MORE →" at bounding box center [647, 563] width 84 height 19
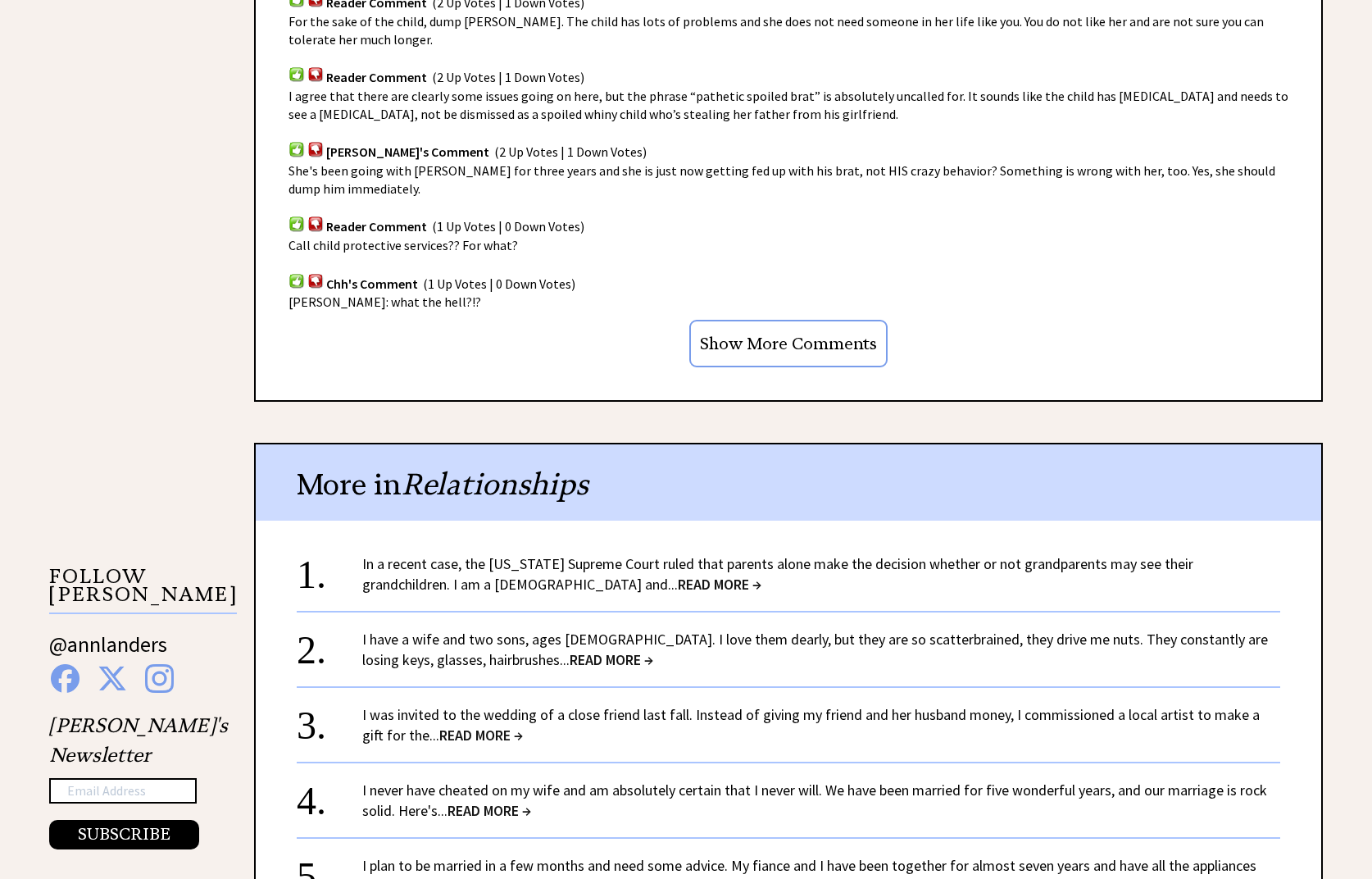
scroll to position [1148, 0]
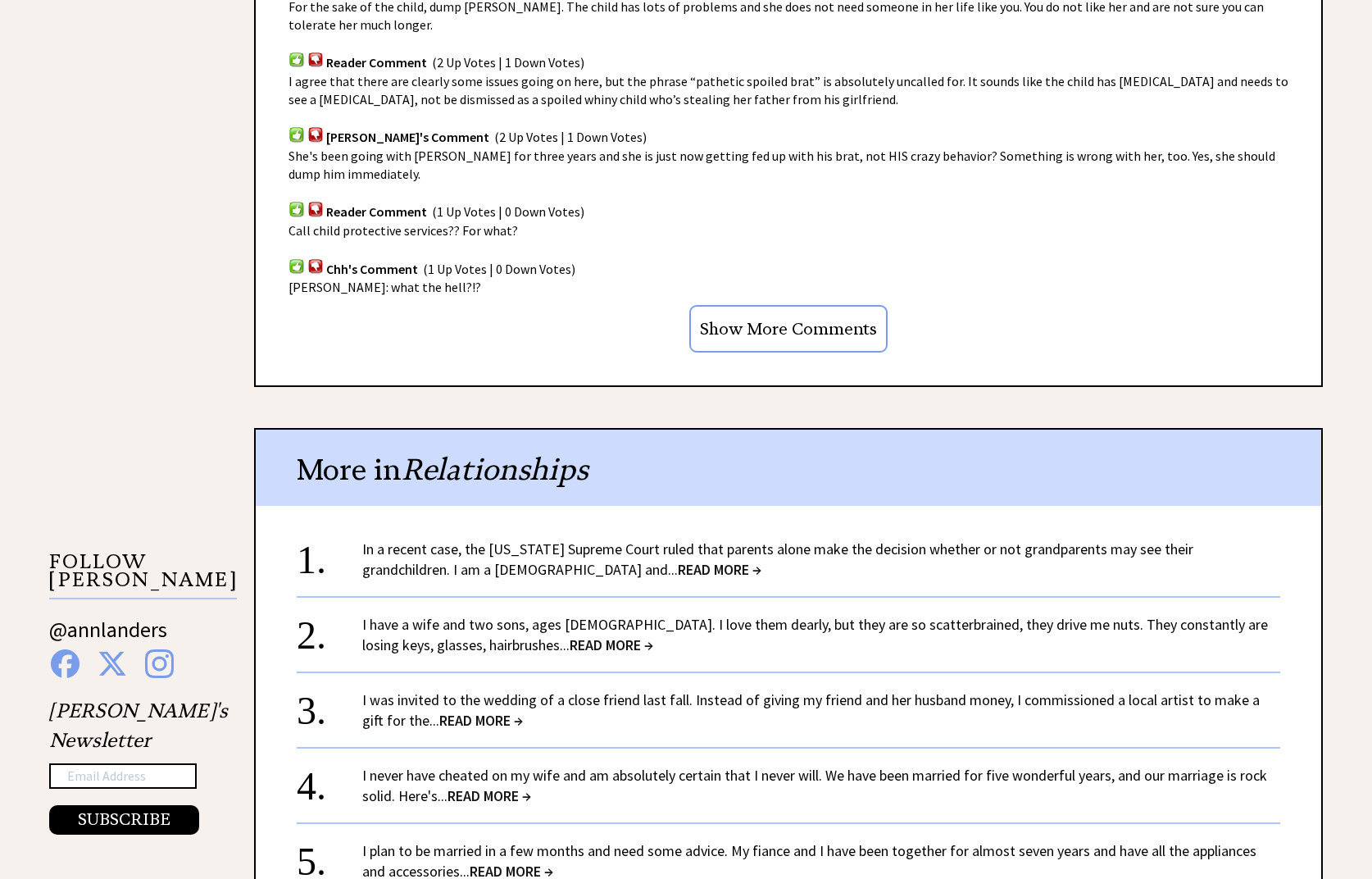
click at [466, 711] on span "READ MORE →" at bounding box center [481, 720] width 84 height 19
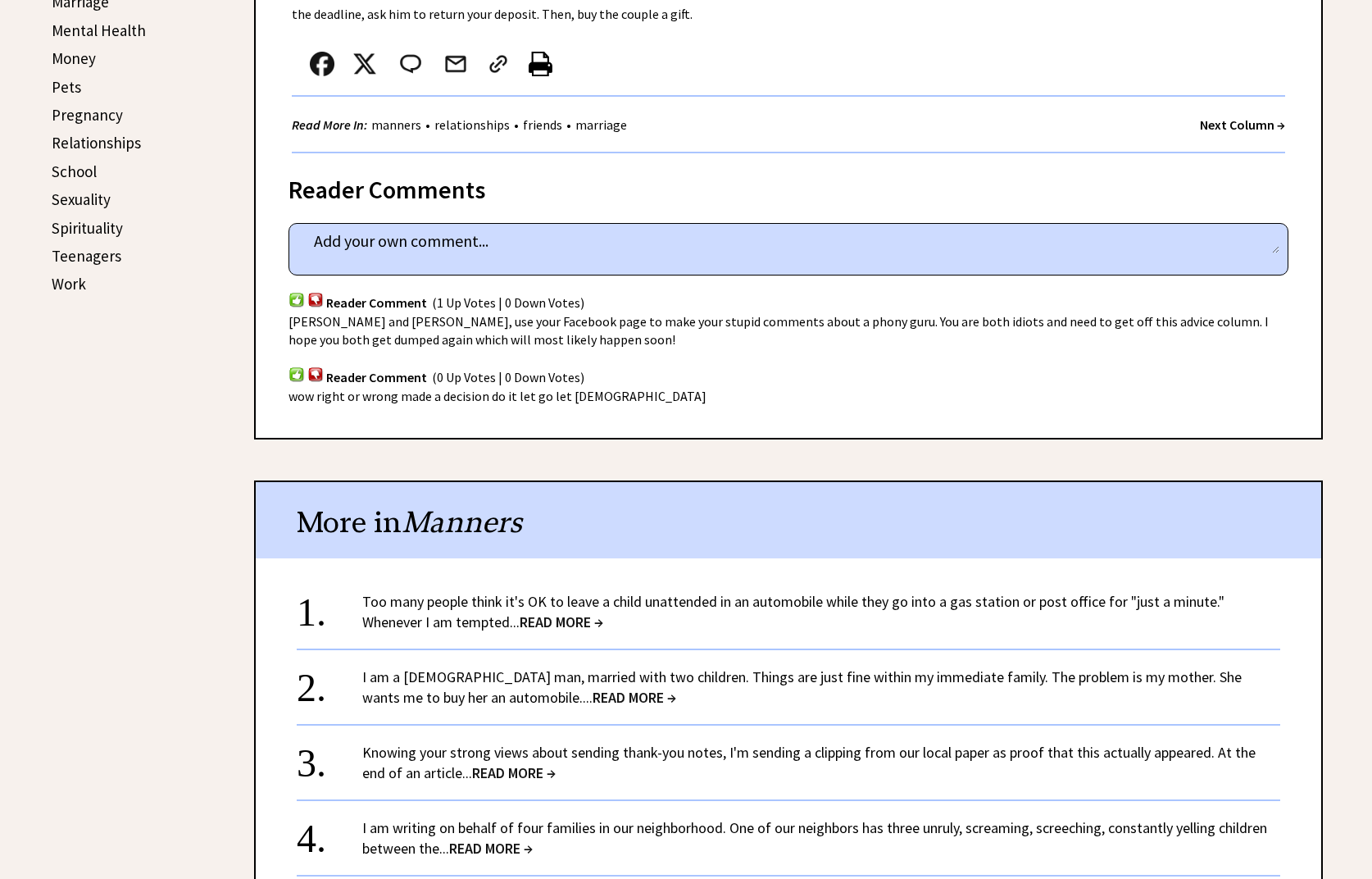
scroll to position [820, 0]
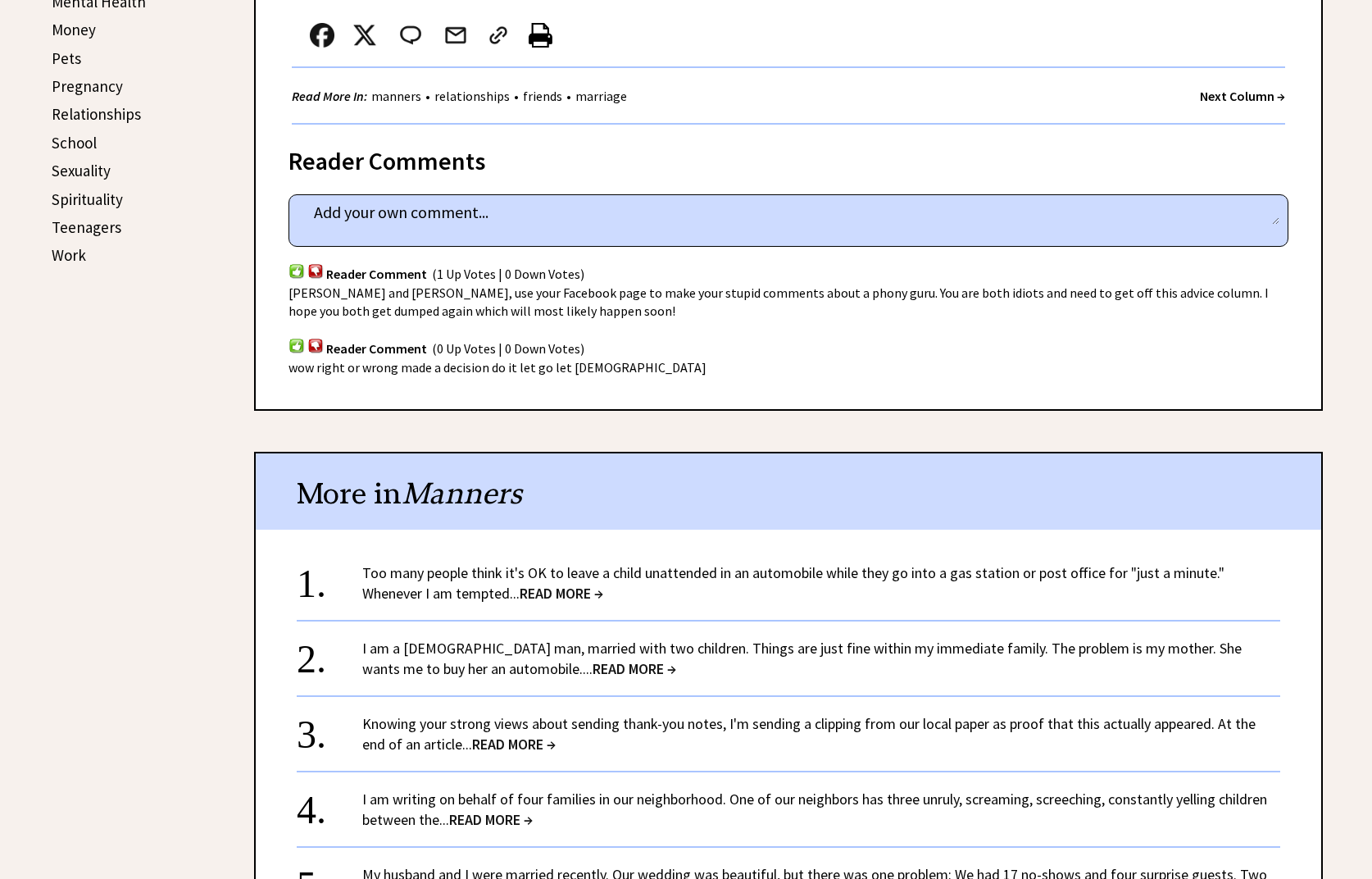
click at [592, 669] on span "READ MORE →" at bounding box center [634, 669] width 84 height 19
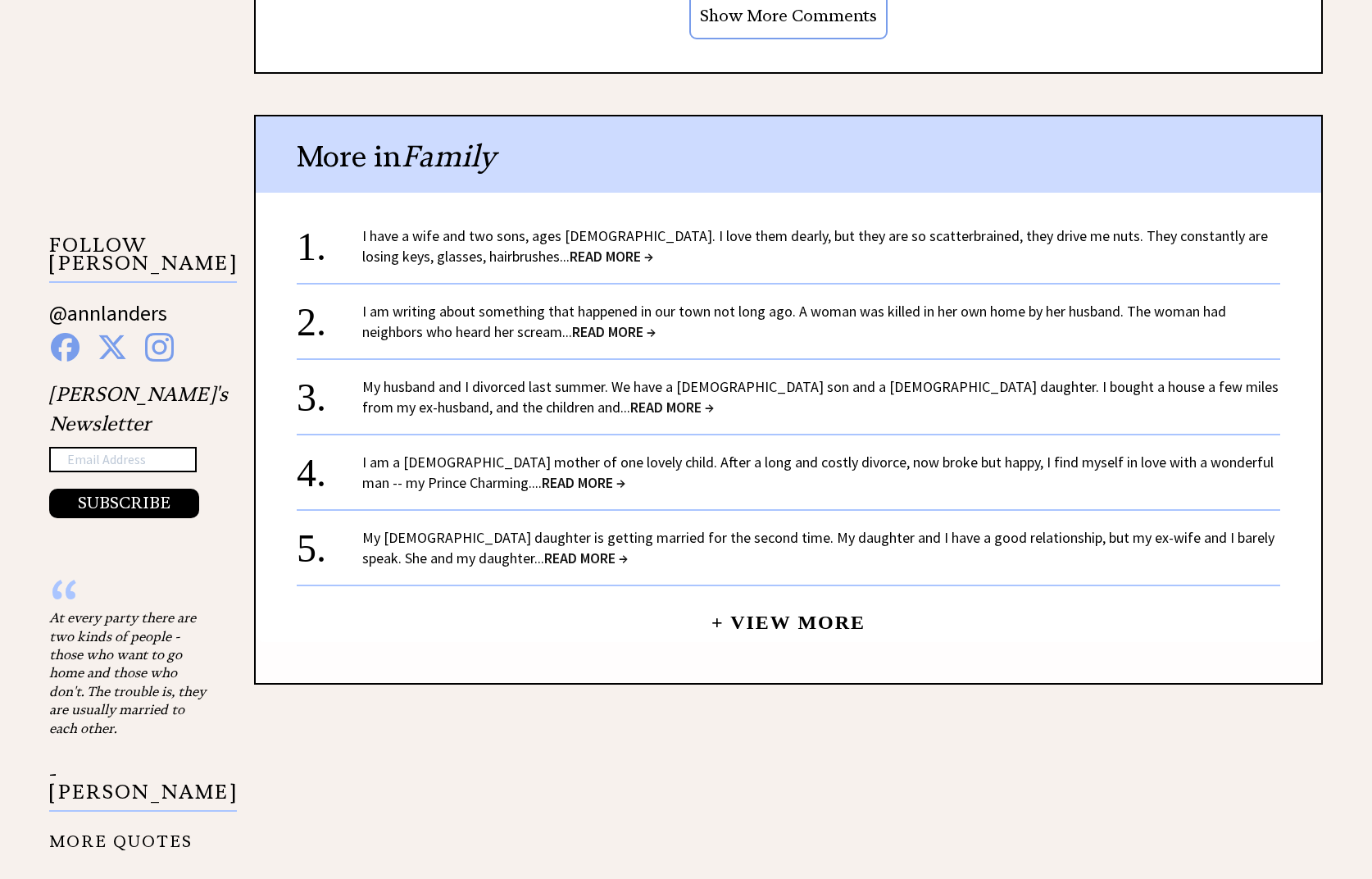
scroll to position [1476, 0]
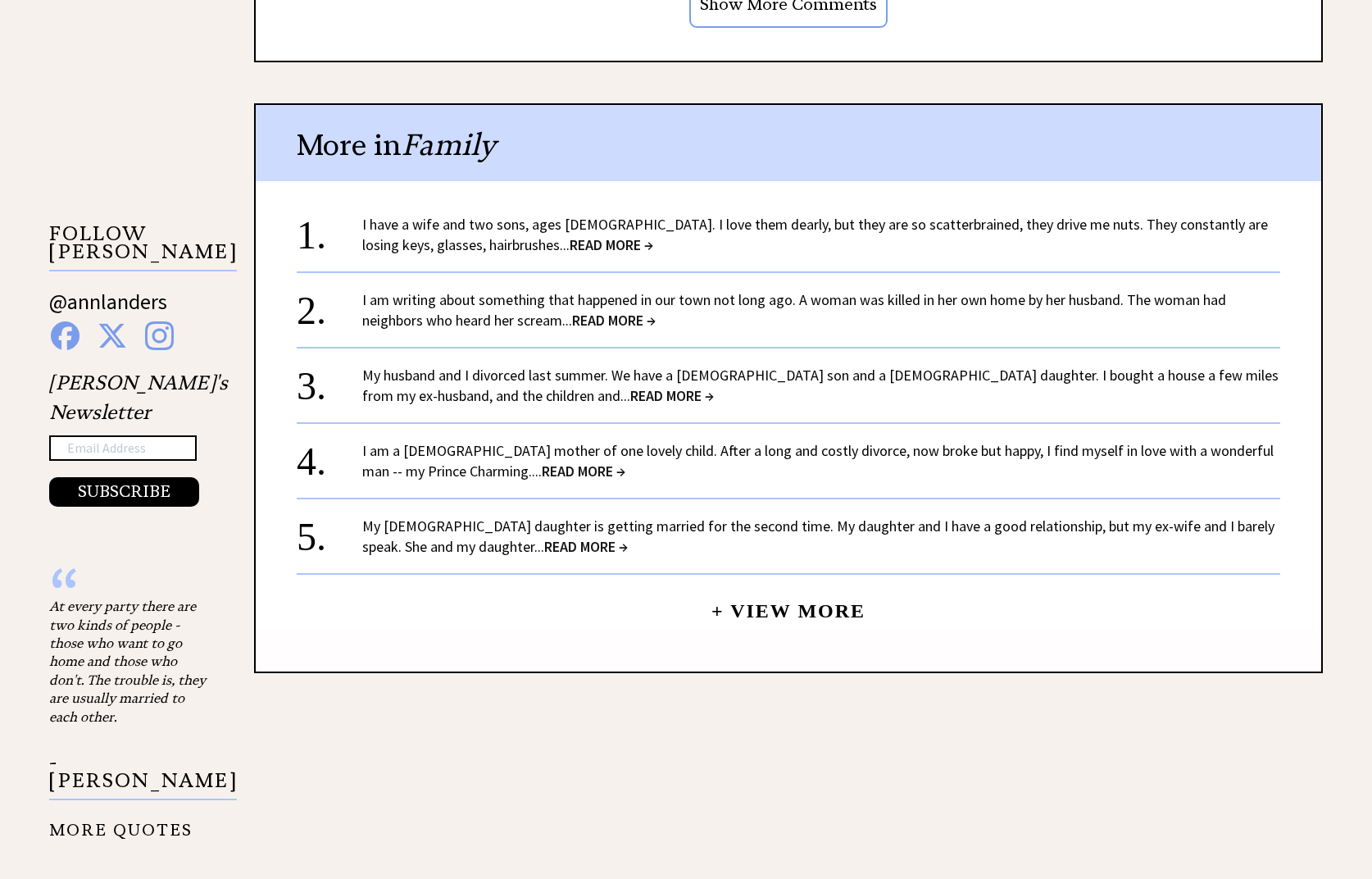
click at [544, 545] on span "READ MORE →" at bounding box center [585, 546] width 84 height 19
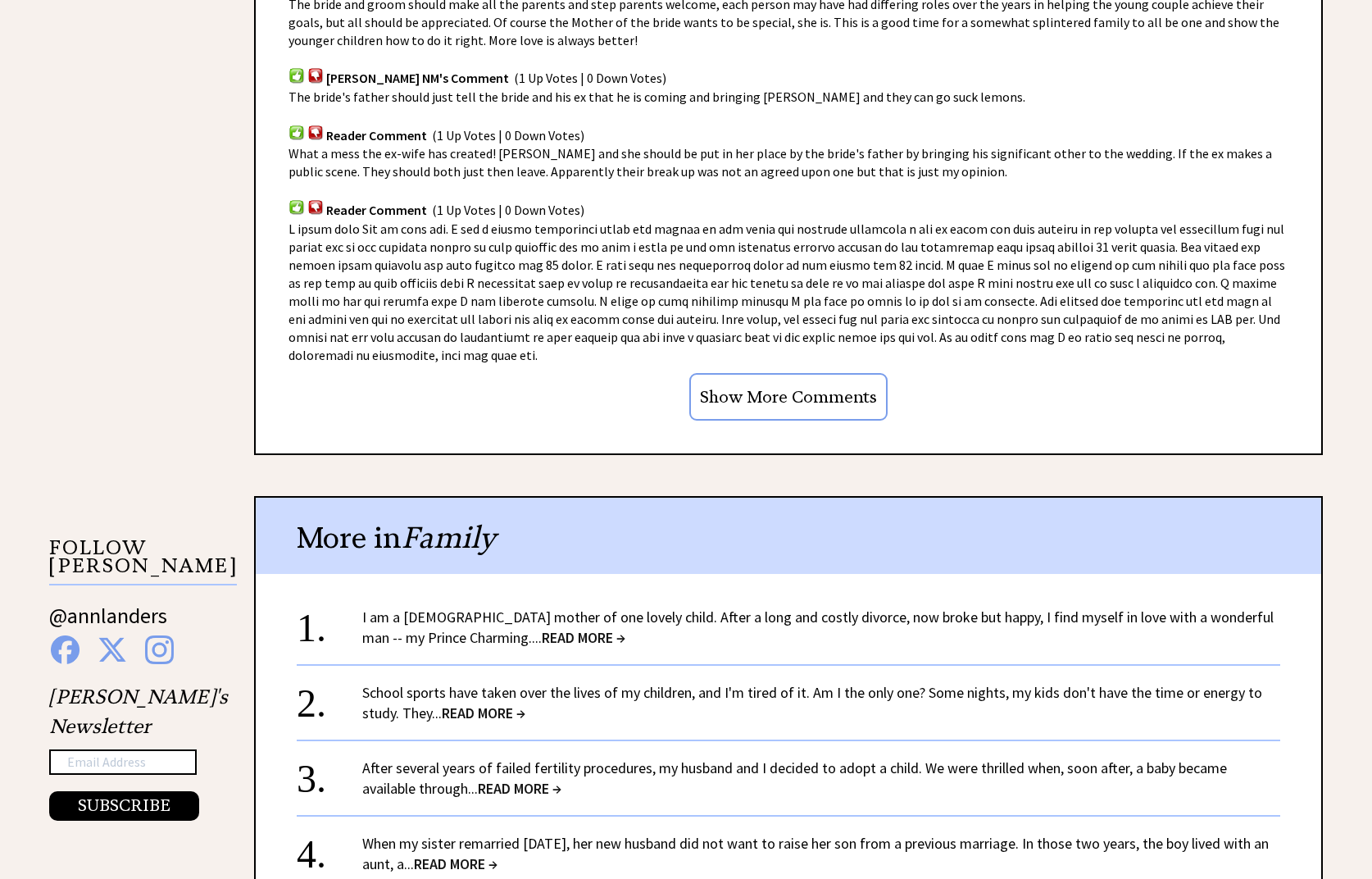
scroll to position [1312, 0]
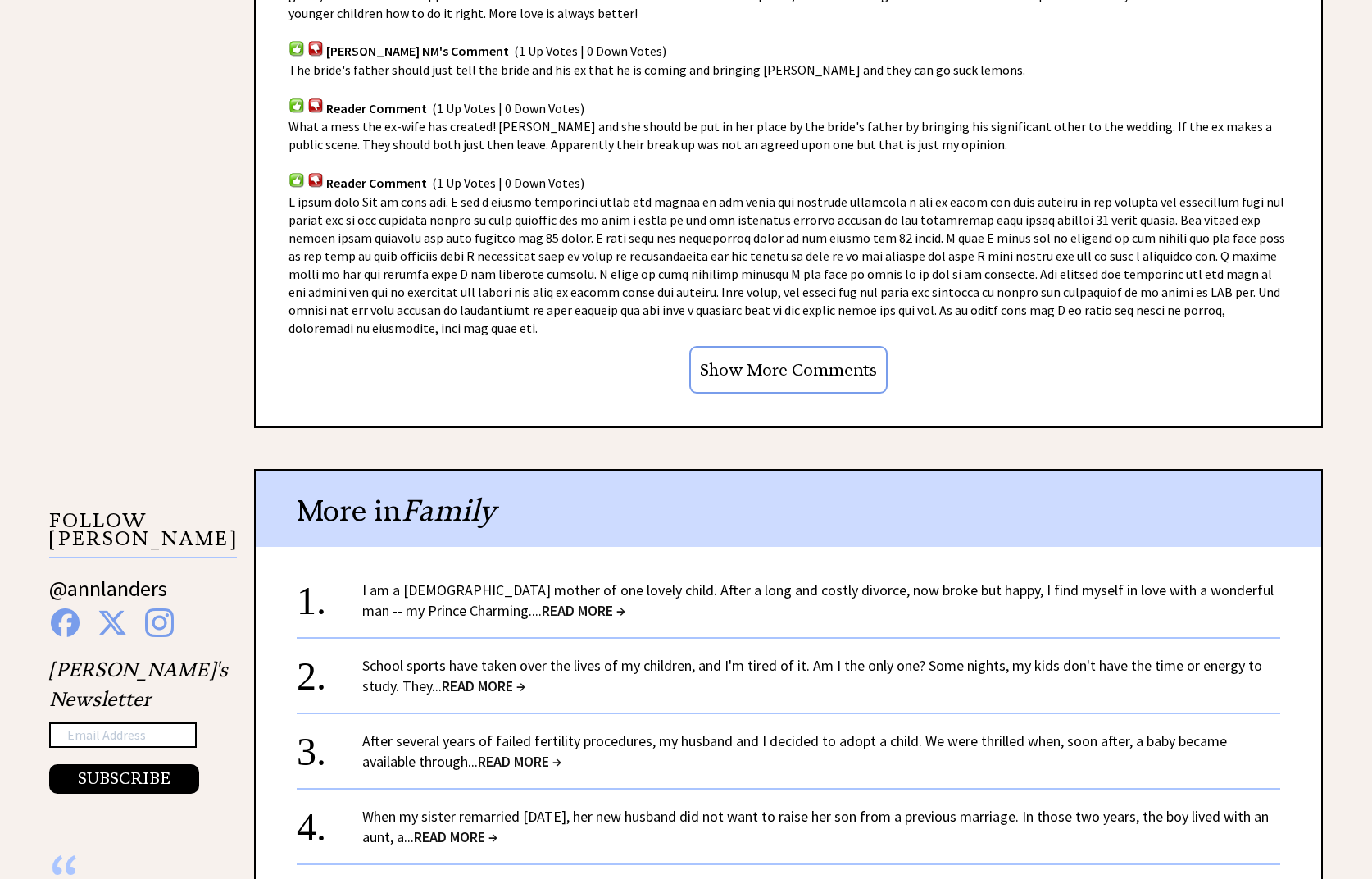
click at [516, 737] on link "After several years of failed fertility procedures, my husband and I decided to…" at bounding box center [794, 751] width 864 height 40
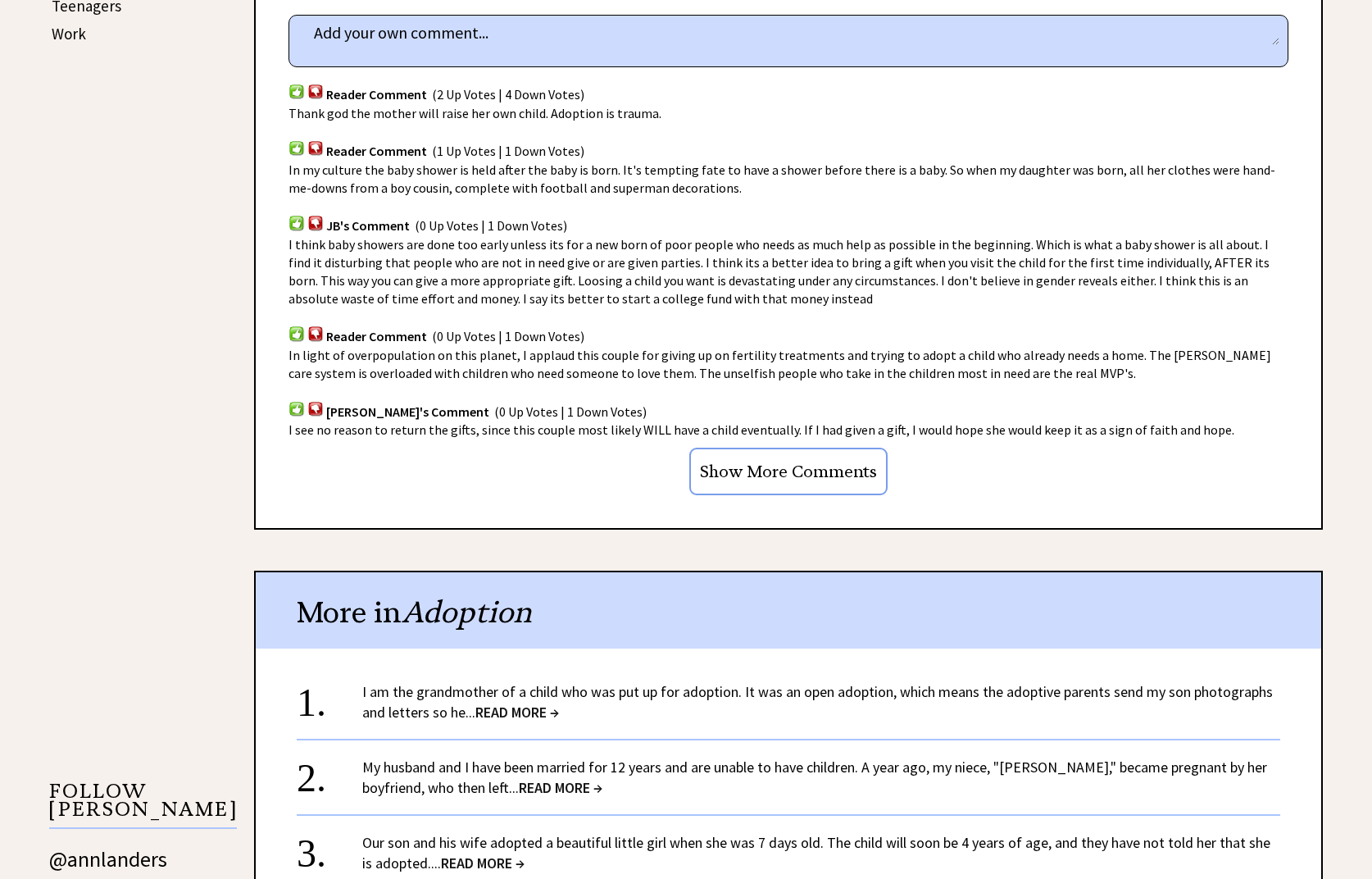
scroll to position [1066, 0]
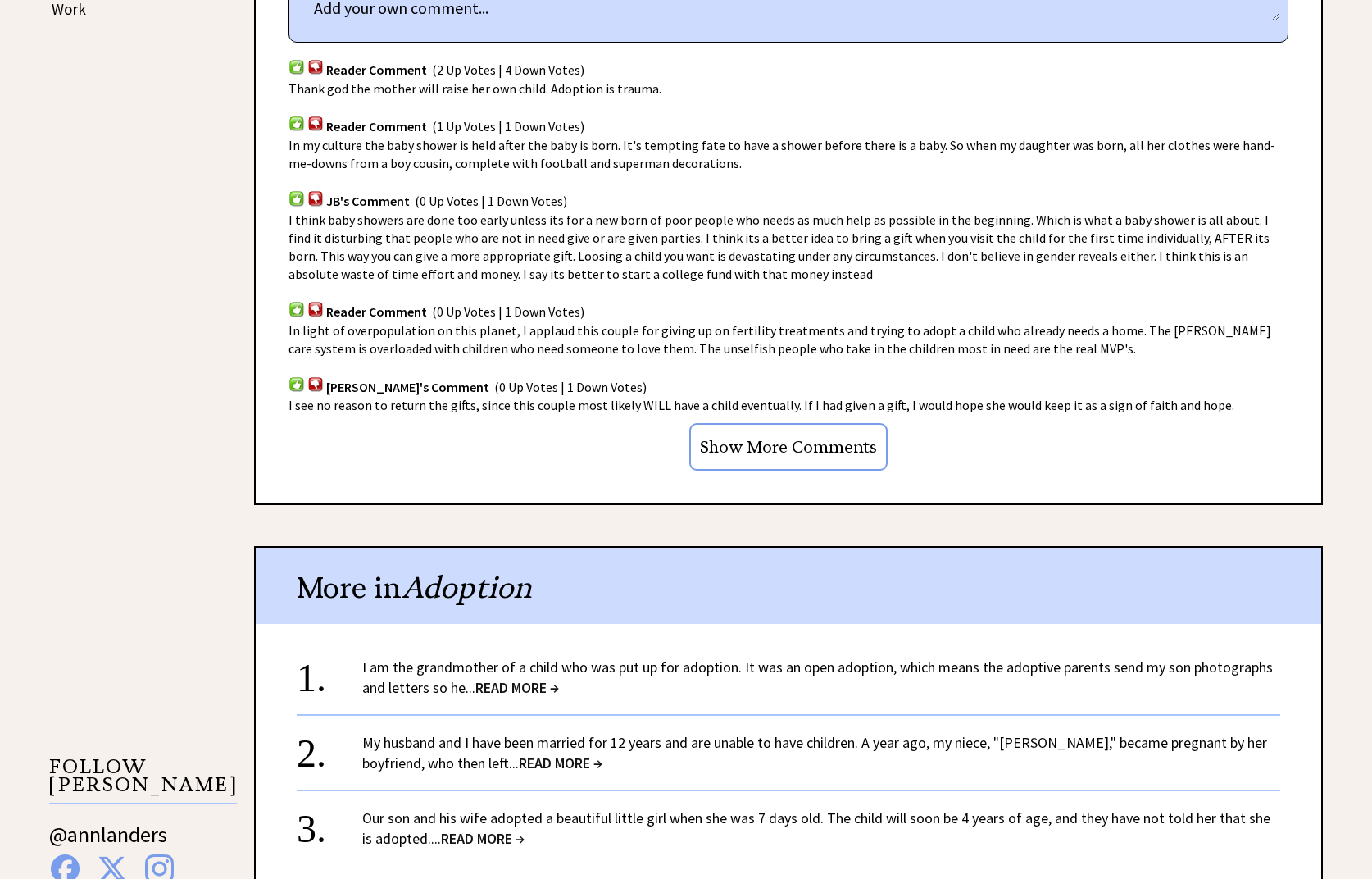
click at [514, 687] on span "READ MORE →" at bounding box center [517, 687] width 84 height 19
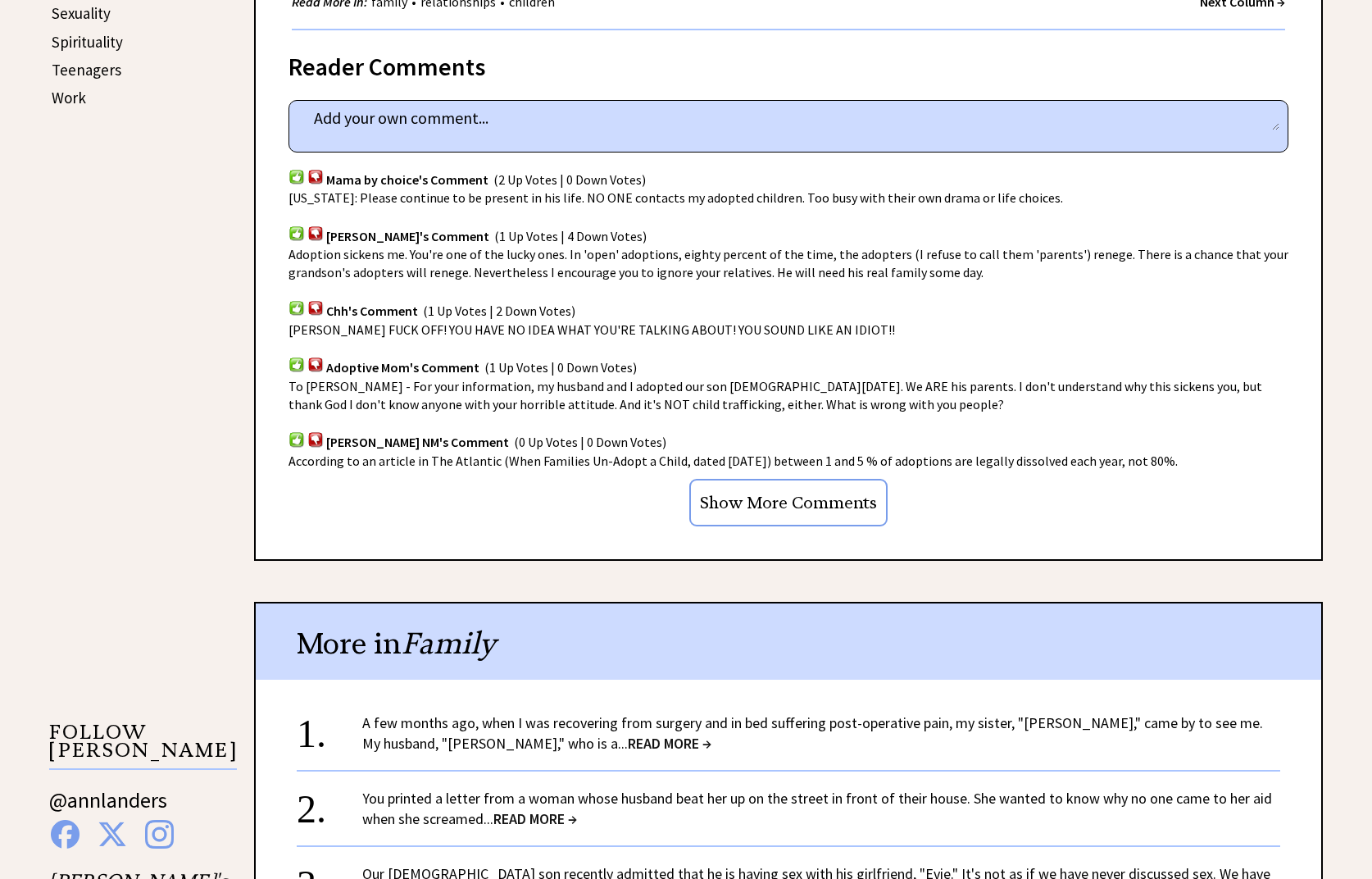
scroll to position [984, 0]
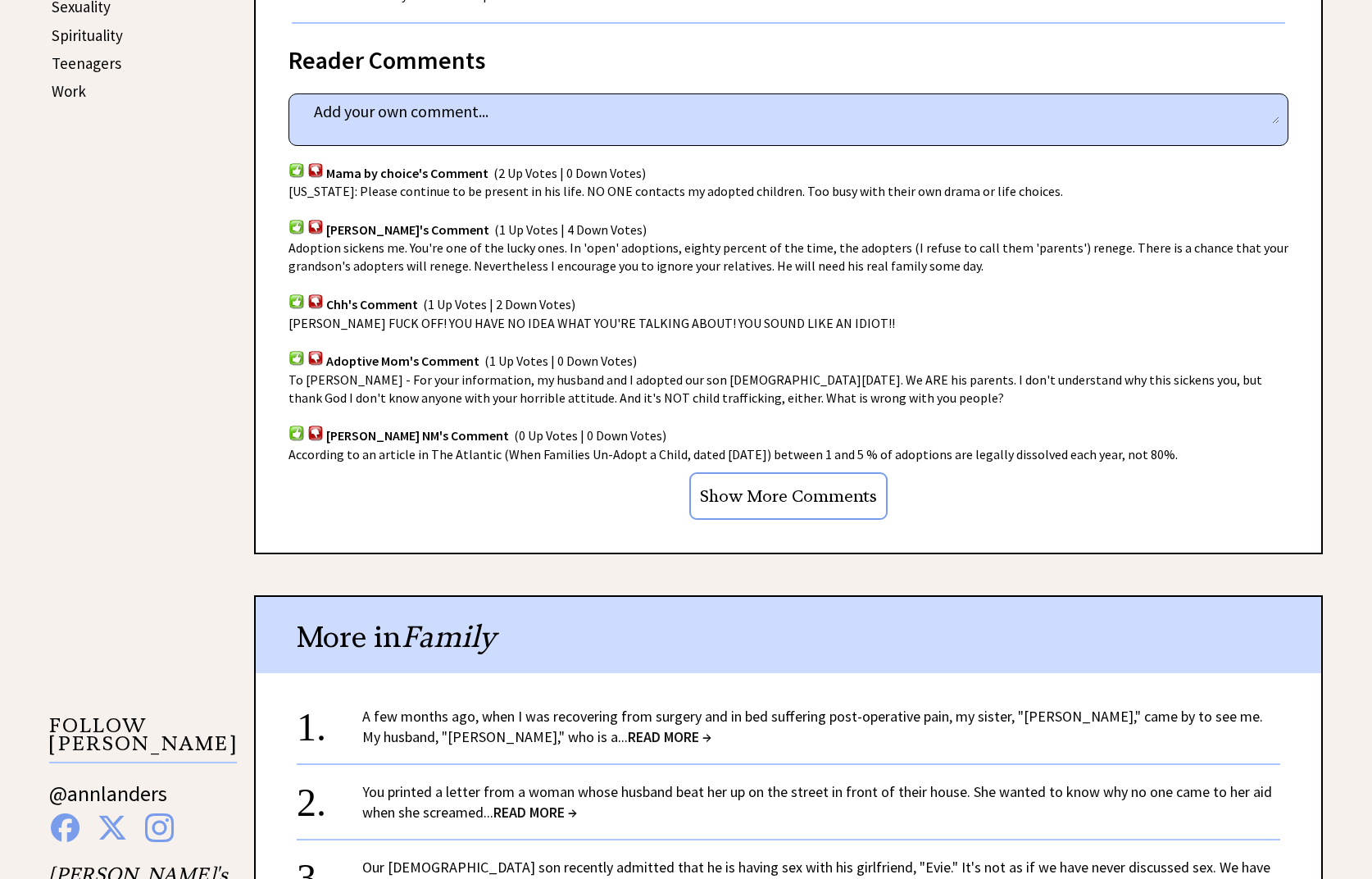
click at [628, 734] on span "READ MORE →" at bounding box center [669, 736] width 84 height 19
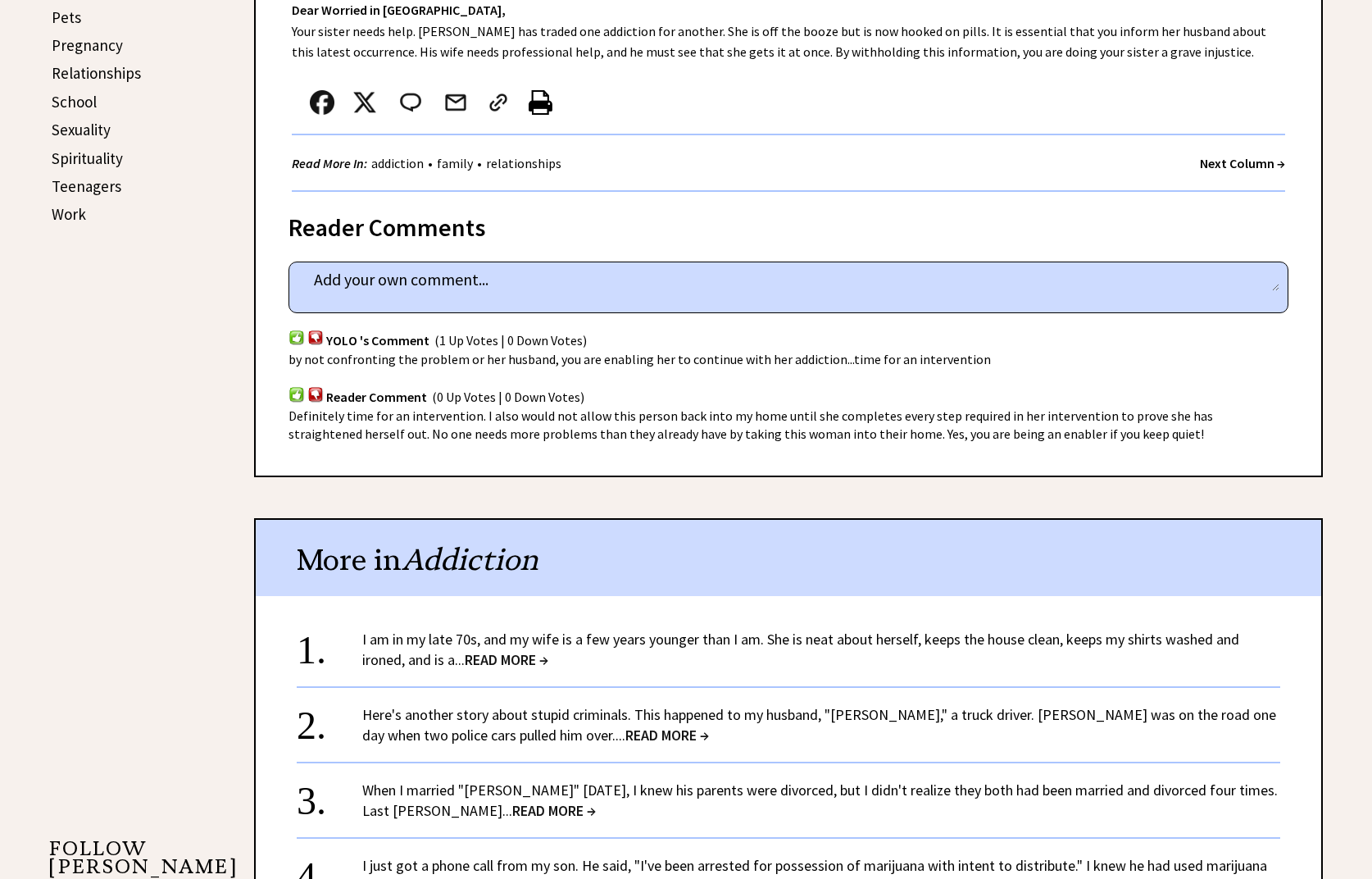
scroll to position [902, 0]
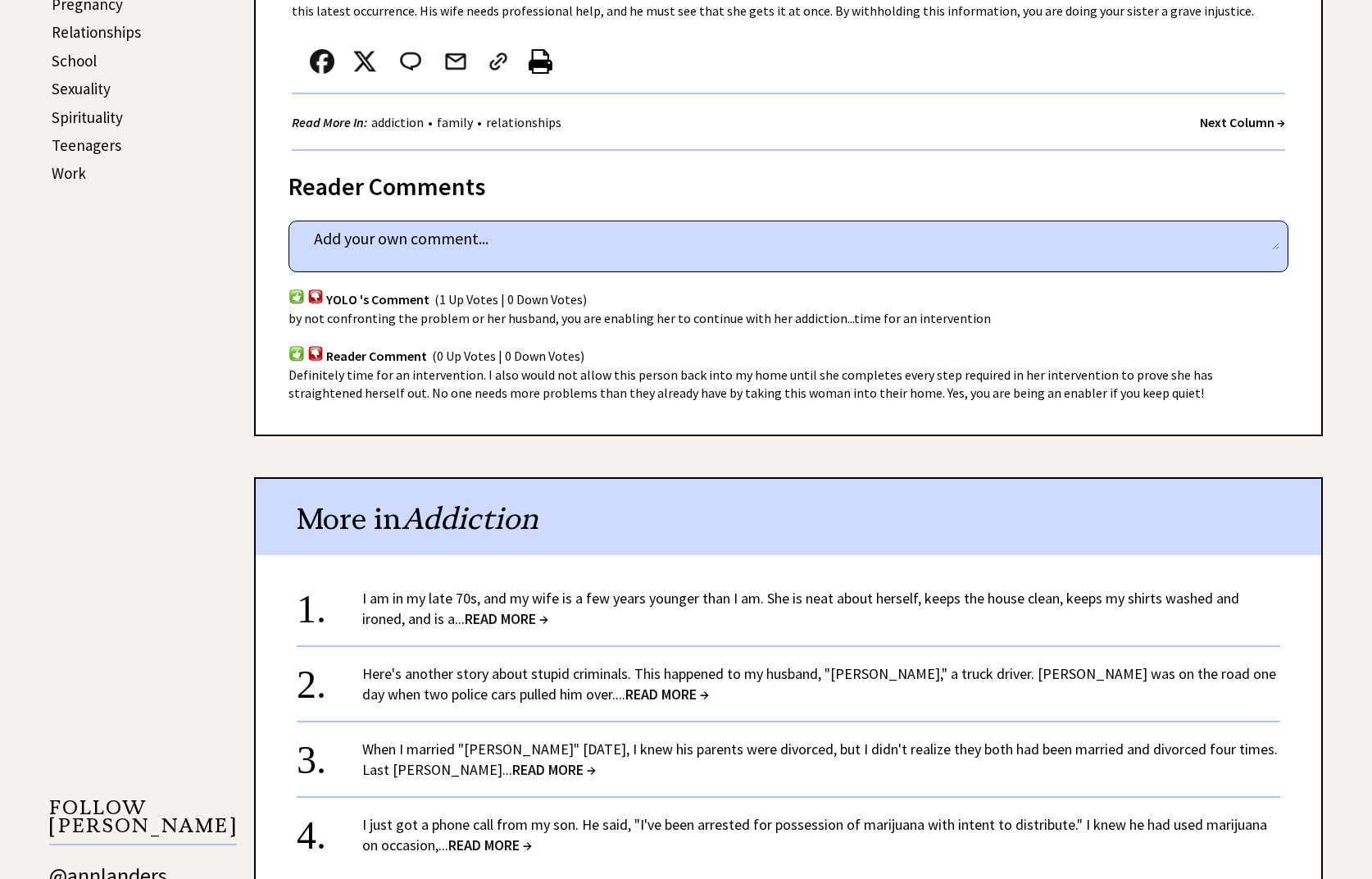
click at [625, 694] on span "READ MORE →" at bounding box center [667, 694] width 84 height 19
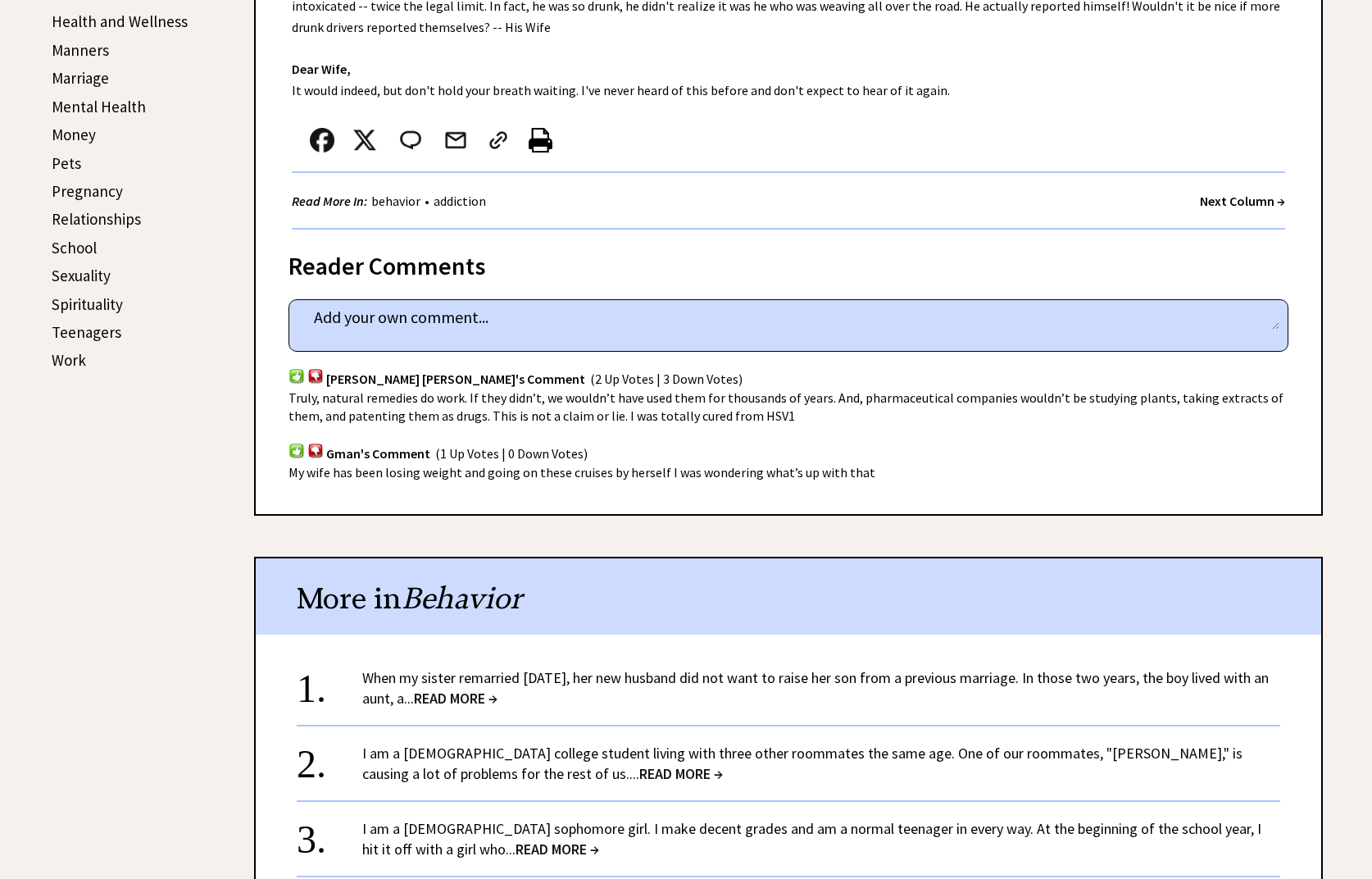
scroll to position [738, 0]
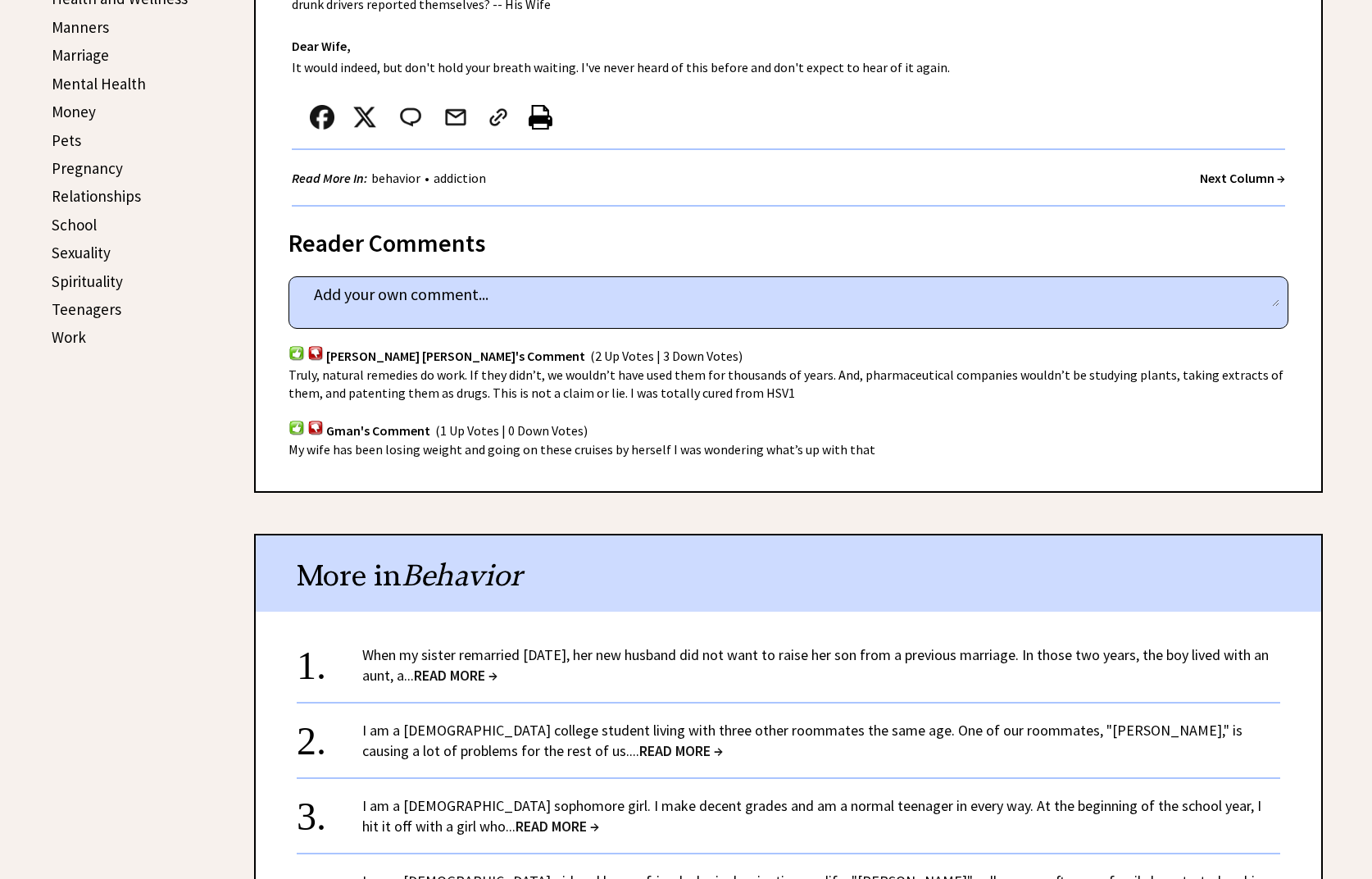
click at [640, 741] on span "READ MORE →" at bounding box center [681, 751] width 84 height 19
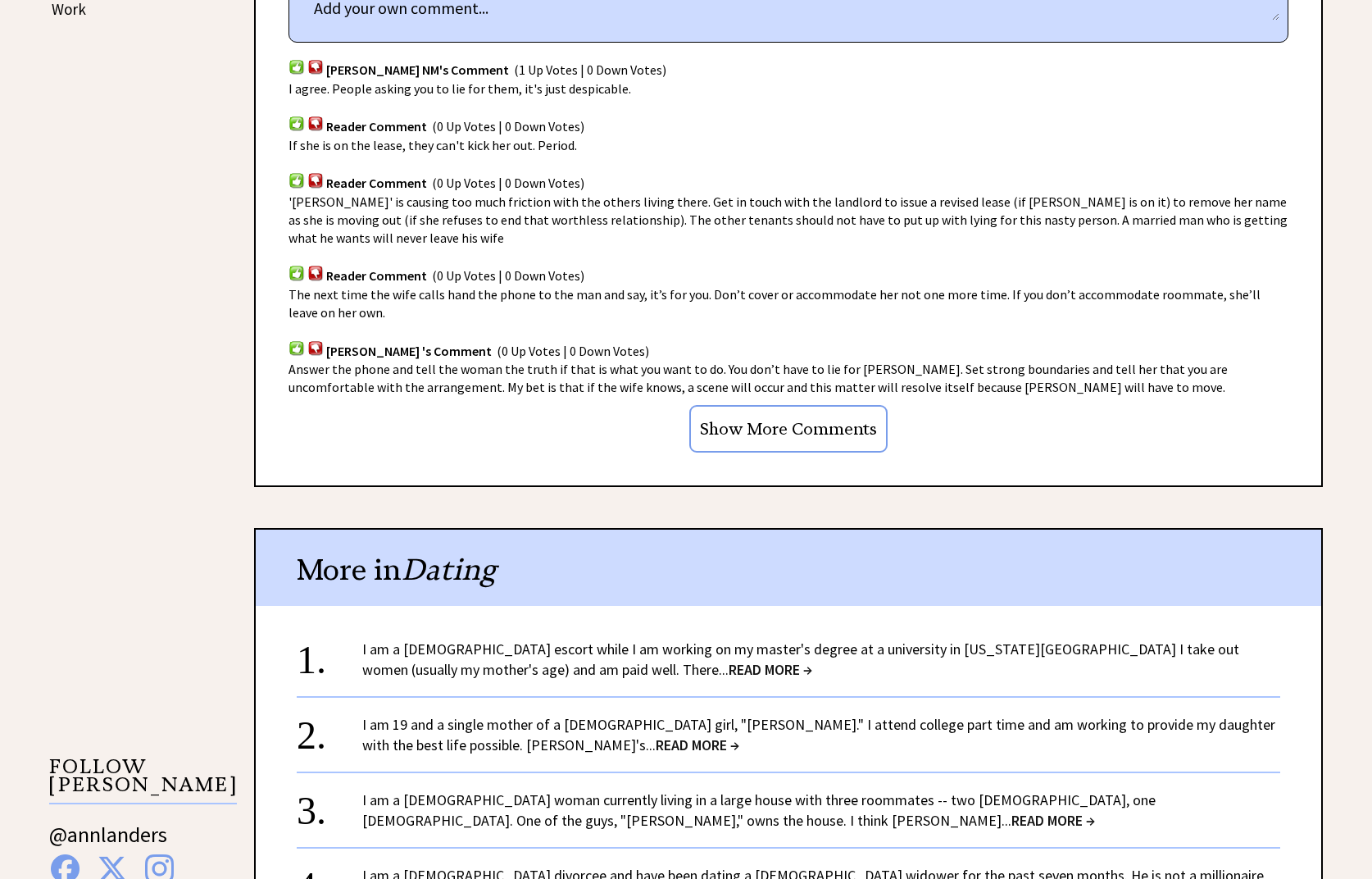
scroll to position [1148, 0]
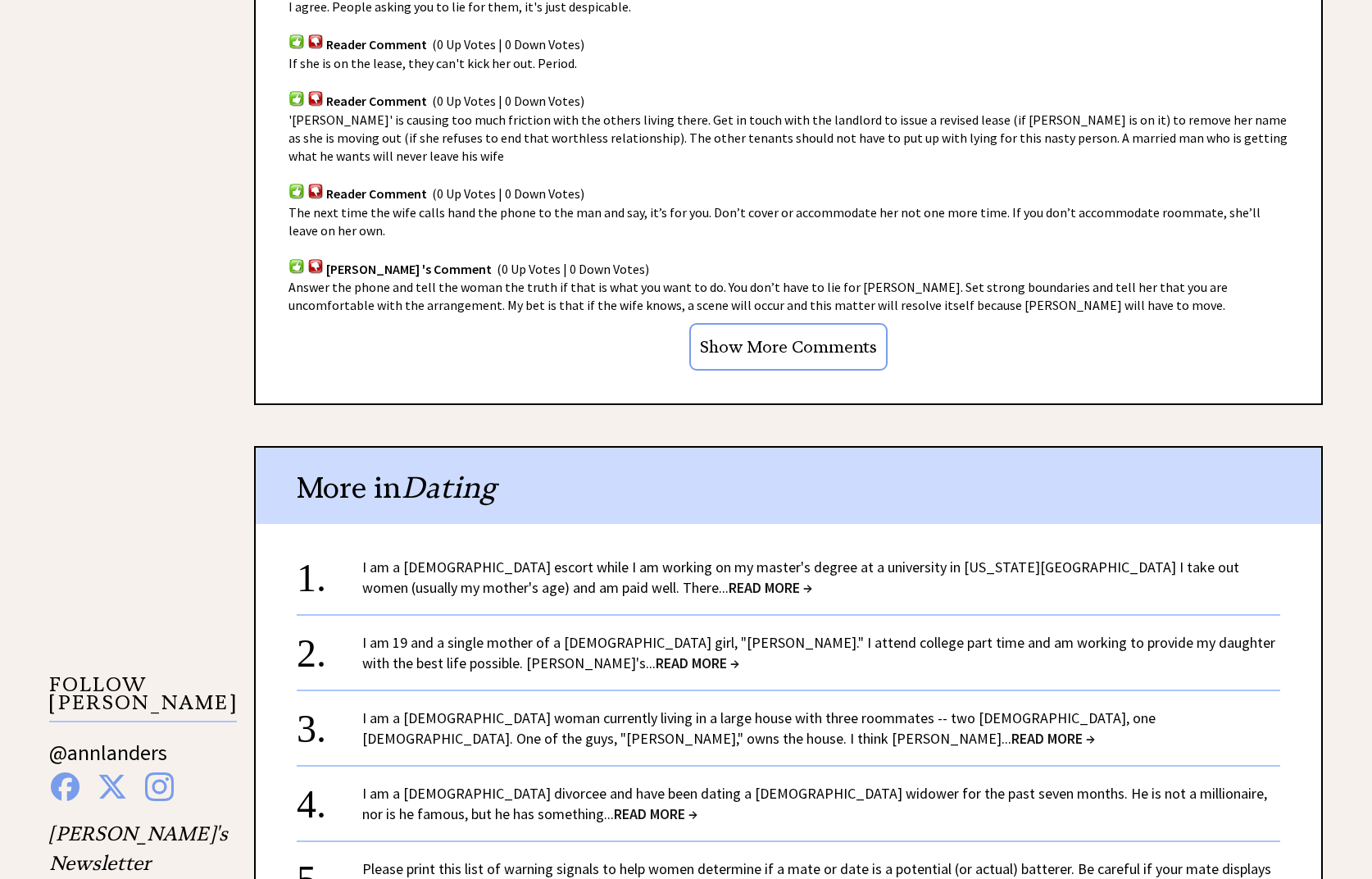
click at [1011, 740] on span "READ MORE →" at bounding box center [1053, 738] width 84 height 19
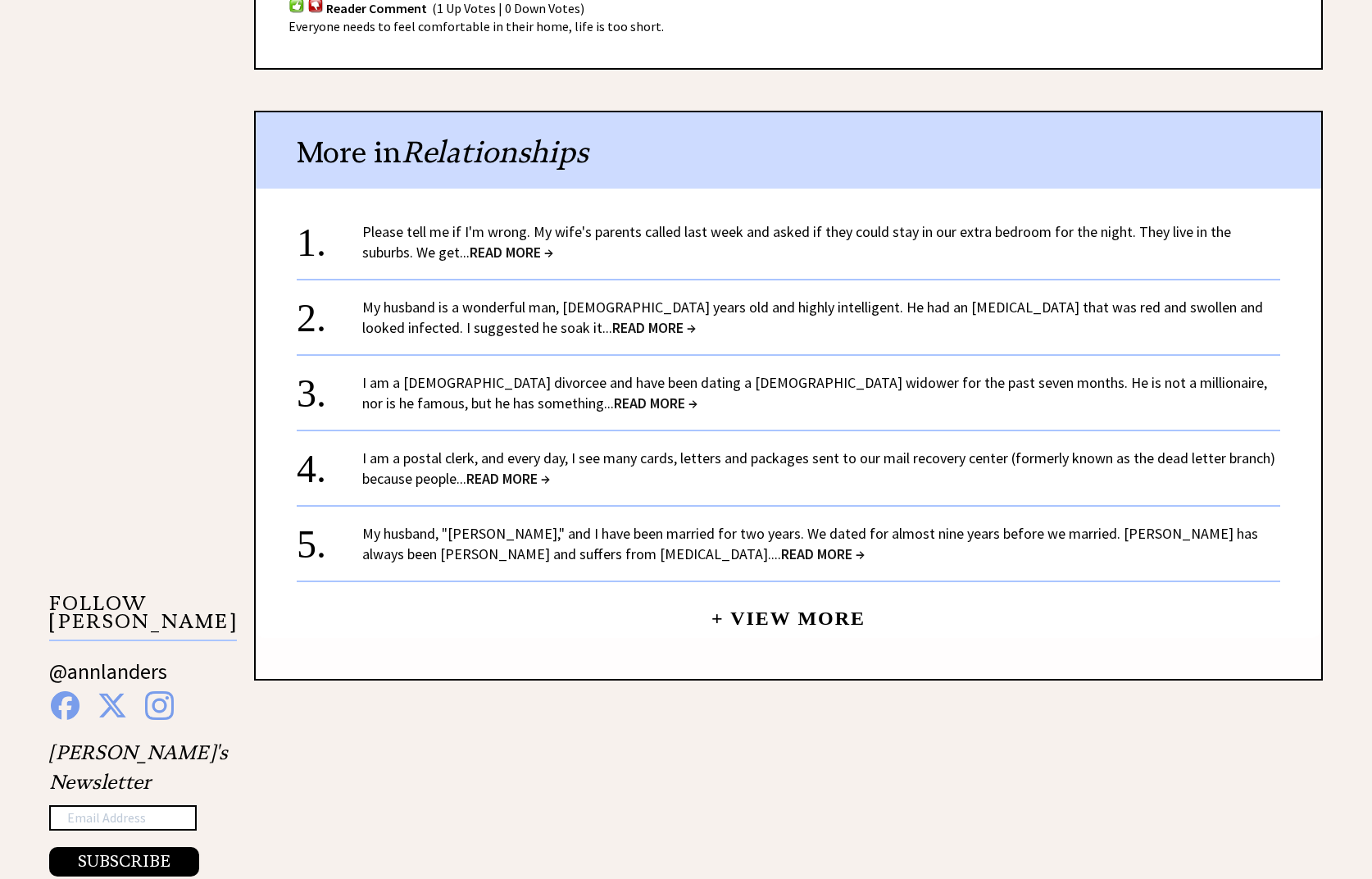
scroll to position [1230, 0]
